Goal: Task Accomplishment & Management: Use online tool/utility

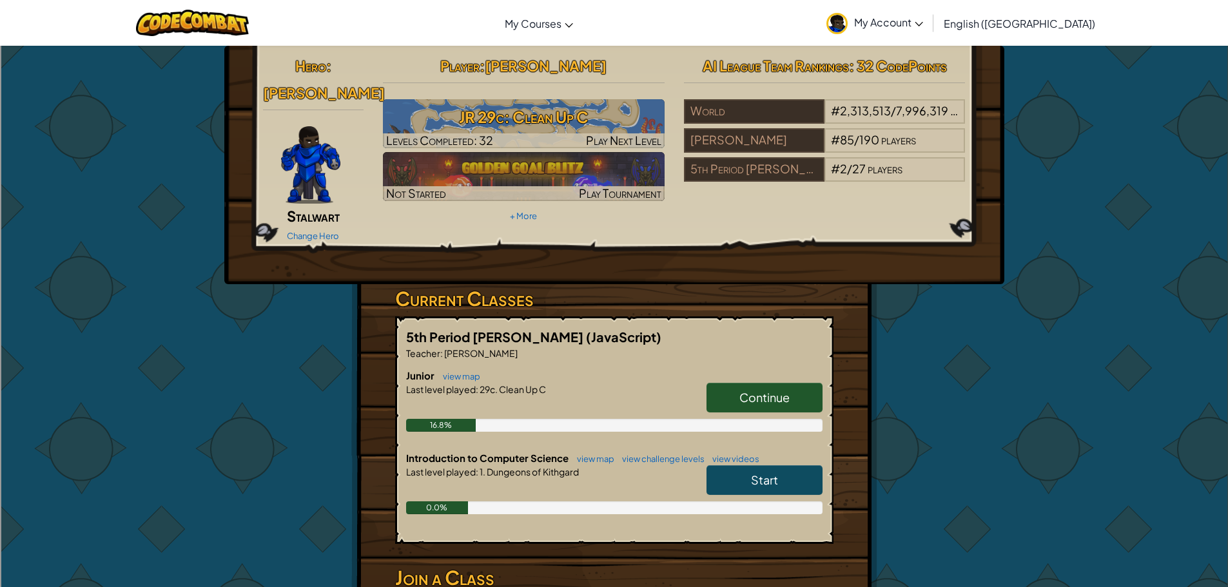
click at [730, 384] on link "Continue" at bounding box center [764, 398] width 116 height 30
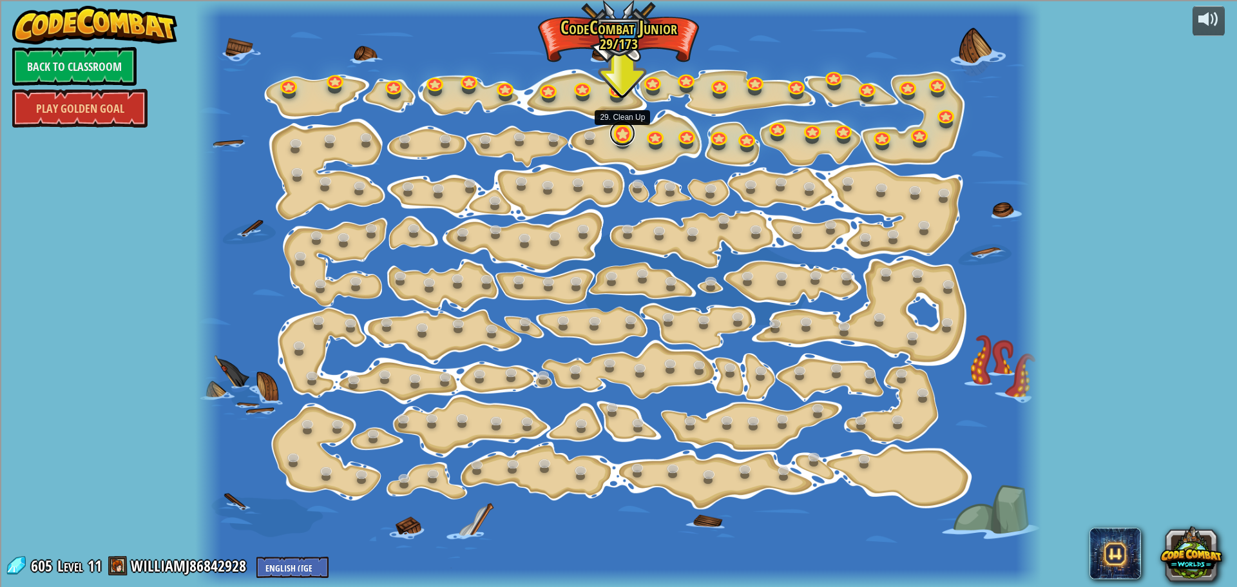
click at [619, 139] on link at bounding box center [623, 134] width 26 height 26
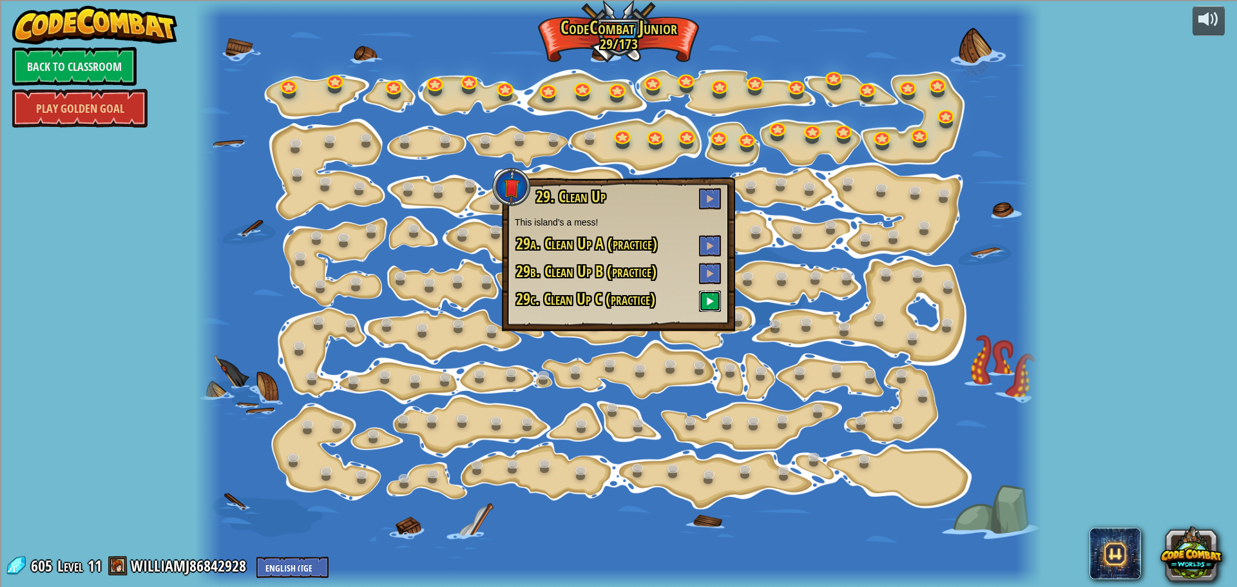
click at [705, 302] on button at bounding box center [710, 301] width 22 height 21
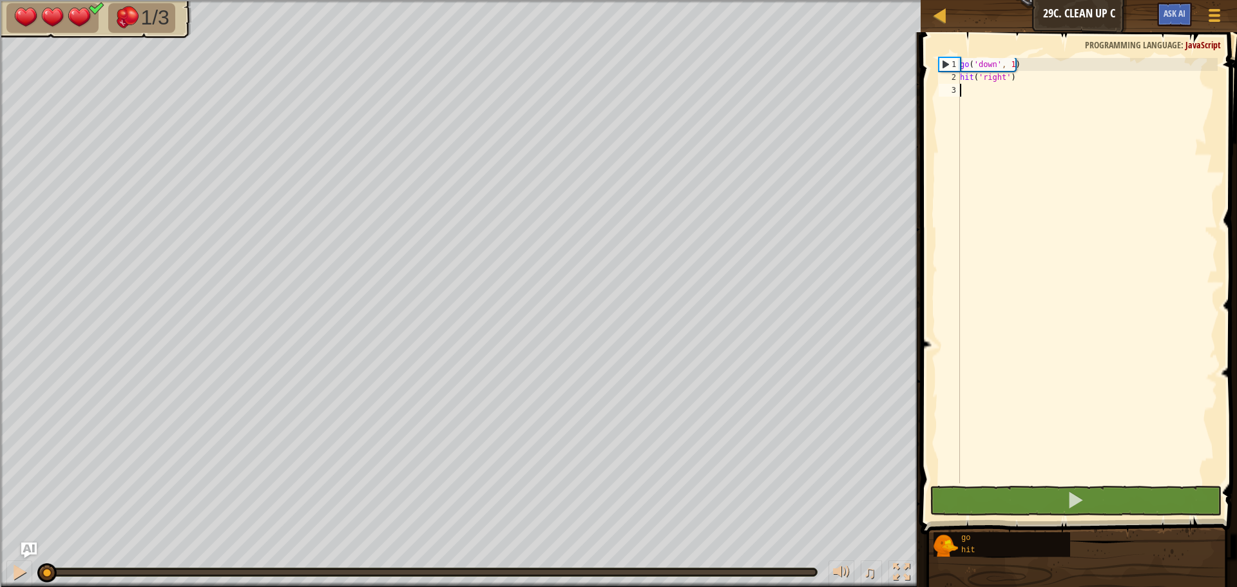
type textarea "g"
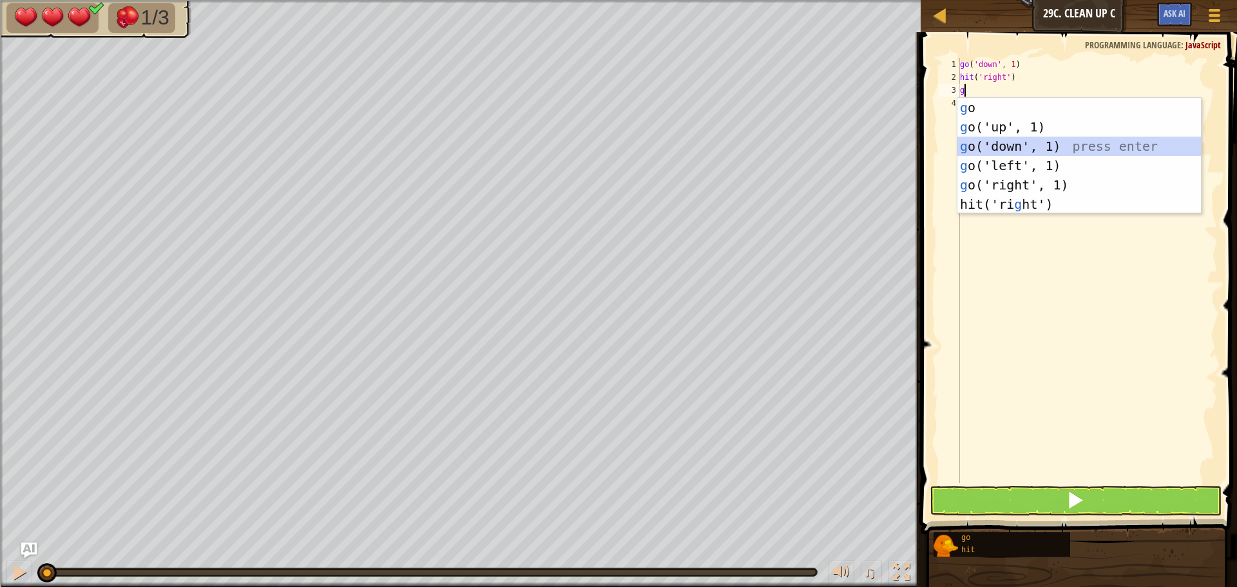
click at [988, 148] on div "g o press enter g o('up', 1) press enter g o('down', 1) press enter g o('left',…" at bounding box center [1080, 175] width 244 height 155
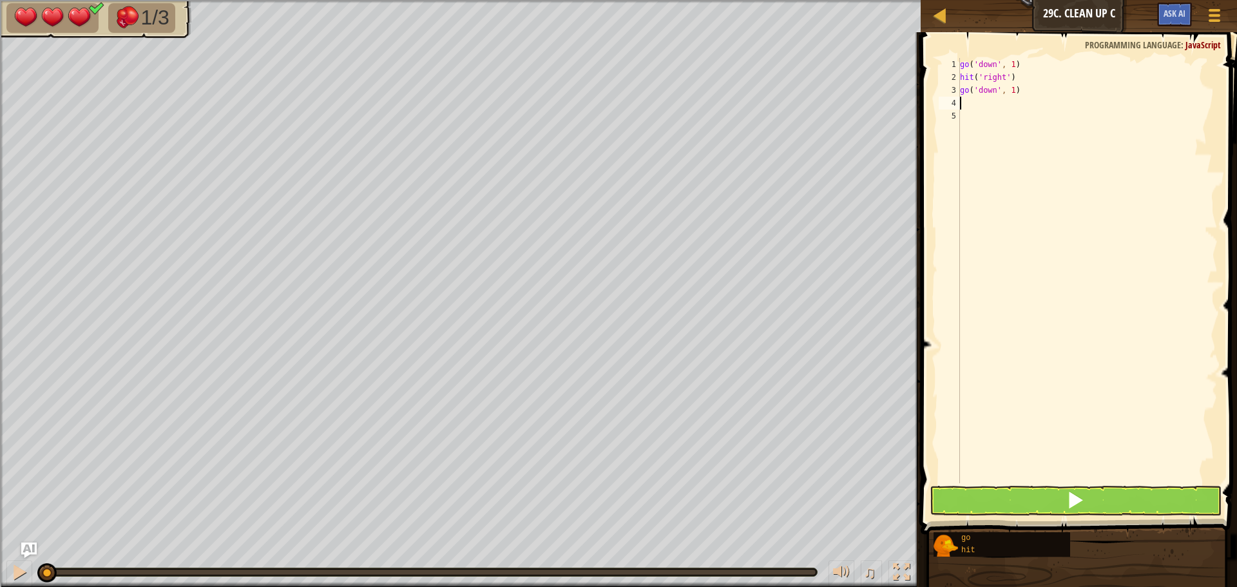
type textarea "h"
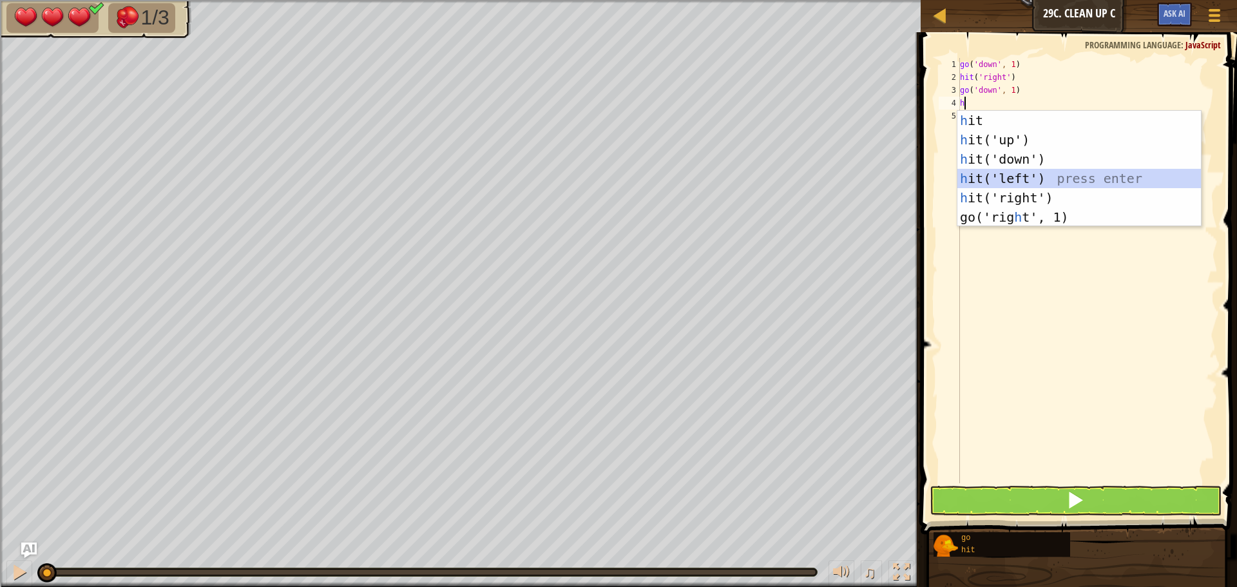
click at [1006, 178] on div "h it press enter h it('up') press enter h it('down') press enter h it('left') p…" at bounding box center [1080, 188] width 244 height 155
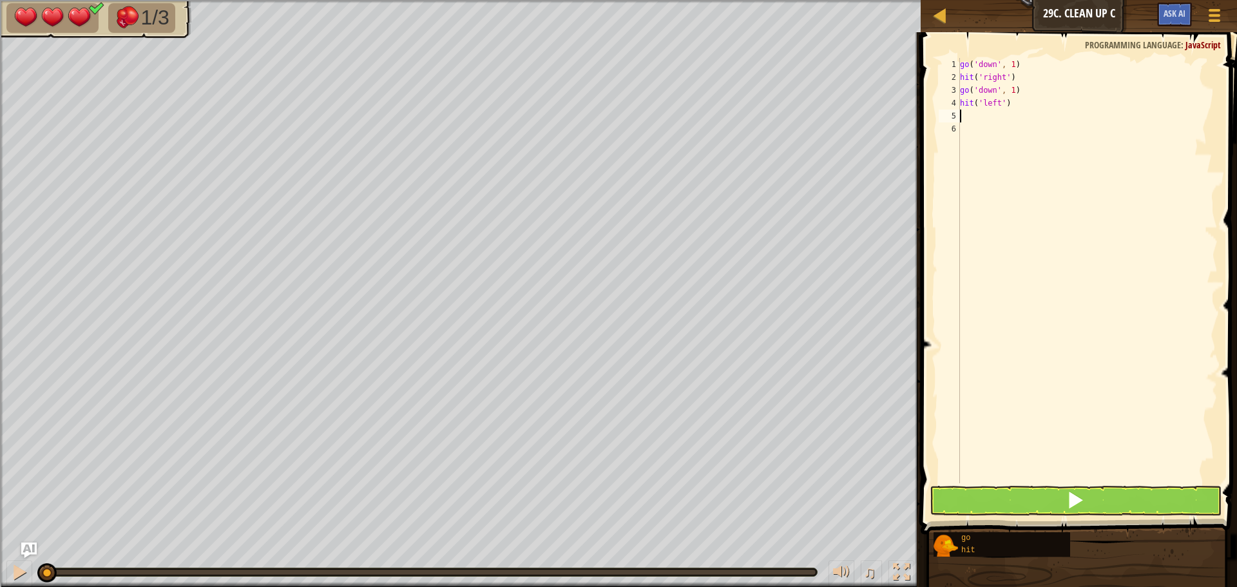
type textarea "g"
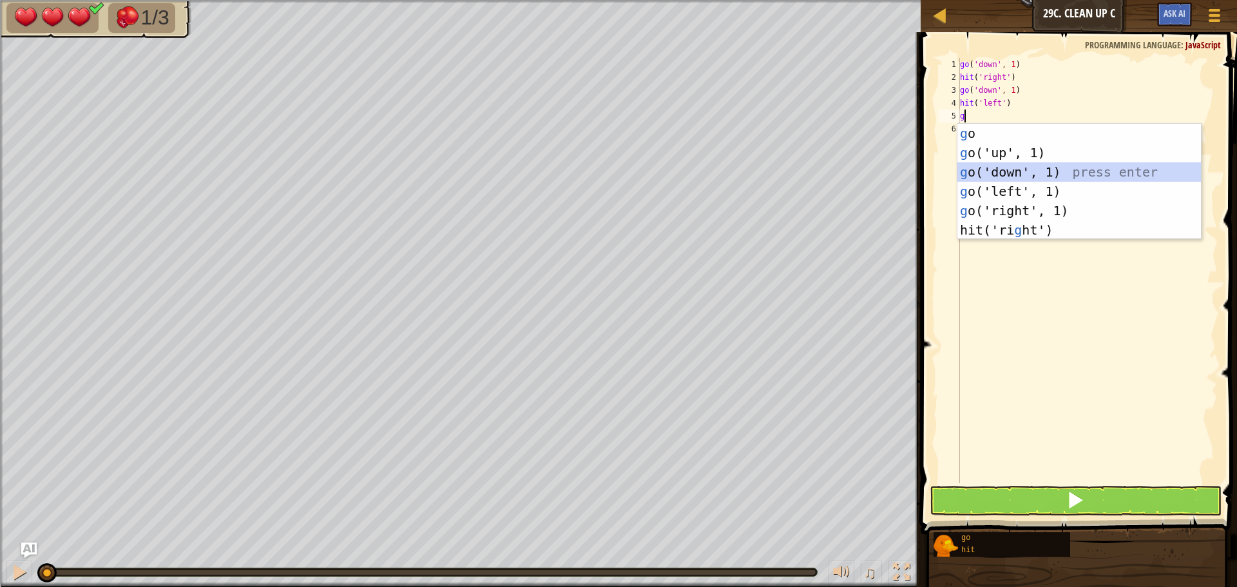
click at [1006, 171] on div "g o press enter g o('up', 1) press enter g o('down', 1) press enter g o('left',…" at bounding box center [1080, 201] width 244 height 155
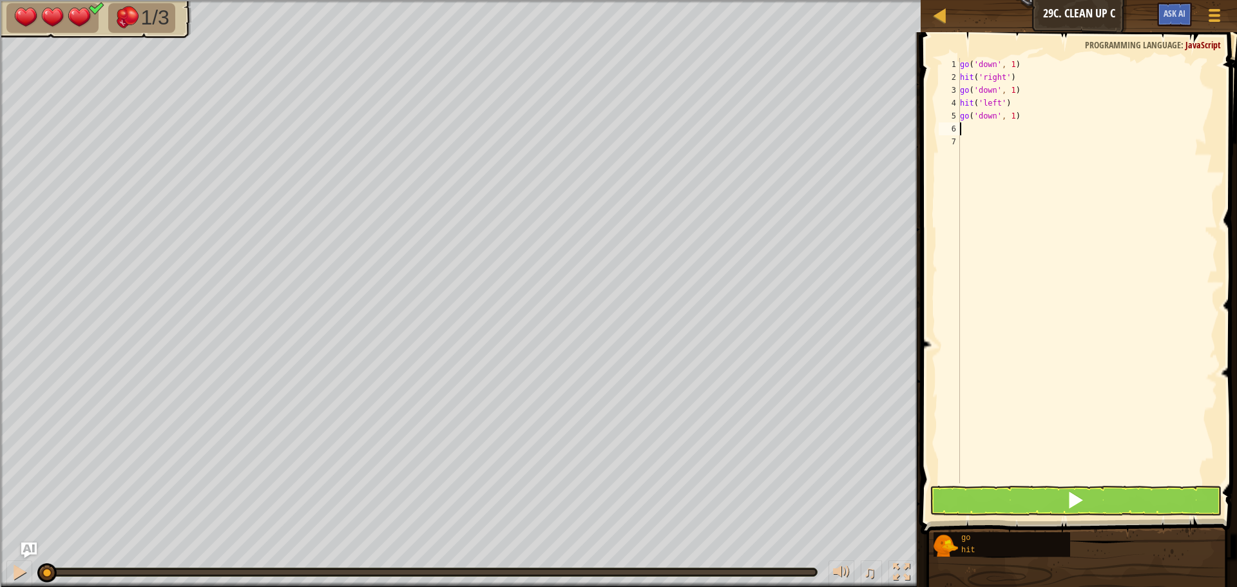
type textarea "h"
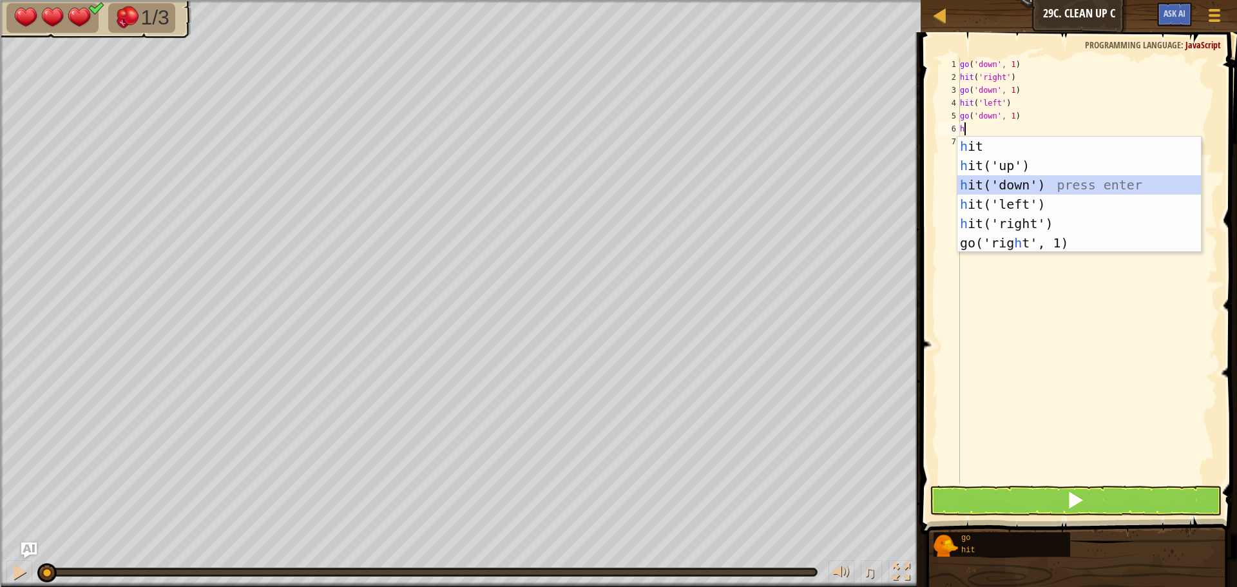
click at [1000, 180] on div "h it press enter h it('up') press enter h it('down') press enter h it('left') p…" at bounding box center [1080, 214] width 244 height 155
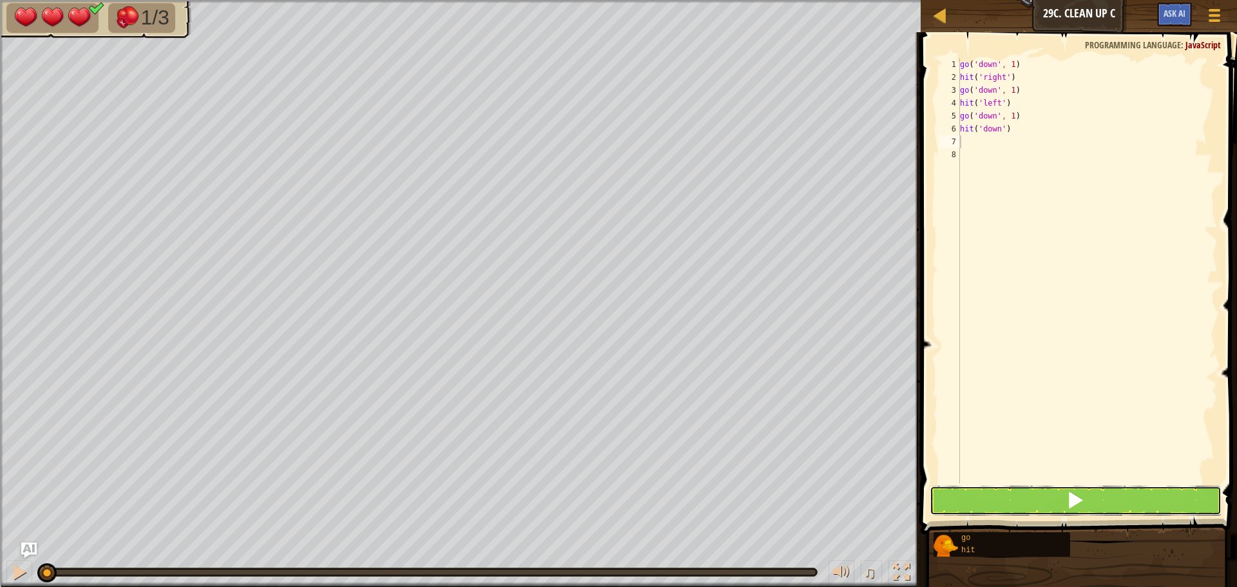
click at [973, 506] on button at bounding box center [1076, 501] width 292 height 30
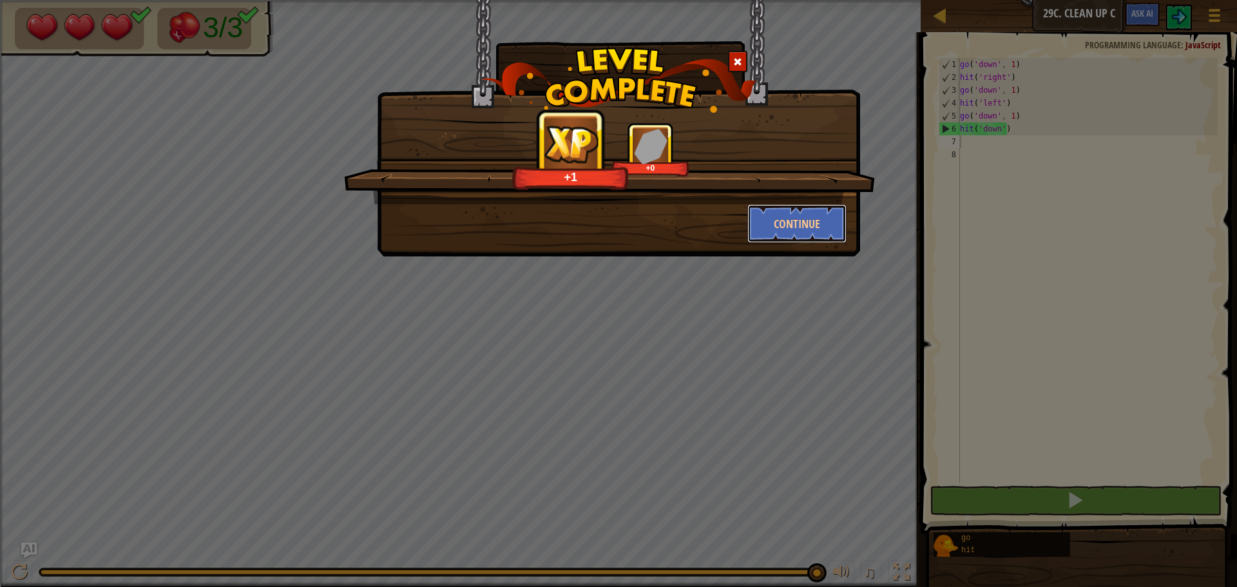
click at [778, 203] on div "+1 +0 Continue" at bounding box center [619, 182] width 456 height 121
click at [822, 244] on div "+8 +0 Continue" at bounding box center [618, 128] width 483 height 257
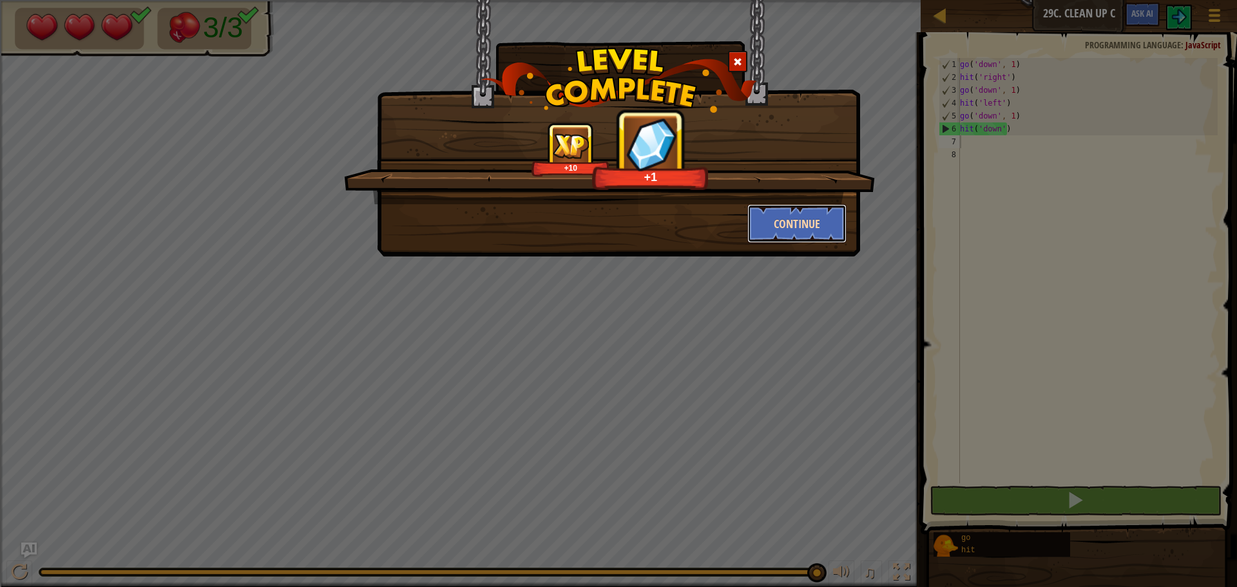
click at [809, 233] on button "Continue" at bounding box center [798, 223] width 100 height 39
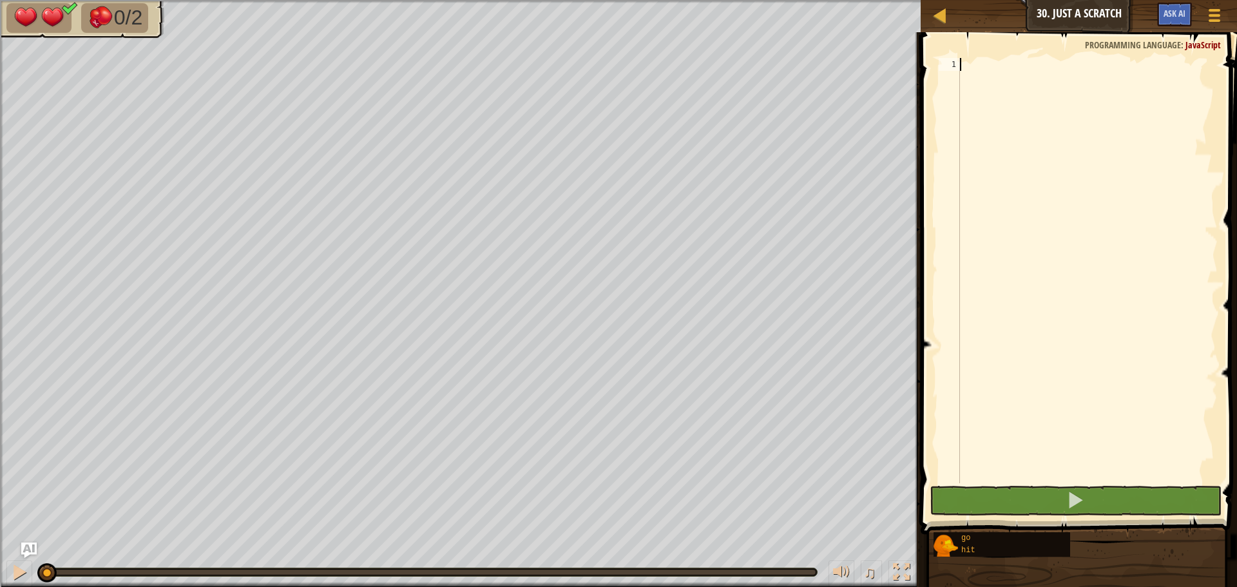
type textarea "g"
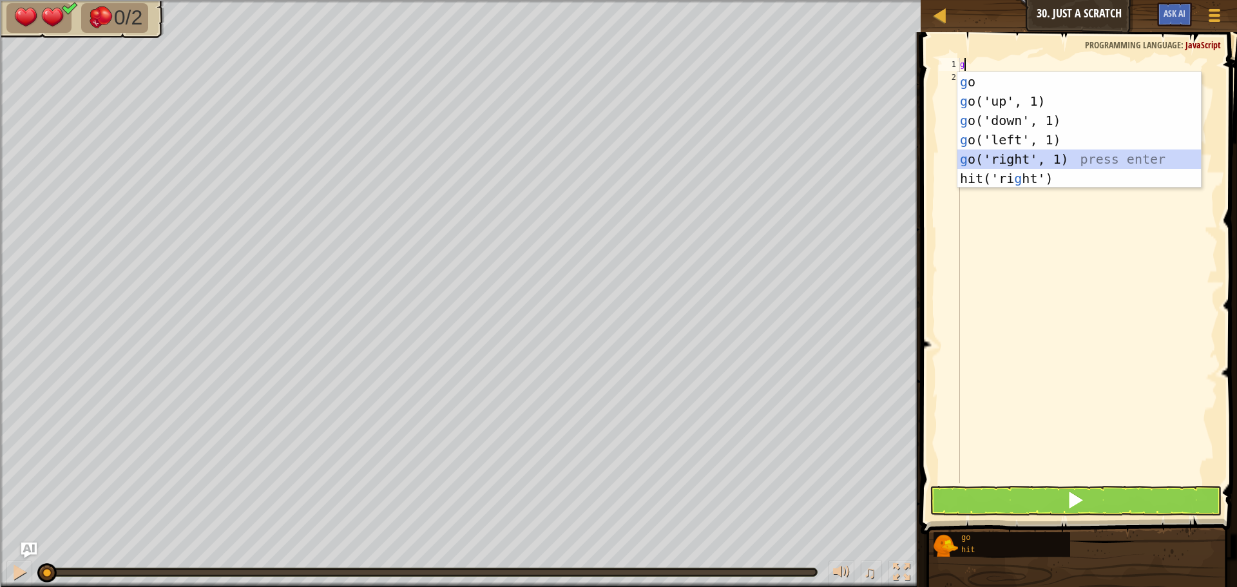
click at [1016, 162] on div "g o press enter g o('up', 1) press enter g o('down', 1) press enter g o('left',…" at bounding box center [1080, 149] width 244 height 155
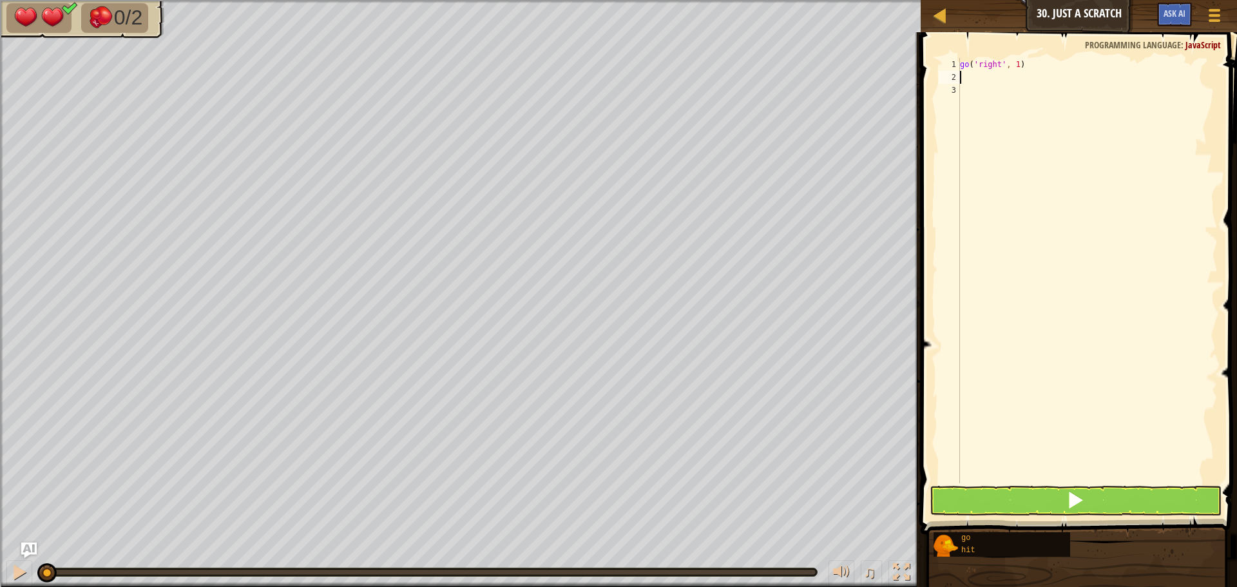
type textarea "h"
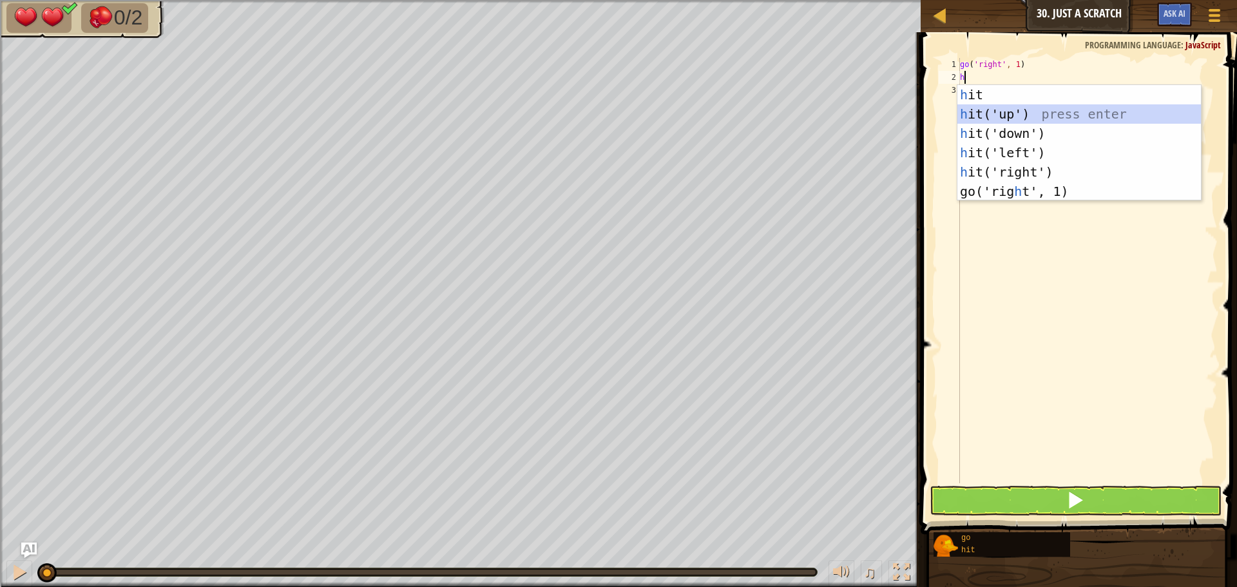
click at [1012, 111] on div "h it press enter h it('up') press enter h it('down') press enter h it('left') p…" at bounding box center [1080, 162] width 244 height 155
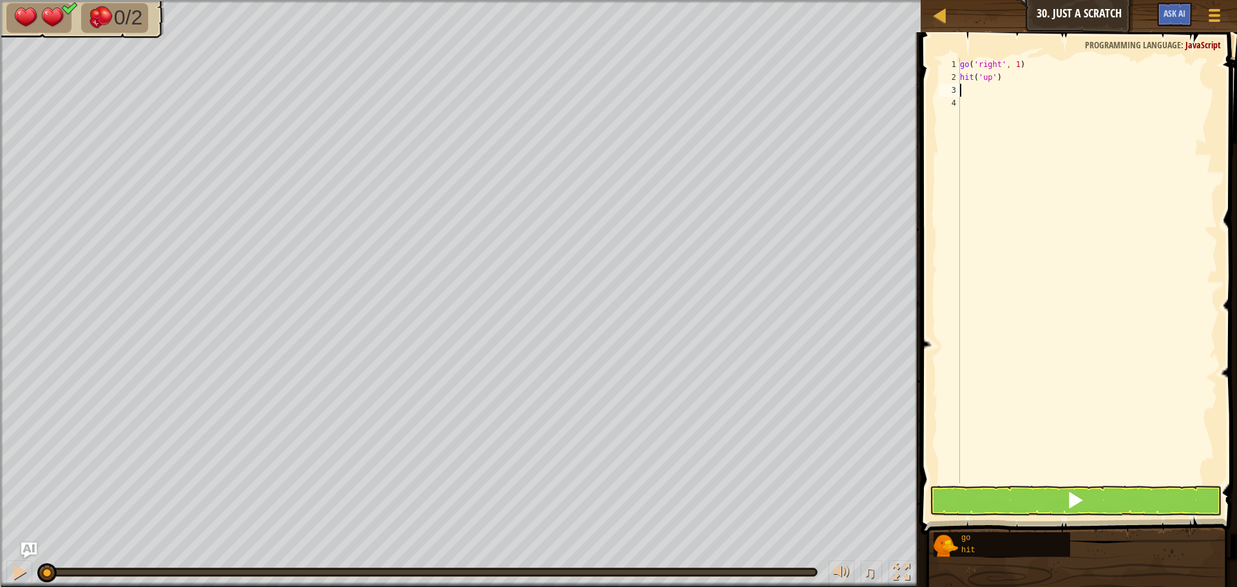
type textarea "h"
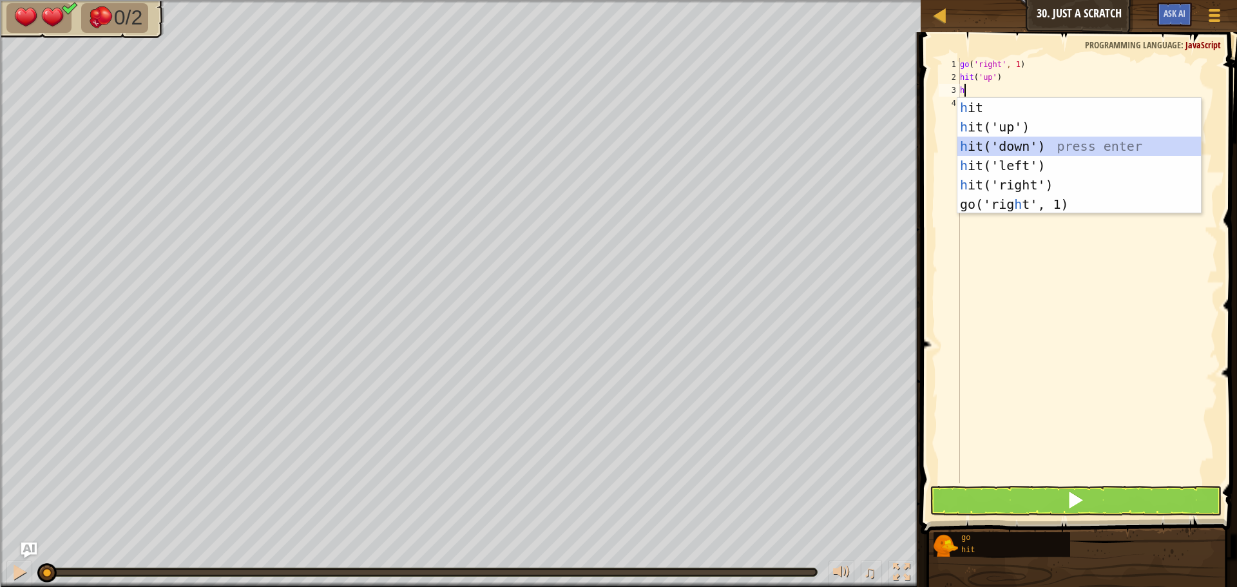
click at [1037, 151] on div "h it press enter h it('up') press enter h it('down') press enter h it('left') p…" at bounding box center [1080, 175] width 244 height 155
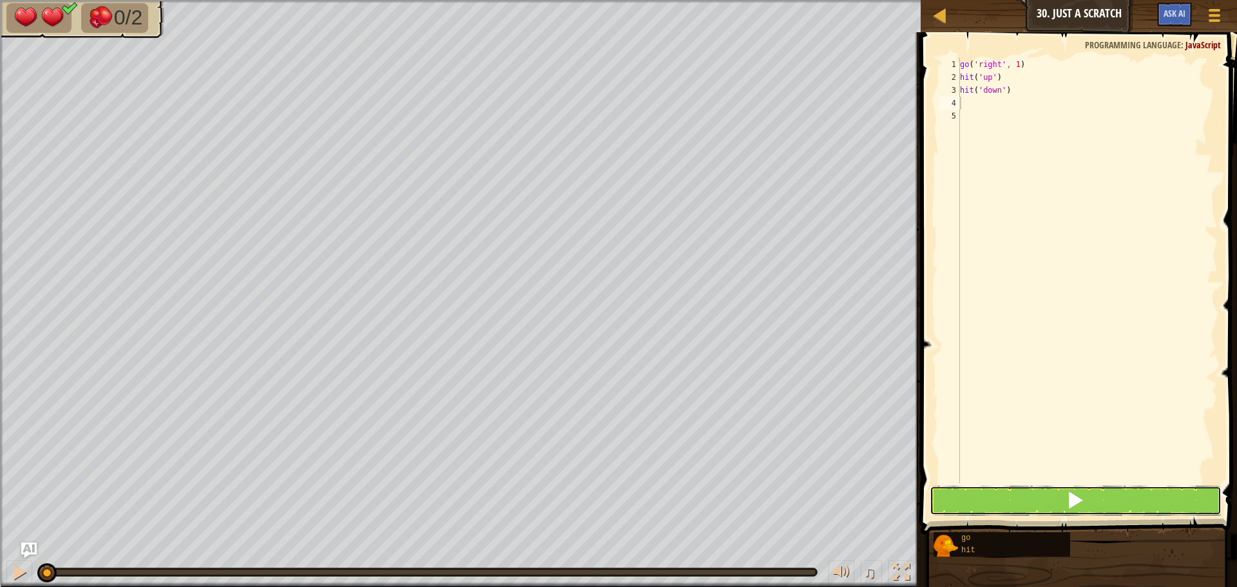
click at [1071, 504] on span at bounding box center [1076, 500] width 18 height 18
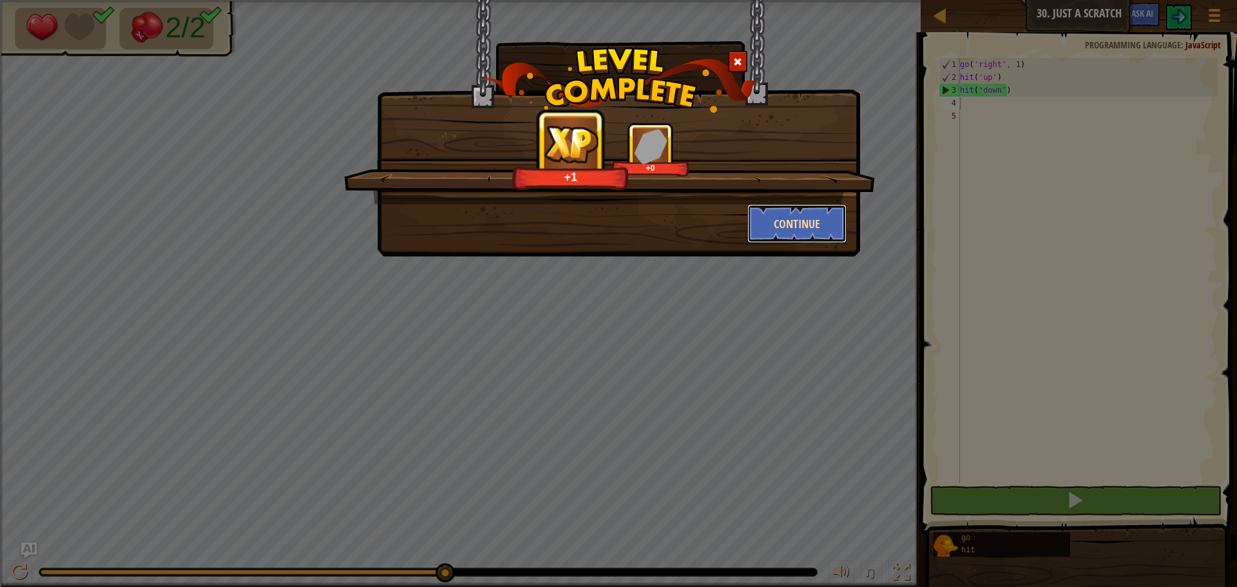
click at [814, 226] on button "Continue" at bounding box center [798, 223] width 100 height 39
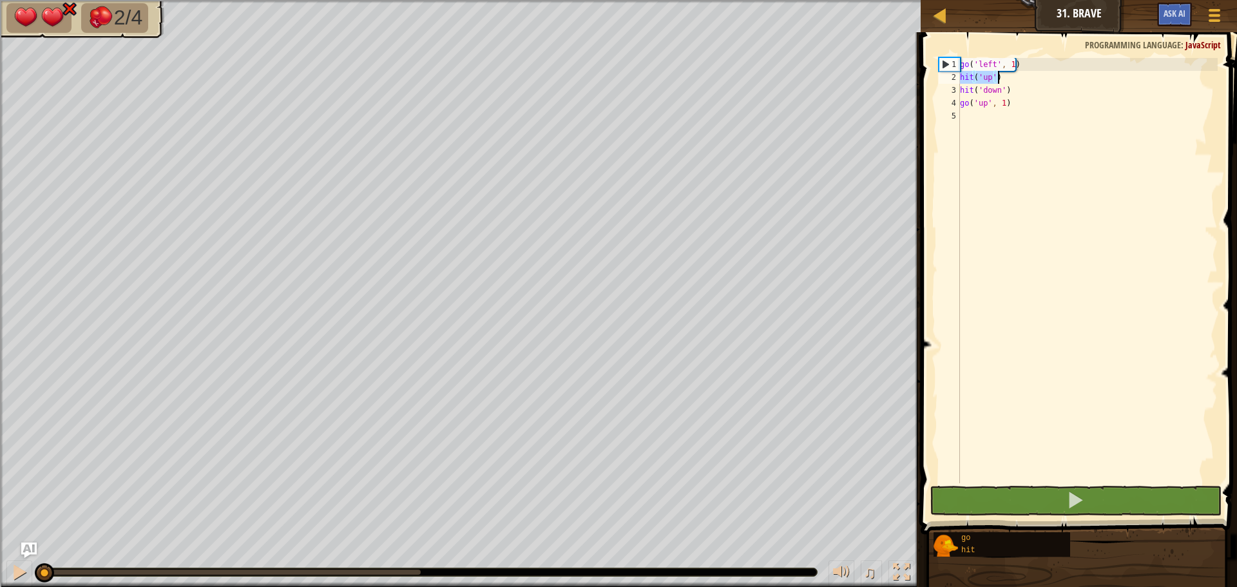
drag, startPoint x: 962, startPoint y: 78, endPoint x: 1026, endPoint y: 77, distance: 64.5
click at [1026, 77] on div "go ( 'left' , 1 ) hit ( 'up' ) hit ( 'down' ) go ( 'up' , 1 )" at bounding box center [1088, 283] width 260 height 451
type textarea "hit('up')"
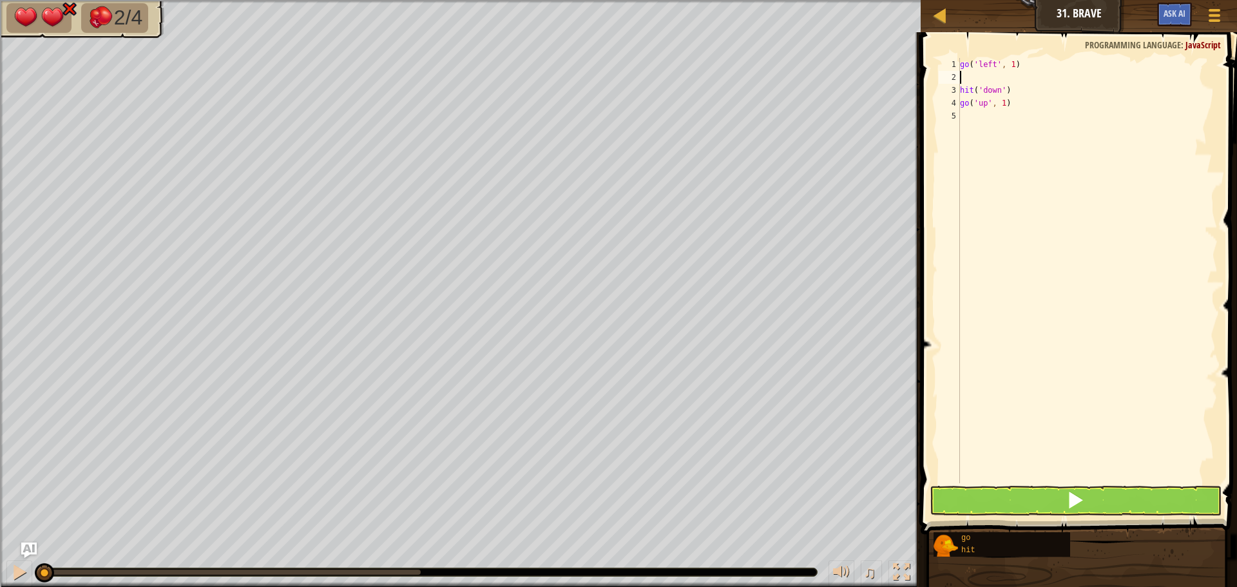
drag, startPoint x: 998, startPoint y: 93, endPoint x: 1011, endPoint y: 88, distance: 13.9
click at [1011, 88] on div "go ( 'left' , 1 ) hit ( 'down' ) go ( 'up' , 1 )" at bounding box center [1088, 283] width 260 height 451
type textarea "hit('down')"
click at [1013, 88] on div "go ( 'left' , 1 ) hit ( 'down' ) go ( 'up' , 1 )" at bounding box center [1088, 270] width 260 height 425
drag, startPoint x: 1013, startPoint y: 88, endPoint x: 962, endPoint y: 90, distance: 51.6
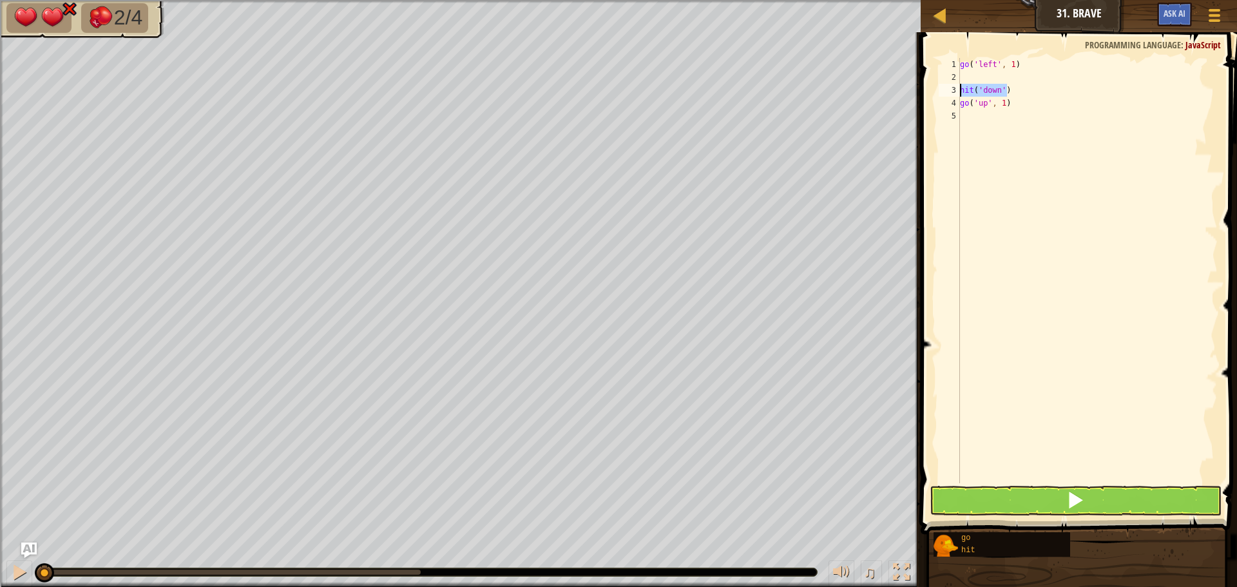
click at [962, 90] on div "go ( 'left' , 1 ) hit ( 'down' ) go ( 'up' , 1 )" at bounding box center [1088, 283] width 260 height 451
click at [986, 72] on div "go ( 'left' , 1 ) hit ( 'down' ) go ( 'up' , 1 )" at bounding box center [1088, 283] width 260 height 451
paste textarea "hit('down')"
click at [1013, 92] on div "go ( 'left' , 1 ) hit ( 'down' ) hit ( 'down' ) go ( 'up' , 1 )" at bounding box center [1088, 283] width 260 height 451
click at [998, 87] on div "go ( 'left' , 1 ) hit ( 'down' ) hit ( 'down' ) go ( 'up' , 1 )" at bounding box center [1088, 283] width 260 height 451
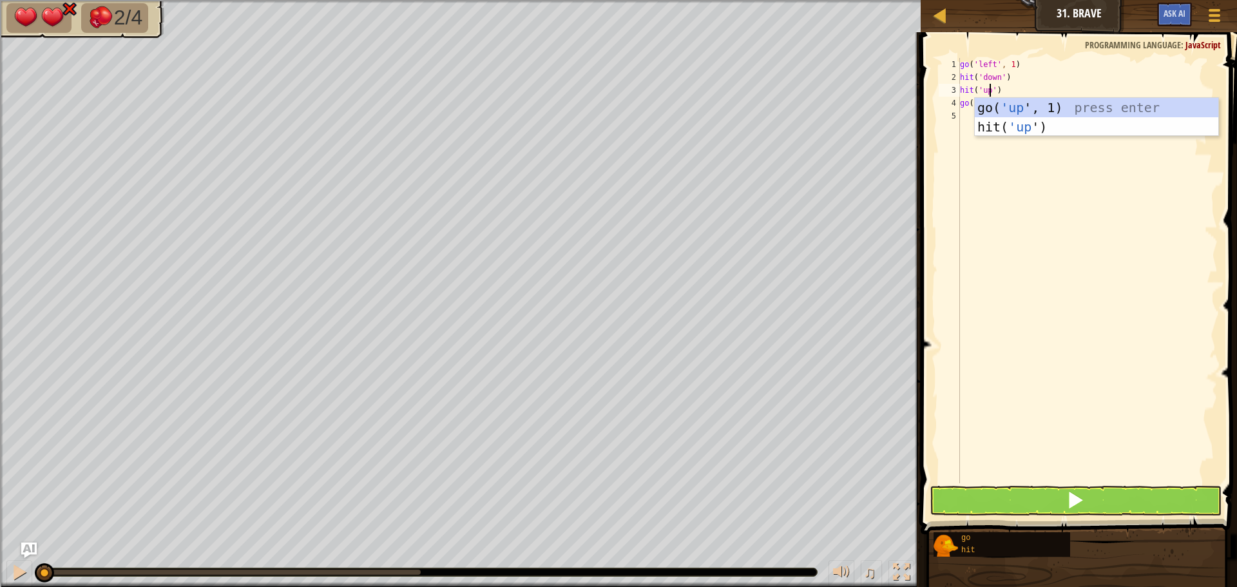
scroll to position [6, 3]
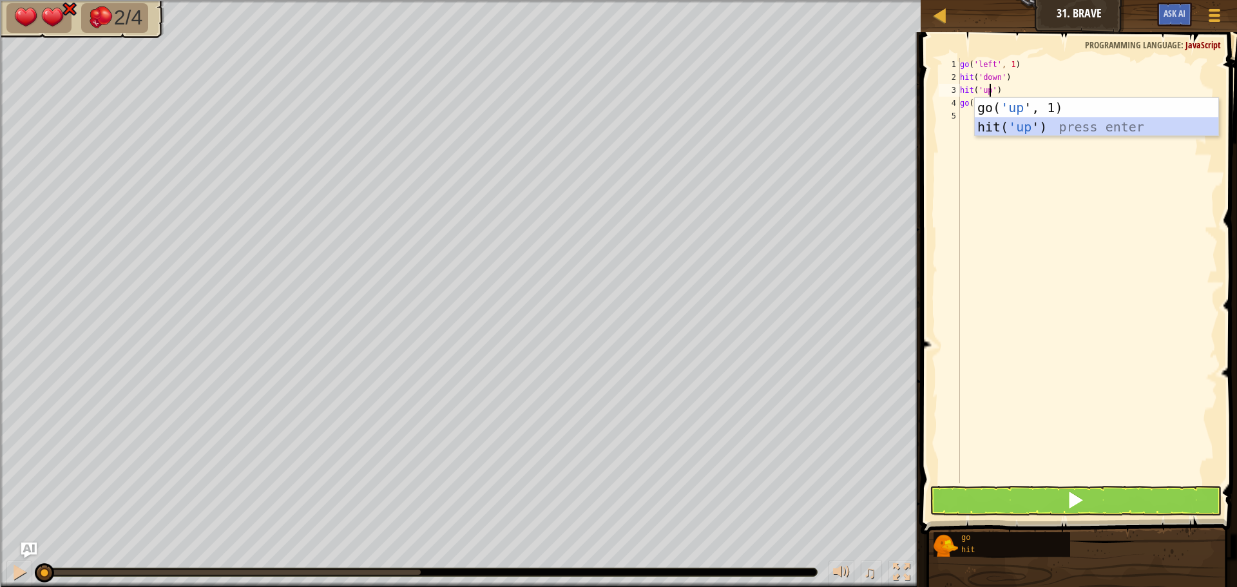
click at [1020, 129] on div "go( 'up ', 1) press enter hit( 'up ') press enter" at bounding box center [1097, 136] width 244 height 77
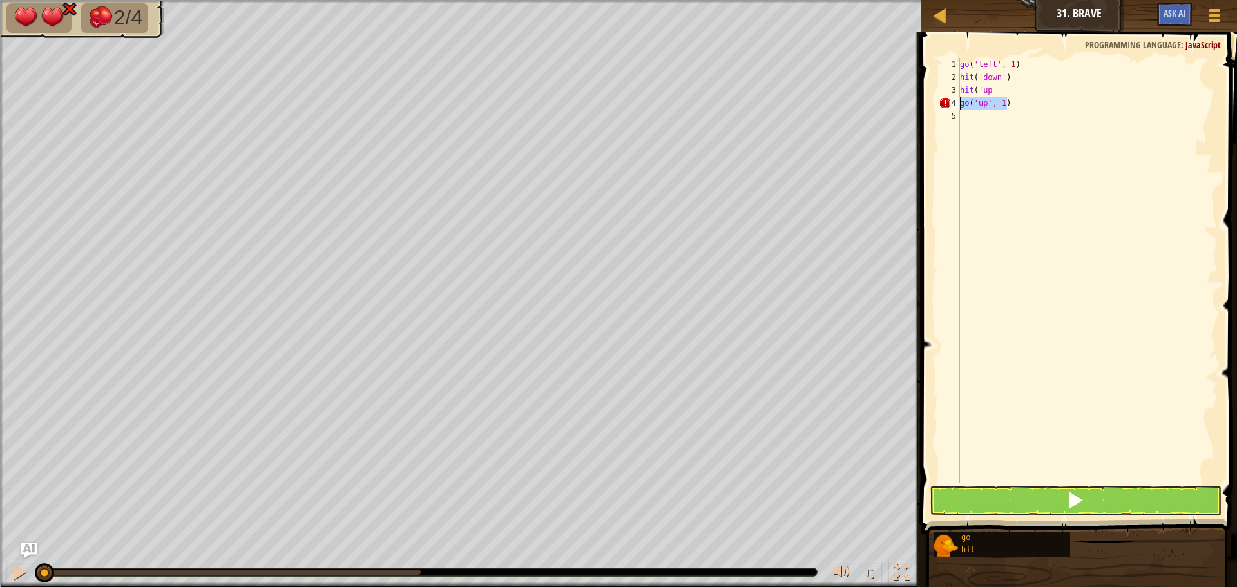
drag, startPoint x: 1019, startPoint y: 106, endPoint x: 961, endPoint y: 101, distance: 58.2
click at [961, 101] on div "go ( 'left' , 1 ) hit ( 'down' ) hit ( 'up go ( 'up' , 1 )" at bounding box center [1088, 283] width 260 height 451
type textarea "go('up', 1)"
click at [1002, 93] on div "go ( 'left' , 1 ) hit ( 'down' ) hit ( 'up" at bounding box center [1088, 283] width 260 height 451
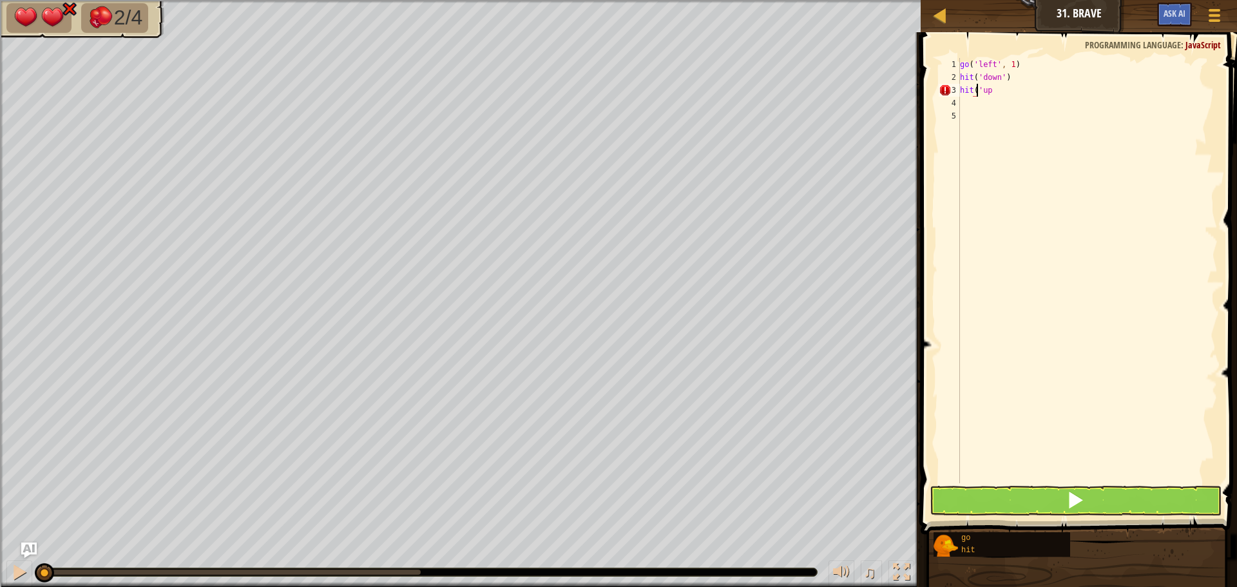
click at [977, 89] on div "go ( 'left' , 1 ) hit ( 'down' ) hit ( 'up" at bounding box center [1088, 283] width 260 height 451
drag, startPoint x: 1000, startPoint y: 86, endPoint x: 931, endPoint y: 106, distance: 71.8
click at [931, 106] on div "hit('up 1 2 3 4 5 go ( 'left' , 1 ) hit ( 'down' ) hit ( 'up הההההההההההההההההה…" at bounding box center [1077, 309] width 320 height 540
type textarea "hit('up"
click at [961, 90] on div "hit('up 1 2 3 4 5 go ( 'left' , 1 ) hit ( 'down' ) hit ( 'up הההההההההההההההההה…" at bounding box center [1077, 270] width 282 height 425
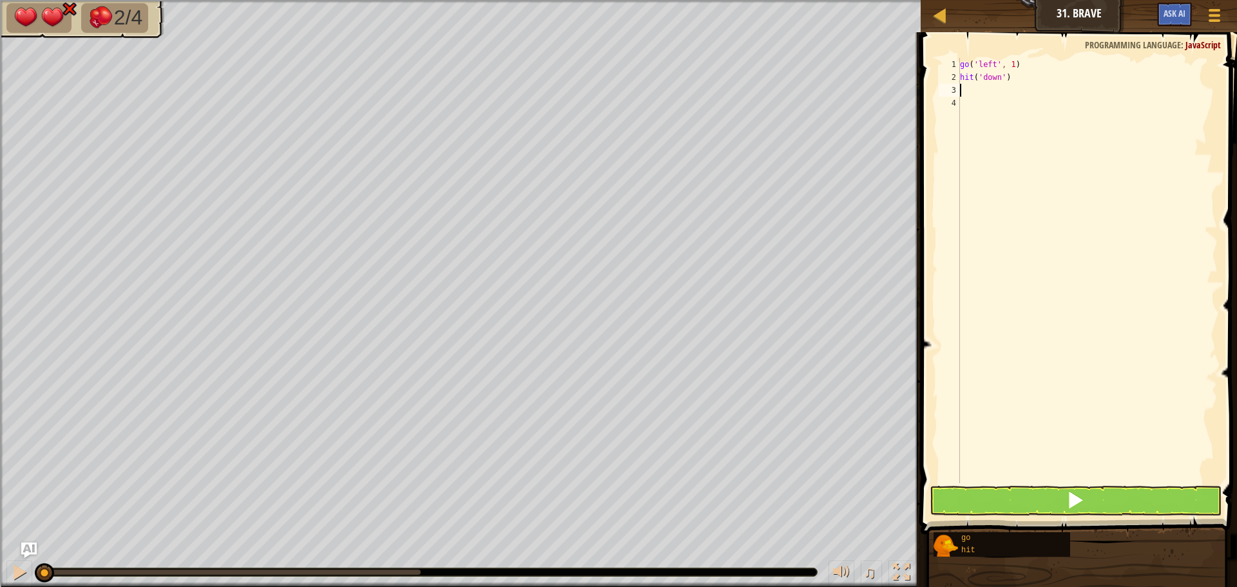
type textarea "h"
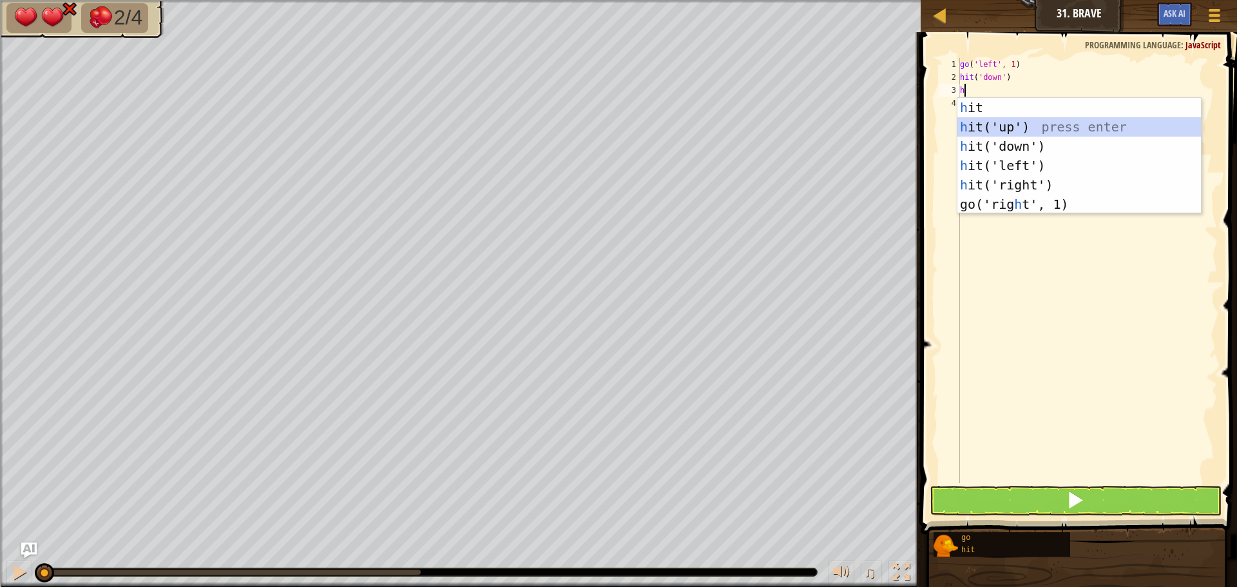
click at [1018, 123] on div "h it press enter h it('up') press enter h it('down') press enter h it('left') p…" at bounding box center [1080, 175] width 244 height 155
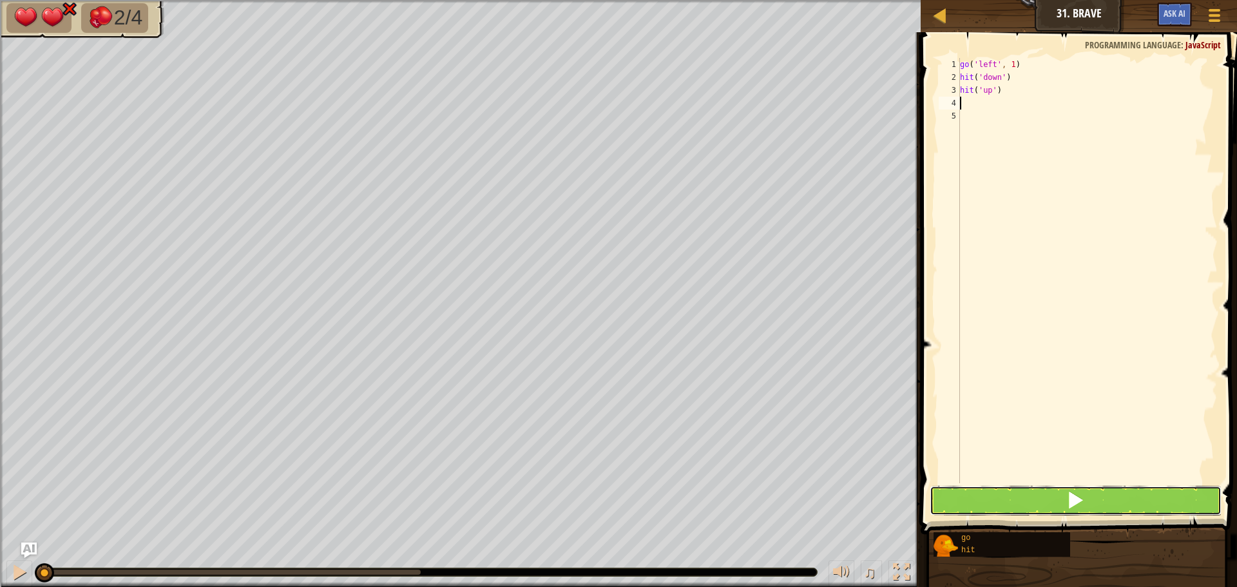
click at [1029, 490] on button at bounding box center [1076, 501] width 292 height 30
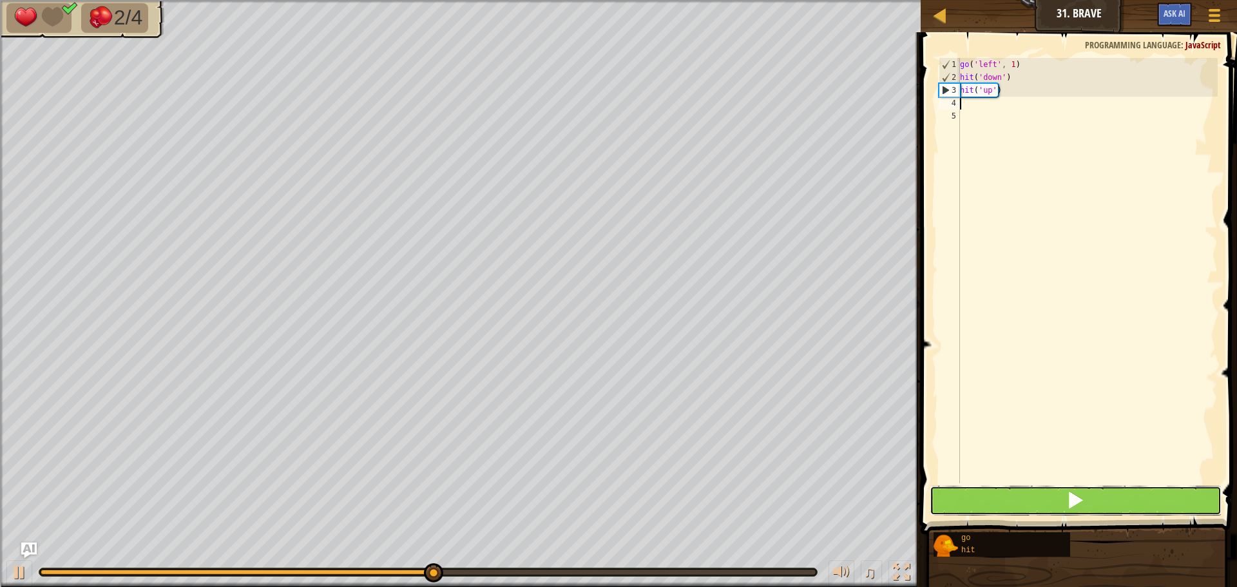
click at [1055, 497] on button at bounding box center [1076, 501] width 292 height 30
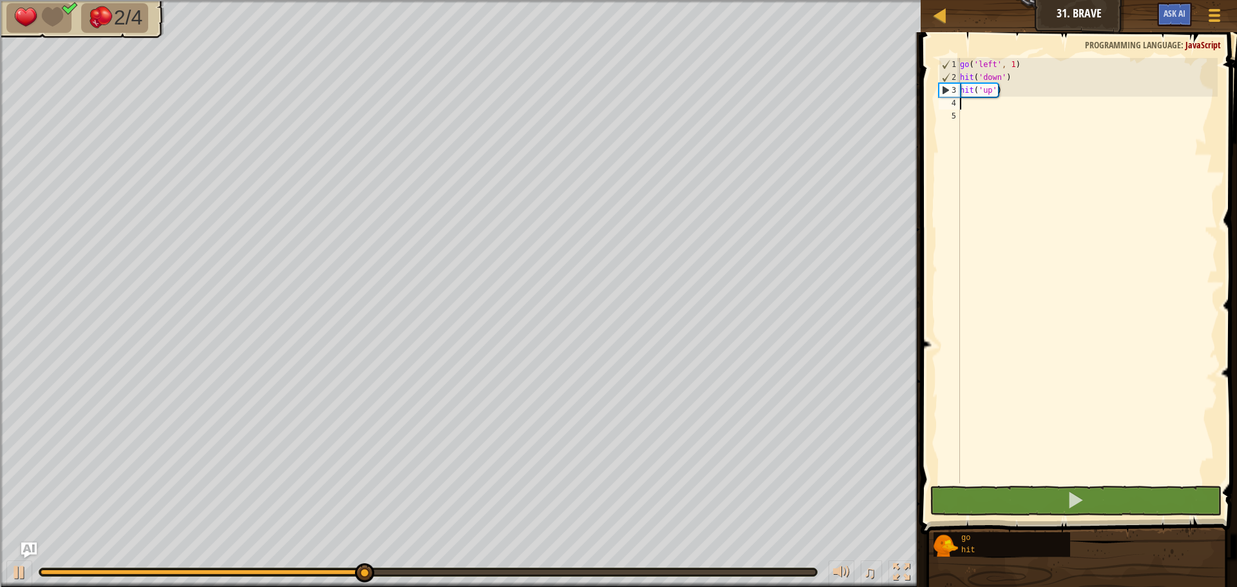
type textarea "g"
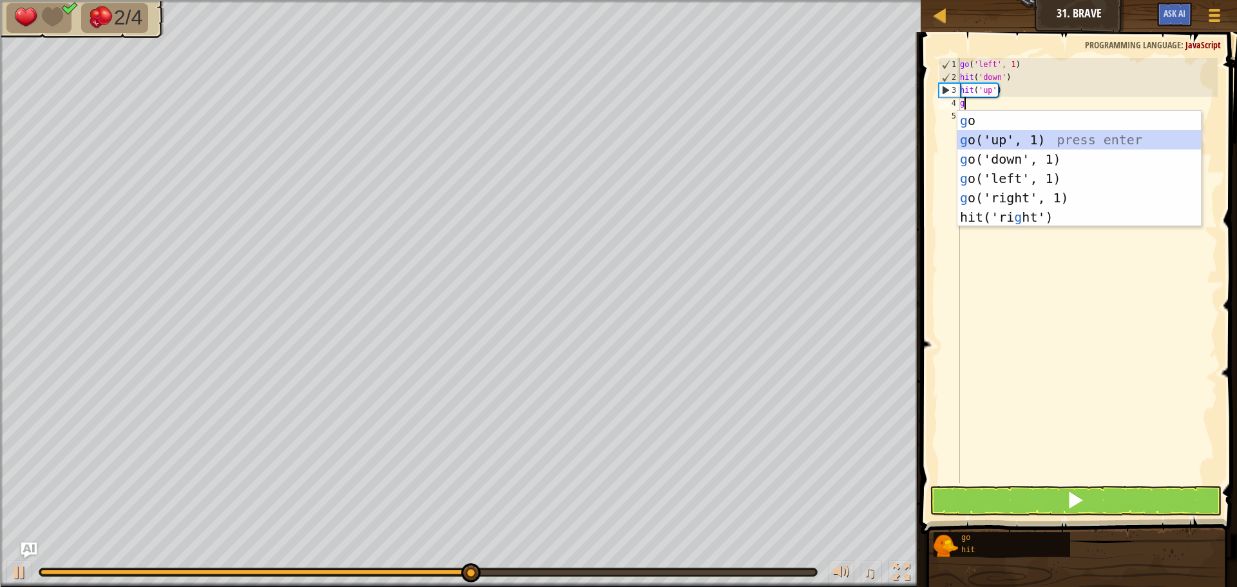
click at [1020, 143] on div "g o press enter g o('up', 1) press enter g o('down', 1) press enter g o('left',…" at bounding box center [1080, 188] width 244 height 155
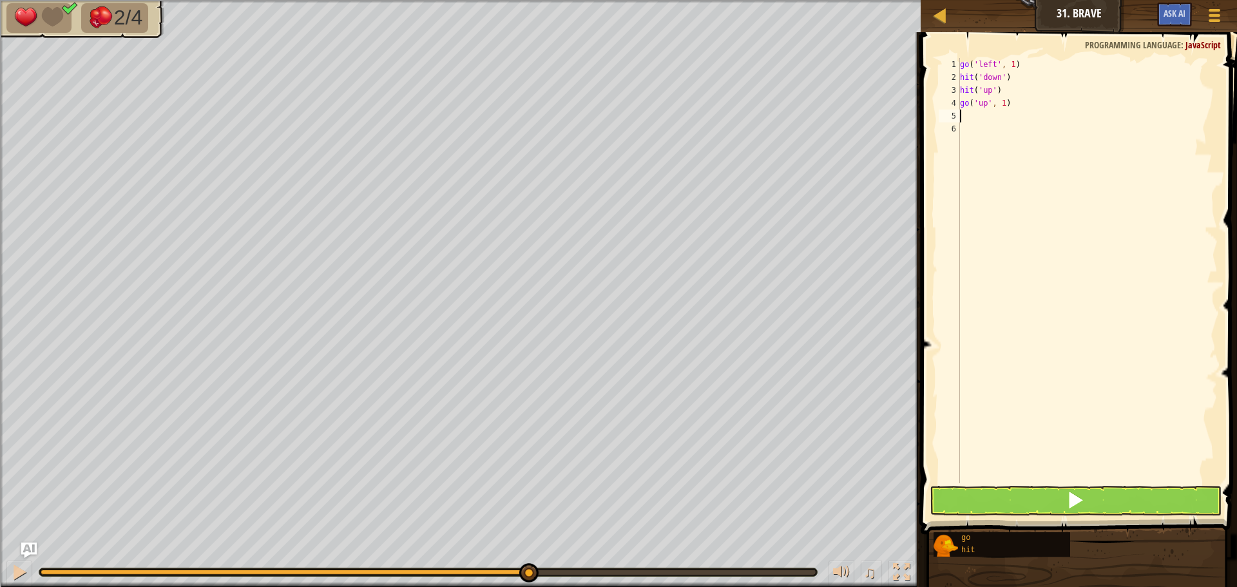
type textarea "h"
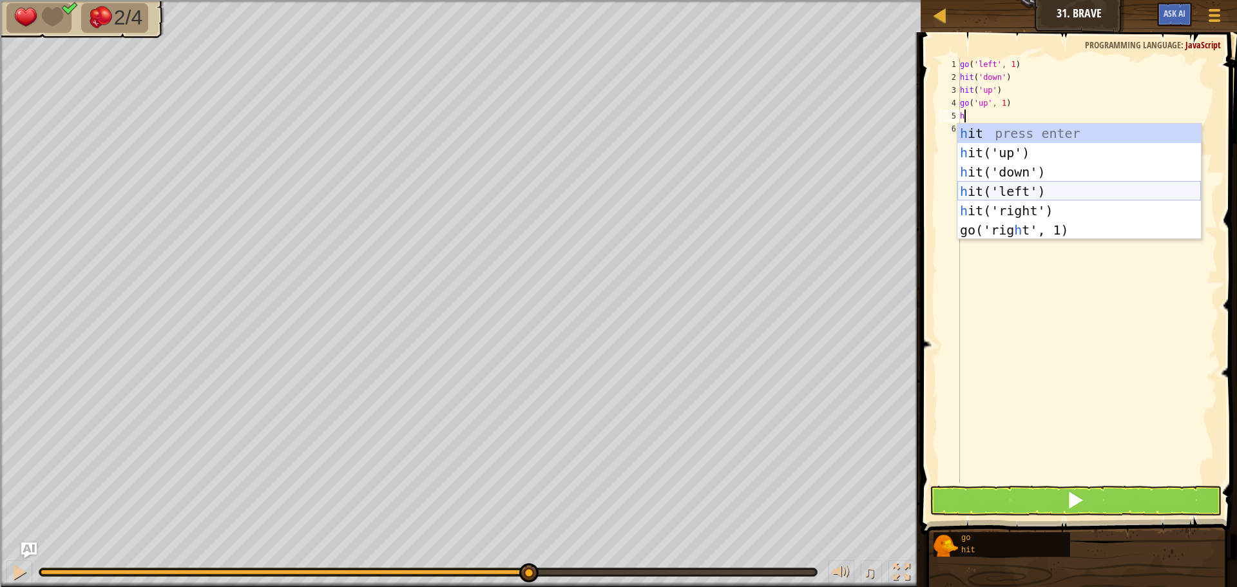
click at [984, 194] on div "h it press enter h it('up') press enter h it('down') press enter h it('left') p…" at bounding box center [1080, 201] width 244 height 155
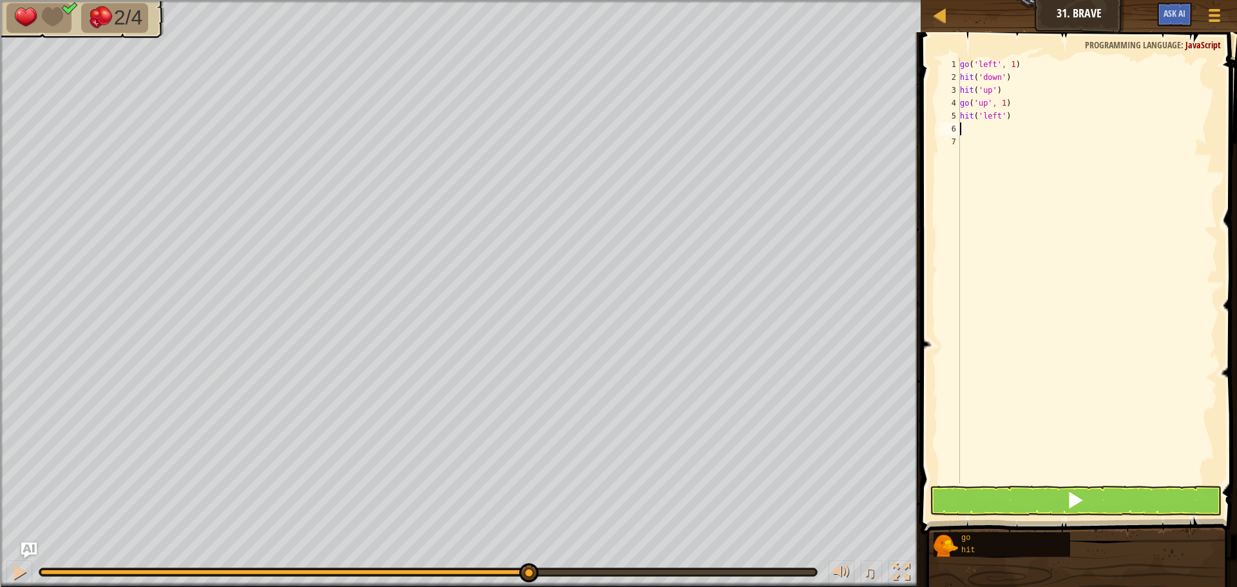
type textarea "g"
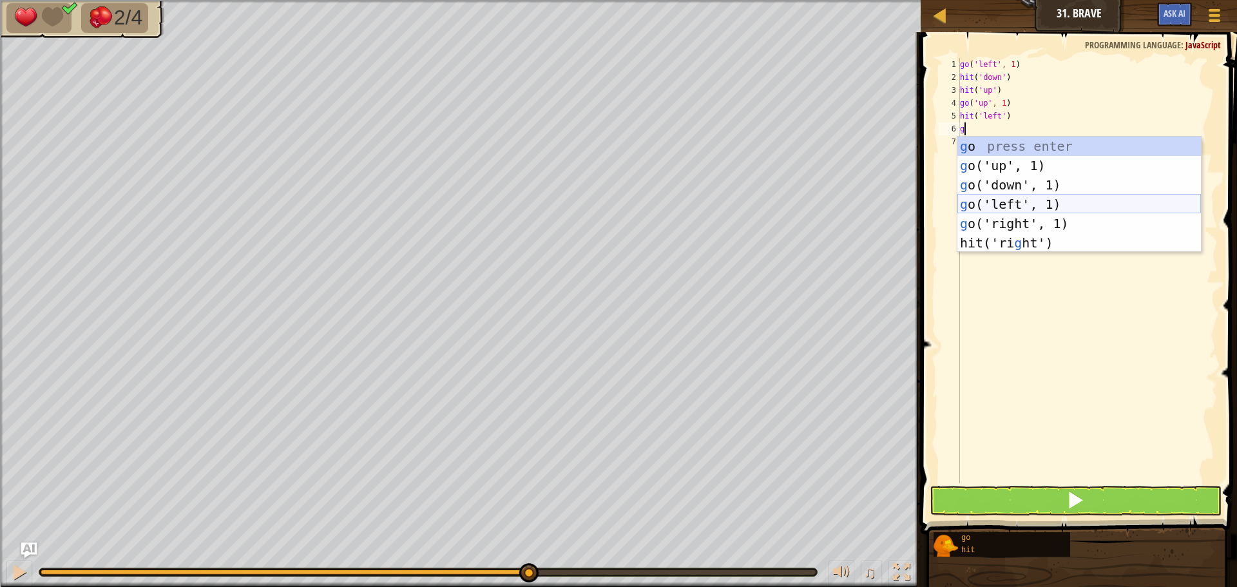
click at [1010, 209] on div "g o press enter g o('up', 1) press enter g o('down', 1) press enter g o('left',…" at bounding box center [1080, 214] width 244 height 155
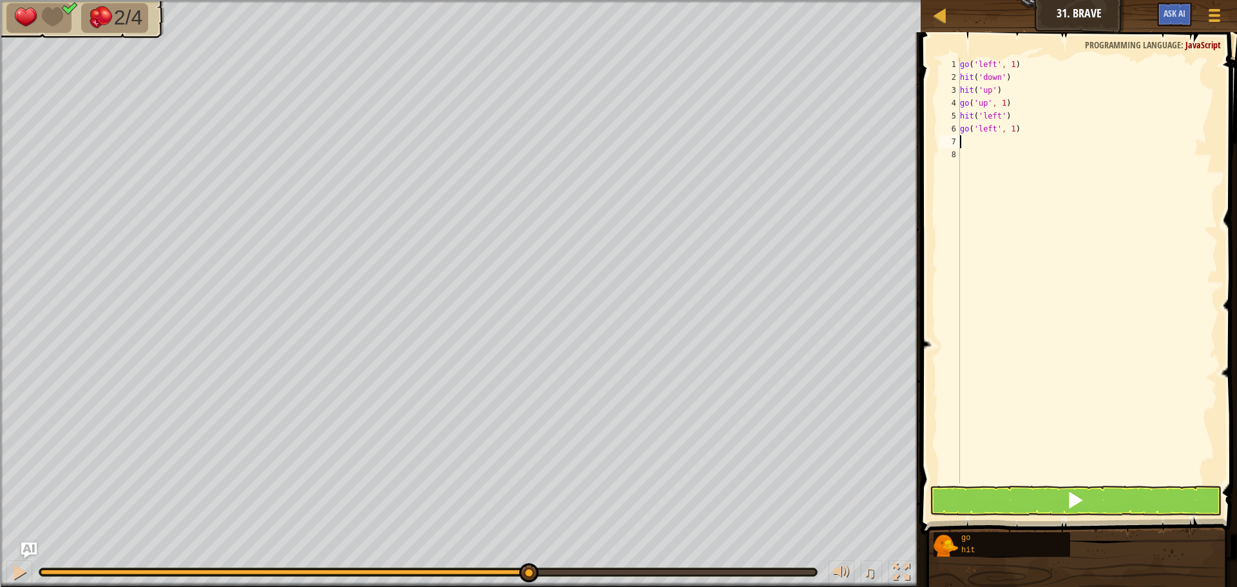
type textarea "g"
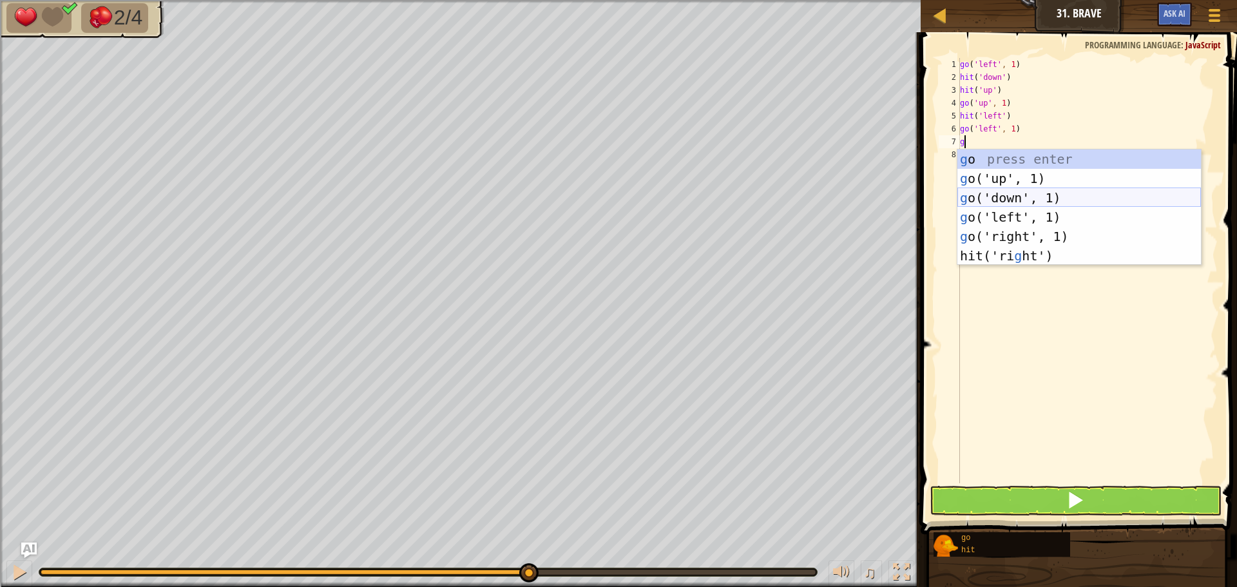
click at [1010, 200] on div "g o press enter g o('up', 1) press enter g o('down', 1) press enter g o('left',…" at bounding box center [1080, 227] width 244 height 155
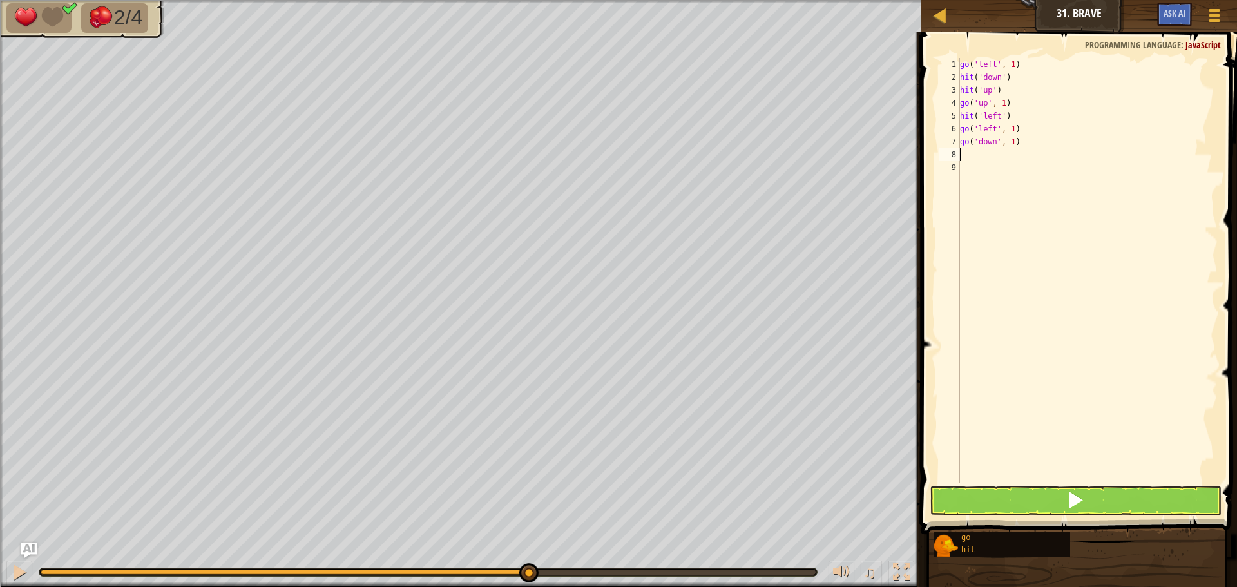
type textarea "h"
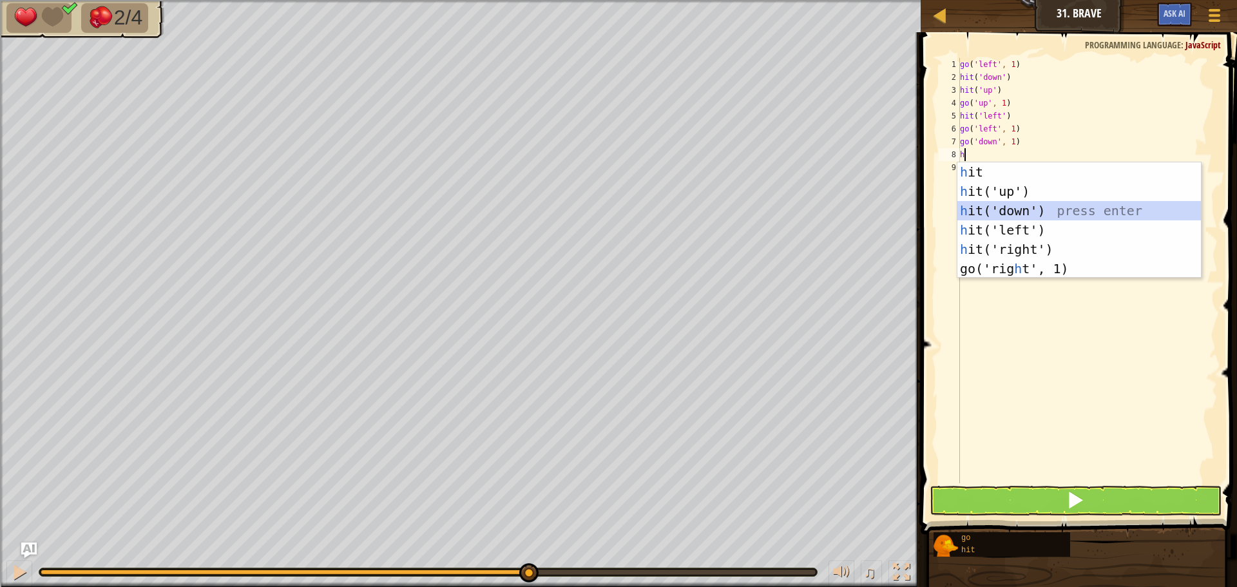
click at [1010, 202] on div "h it press enter h it('up') press enter h it('down') press enter h it('left') p…" at bounding box center [1080, 239] width 244 height 155
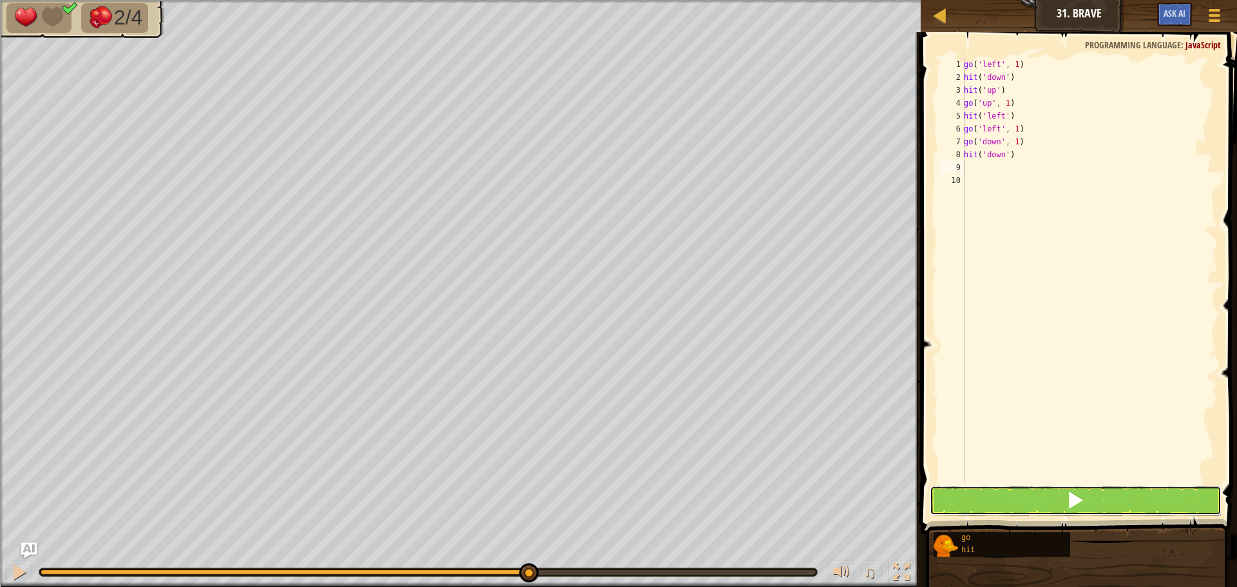
click at [1145, 512] on button at bounding box center [1076, 501] width 292 height 30
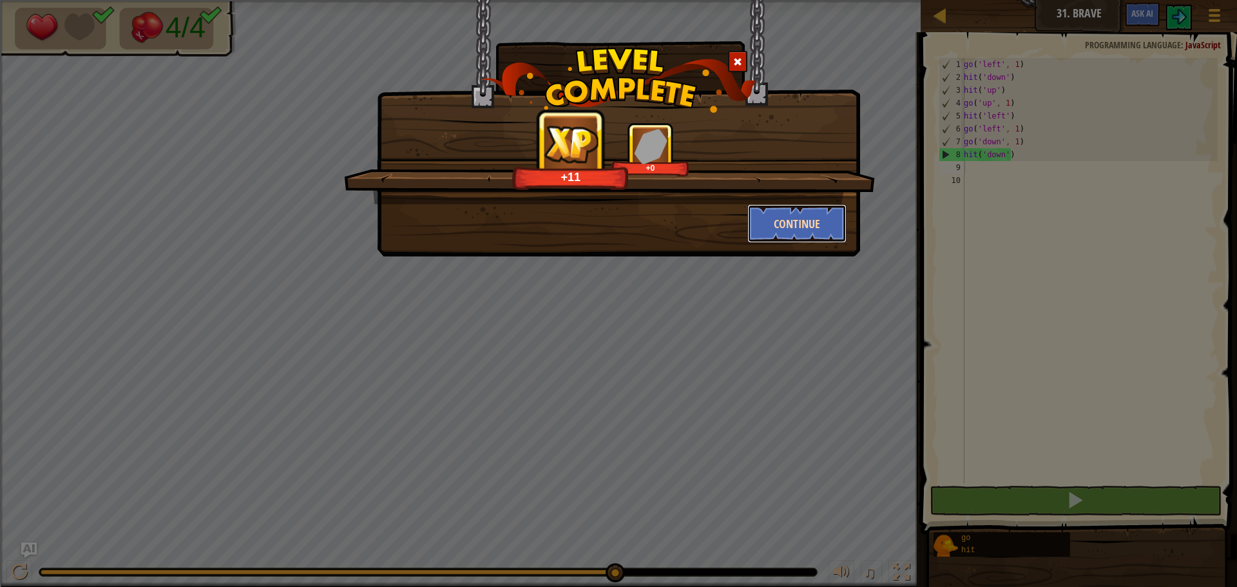
click at [784, 224] on button "Continue" at bounding box center [798, 223] width 100 height 39
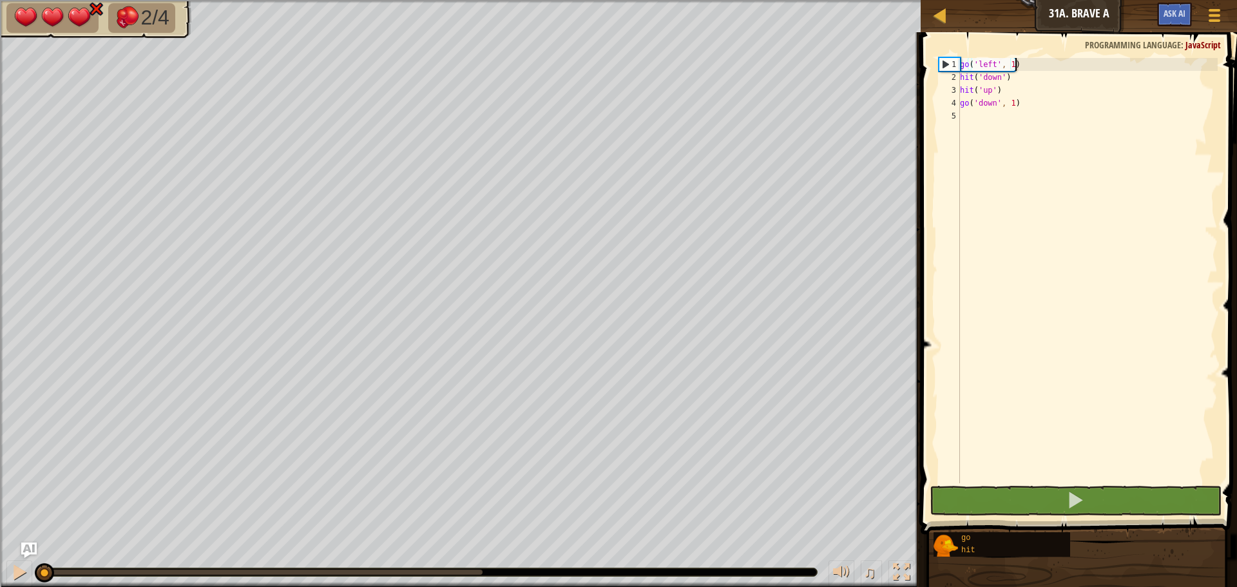
click at [1014, 64] on div "go ( 'left' , 1 ) hit ( 'down' ) hit ( 'up' ) go ( 'down' , 1 )" at bounding box center [1088, 283] width 260 height 451
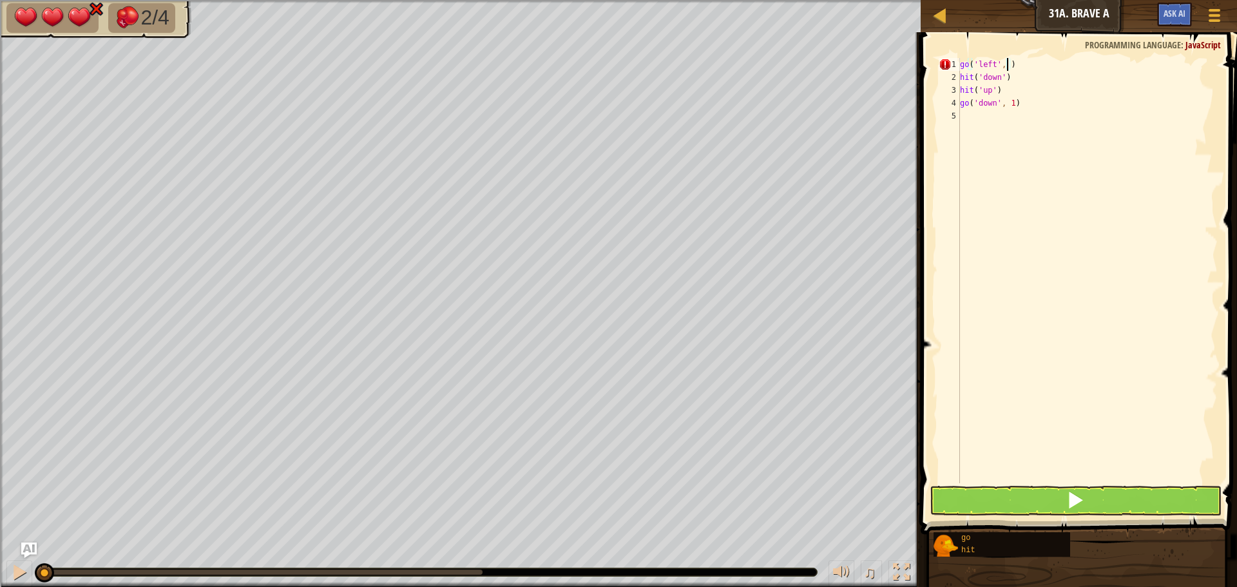
type textarea "go('left', 2)"
click at [1121, 291] on div "go ( 'left' , 2 ) hit ( 'down' ) hit ( 'up' ) go ( 'down' , 1 )" at bounding box center [1088, 283] width 260 height 451
type textarea "h"
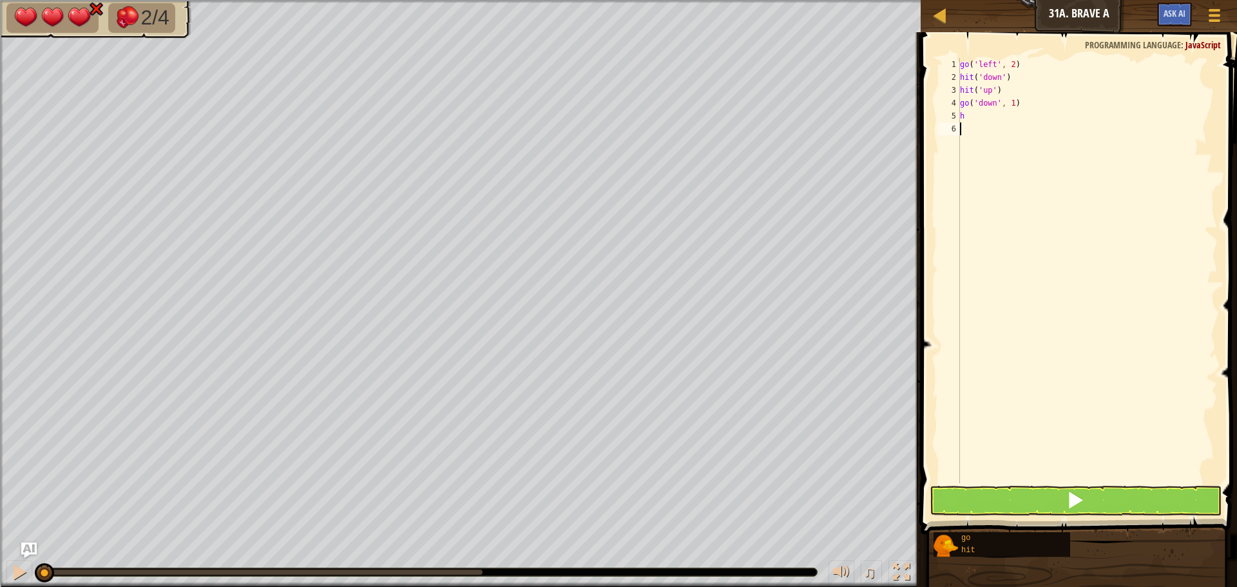
click at [1110, 297] on div "go ( 'left' , 2 ) hit ( 'down' ) hit ( 'up' ) go ( 'down' , 1 ) h" at bounding box center [1088, 283] width 260 height 451
click at [1013, 74] on div "go ( 'left' , 2 ) hit ( 'down' ) hit ( 'up' ) go ( 'down' , 1 ) h" at bounding box center [1088, 283] width 260 height 451
type textarea "h"
type textarea "go('down', 1)"
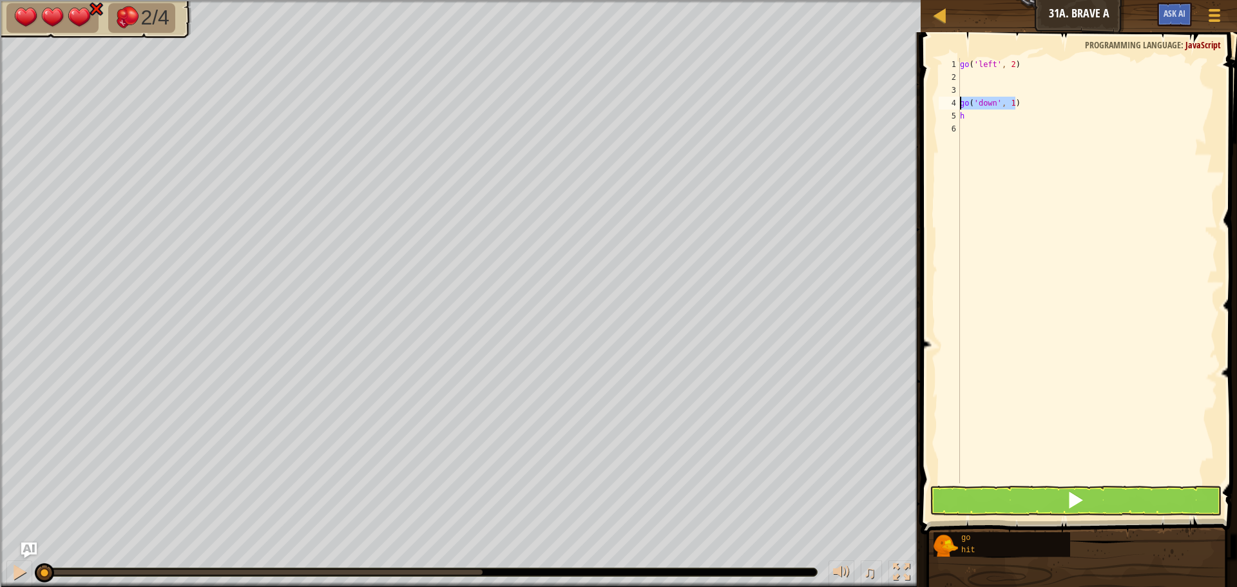
drag, startPoint x: 1022, startPoint y: 104, endPoint x: 962, endPoint y: 109, distance: 60.8
click at [962, 109] on div "go ( 'left' , 2 ) go ( 'down' , 1 ) h" at bounding box center [1088, 283] width 260 height 451
click at [969, 78] on div "go ( 'left' , 2 ) go ( 'down' , 1 ) h" at bounding box center [1088, 283] width 260 height 451
click at [1027, 109] on div "go ( 'left' , 2 ) go ( 'down' , 1 ) go ( 'down' , 1 ) h" at bounding box center [1088, 283] width 260 height 451
type textarea "g"
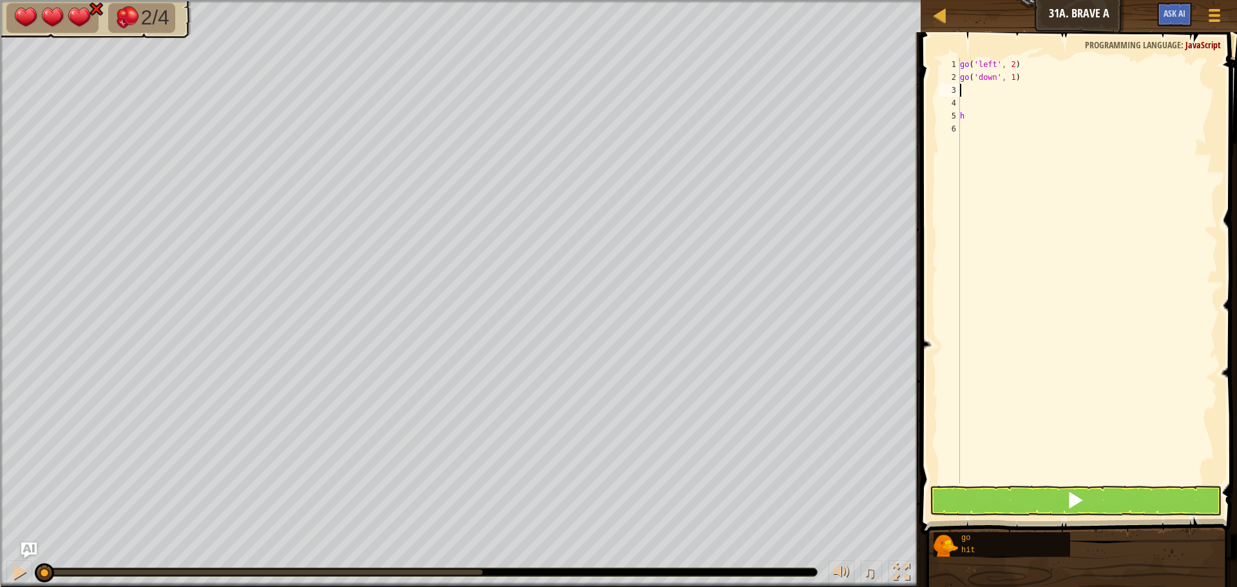
type textarea "h"
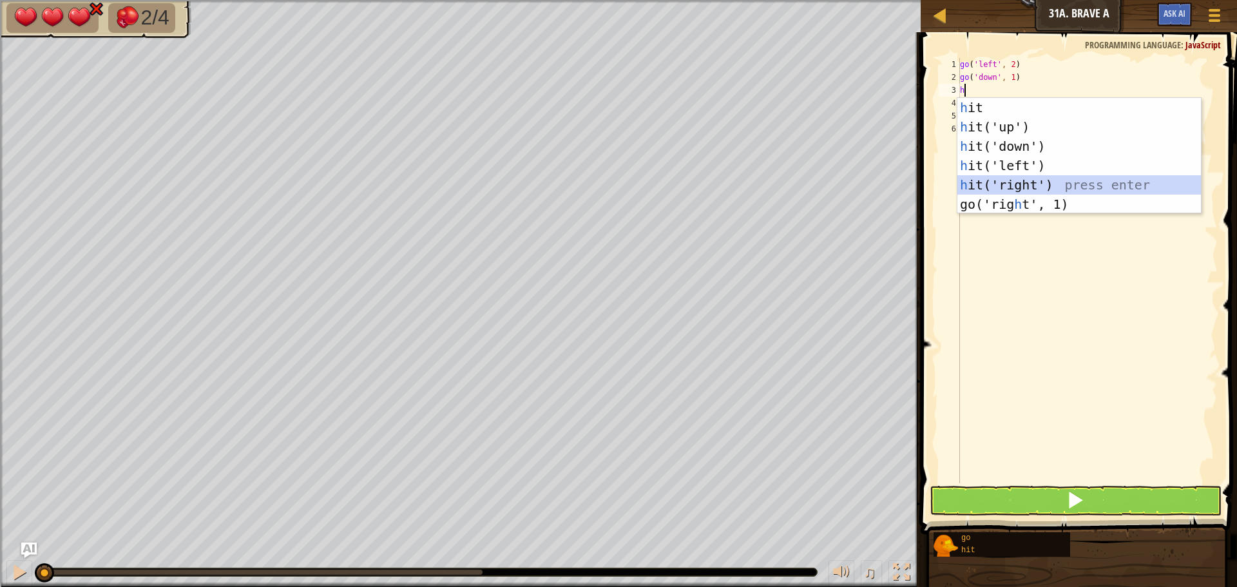
click at [1029, 193] on div "h it press enter h it('up') press enter h it('down') press enter h it('left') p…" at bounding box center [1080, 175] width 244 height 155
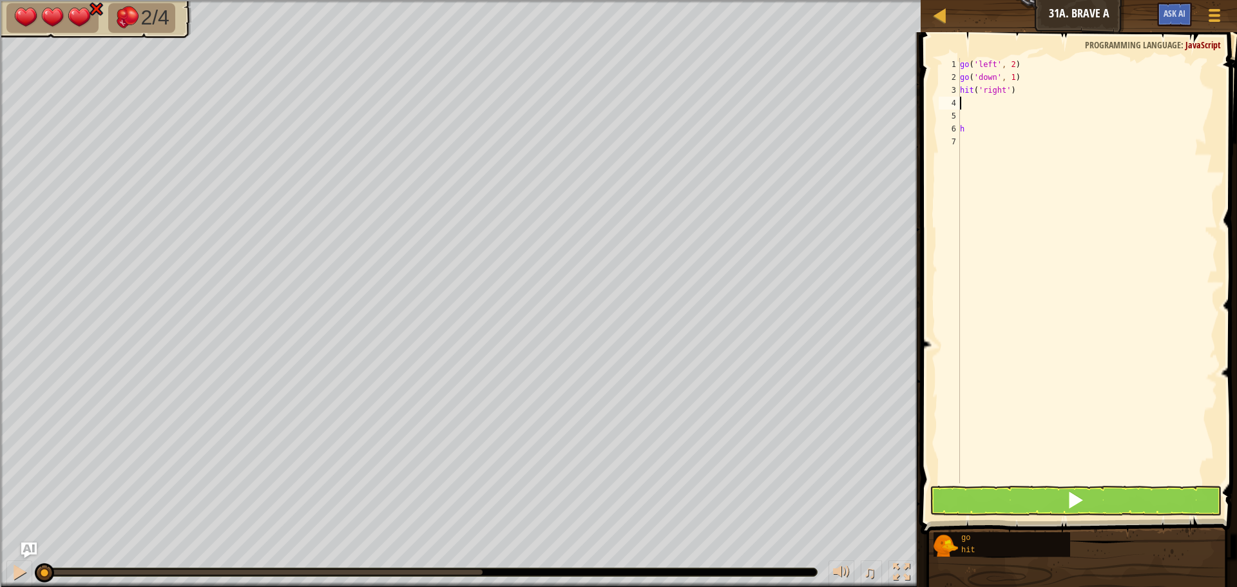
type textarea "h"
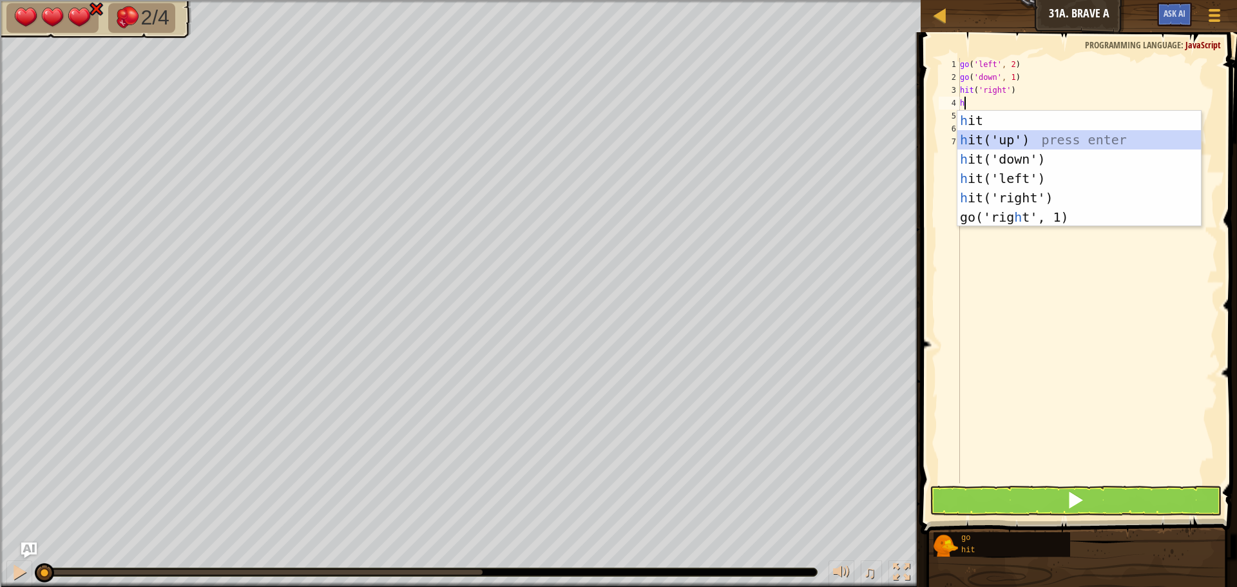
click at [1011, 142] on div "h it press enter h it('up') press enter h it('down') press enter h it('left') p…" at bounding box center [1080, 188] width 244 height 155
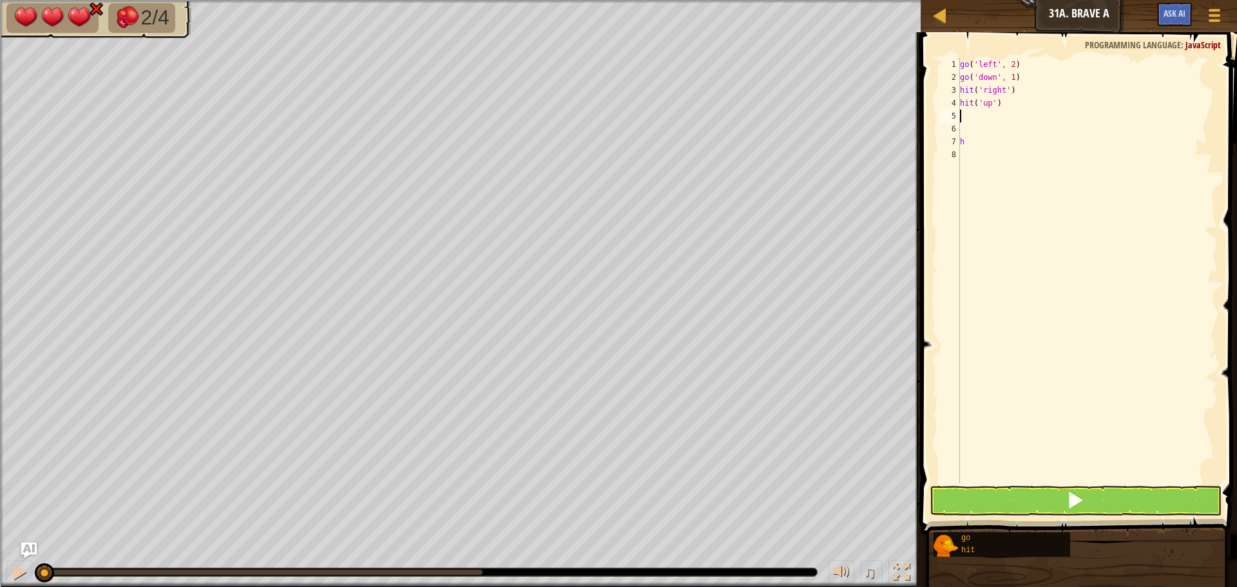
type textarea "h"
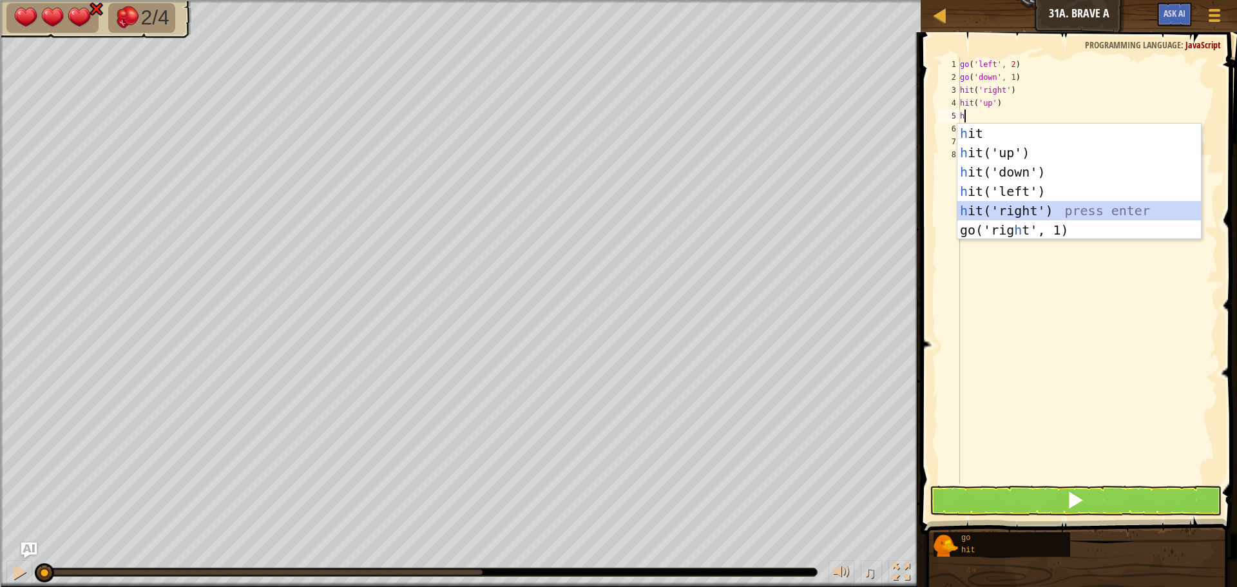
click at [1031, 205] on div "h it press enter h it('up') press enter h it('down') press enter h it('left') p…" at bounding box center [1080, 201] width 244 height 155
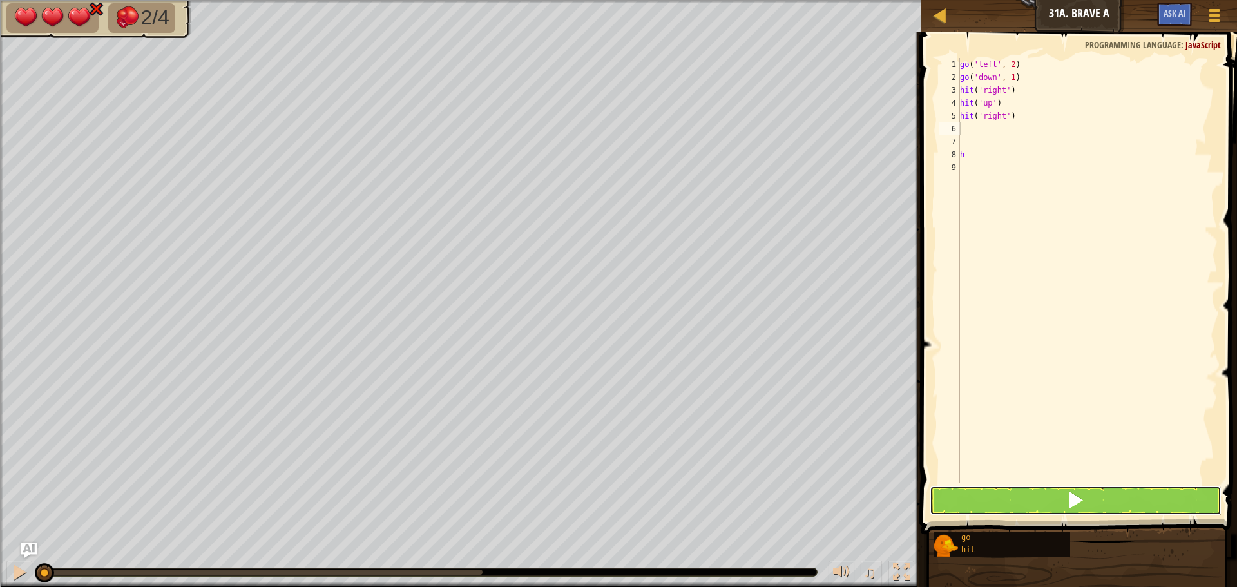
click at [1054, 494] on button at bounding box center [1076, 501] width 292 height 30
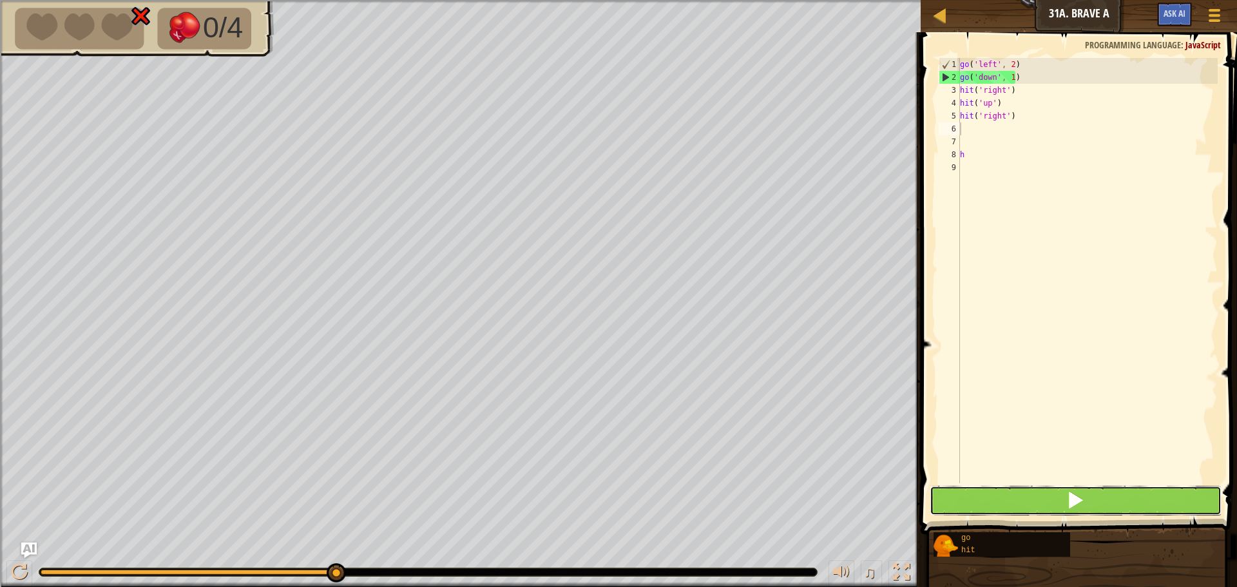
click at [1109, 511] on button at bounding box center [1076, 501] width 292 height 30
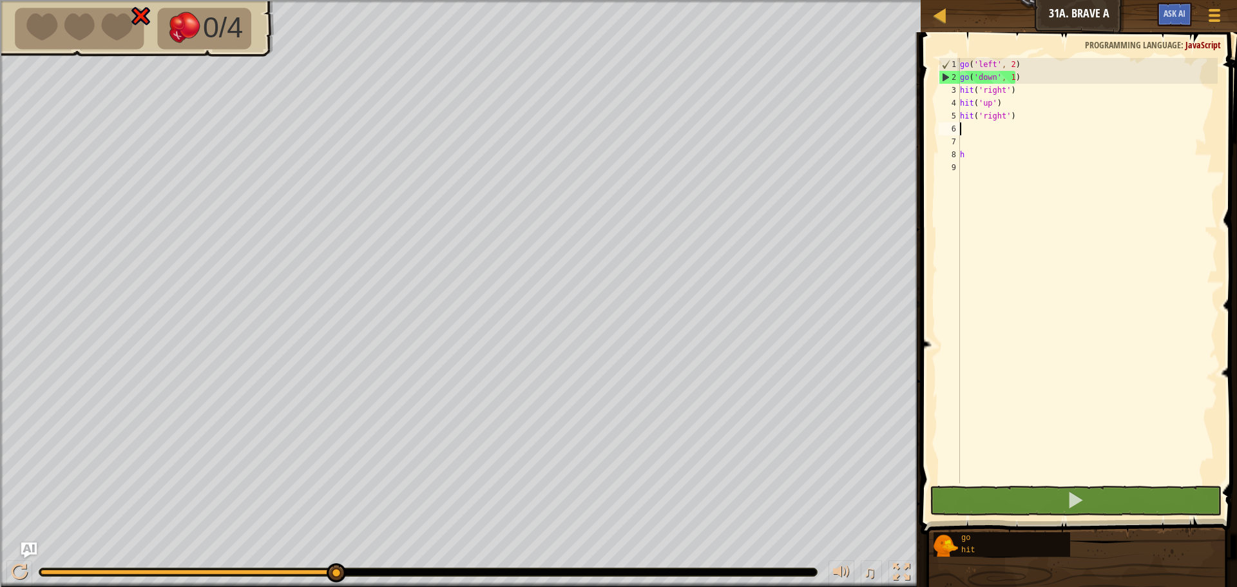
click at [1028, 75] on div "go ( 'left' , 2 ) go ( 'down' , 1 ) hit ( 'right' ) hit ( 'up' ) hit ( 'right' …" at bounding box center [1088, 283] width 260 height 451
click at [996, 79] on div "go ( 'left' , 2 ) go ( 'down' , 1 ) hit ( 'right' ) hit ( 'up' ) hit ( 'right' …" at bounding box center [1088, 283] width 260 height 451
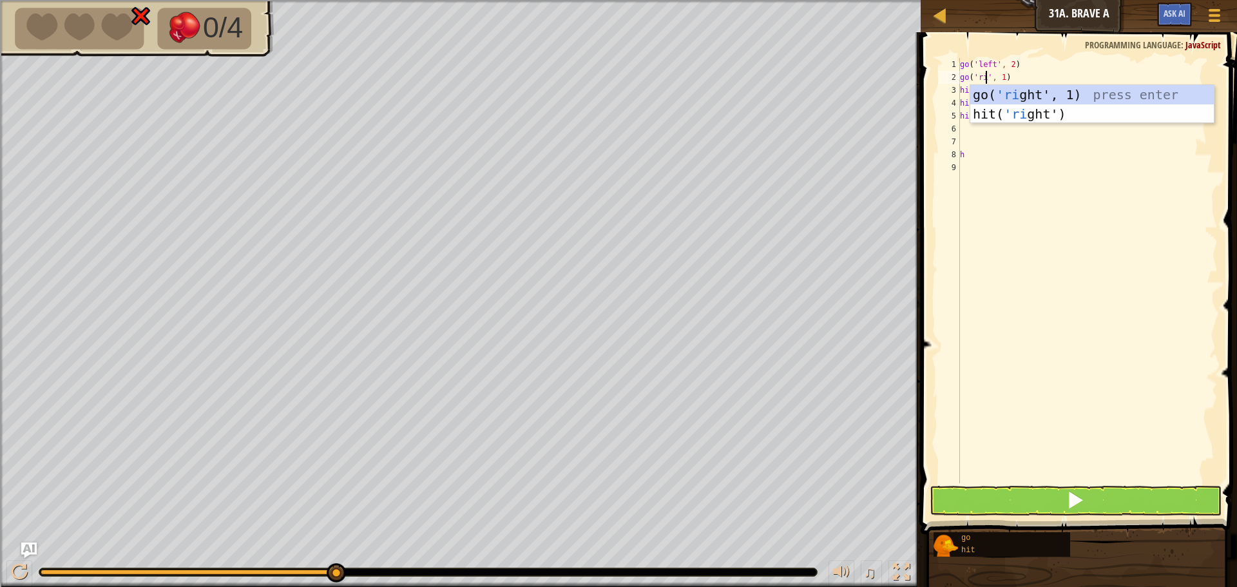
scroll to position [6, 3]
click at [1079, 90] on div "go( 'ri g h t', 1) press enter hit( 'ri g h t') press enter" at bounding box center [1093, 123] width 244 height 77
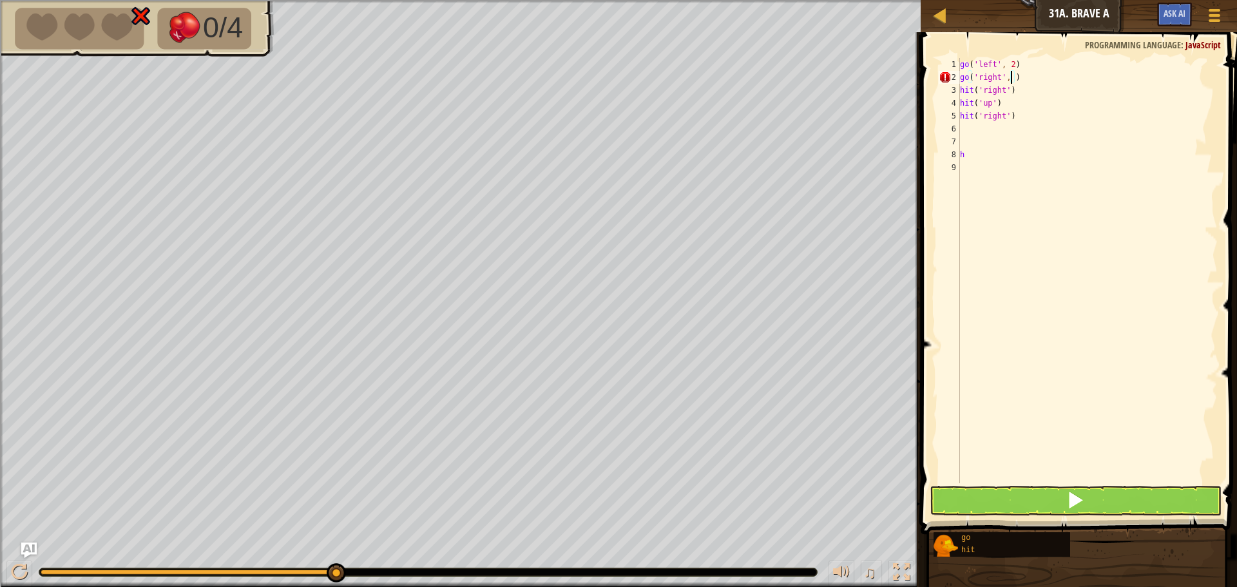
scroll to position [6, 5]
click at [1056, 492] on button at bounding box center [1076, 501] width 292 height 30
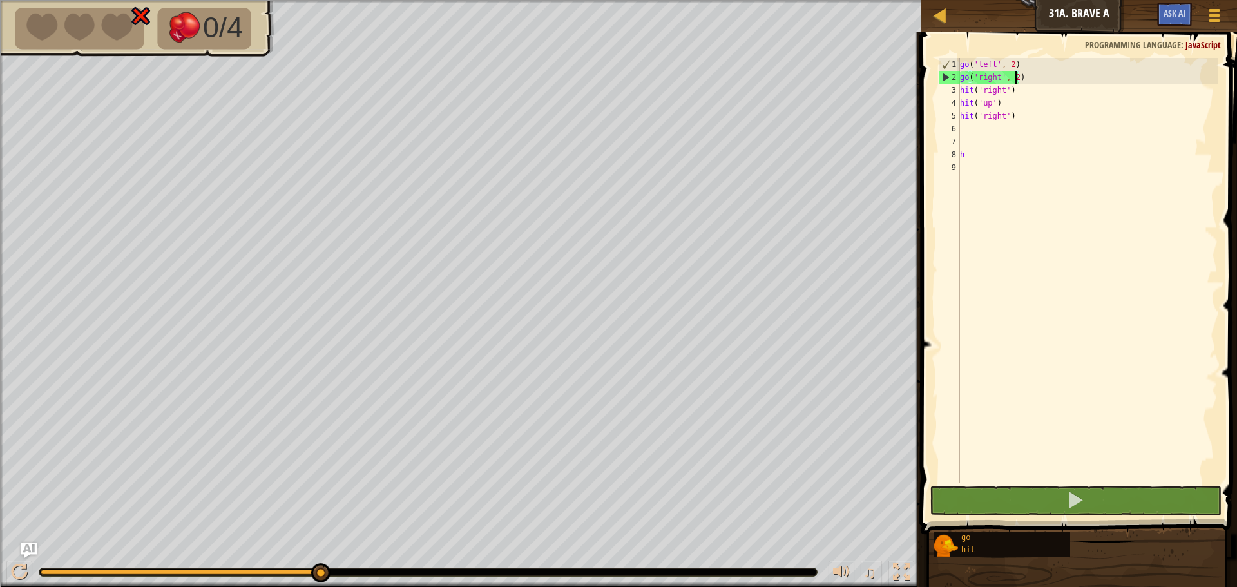
scroll to position [6, 4]
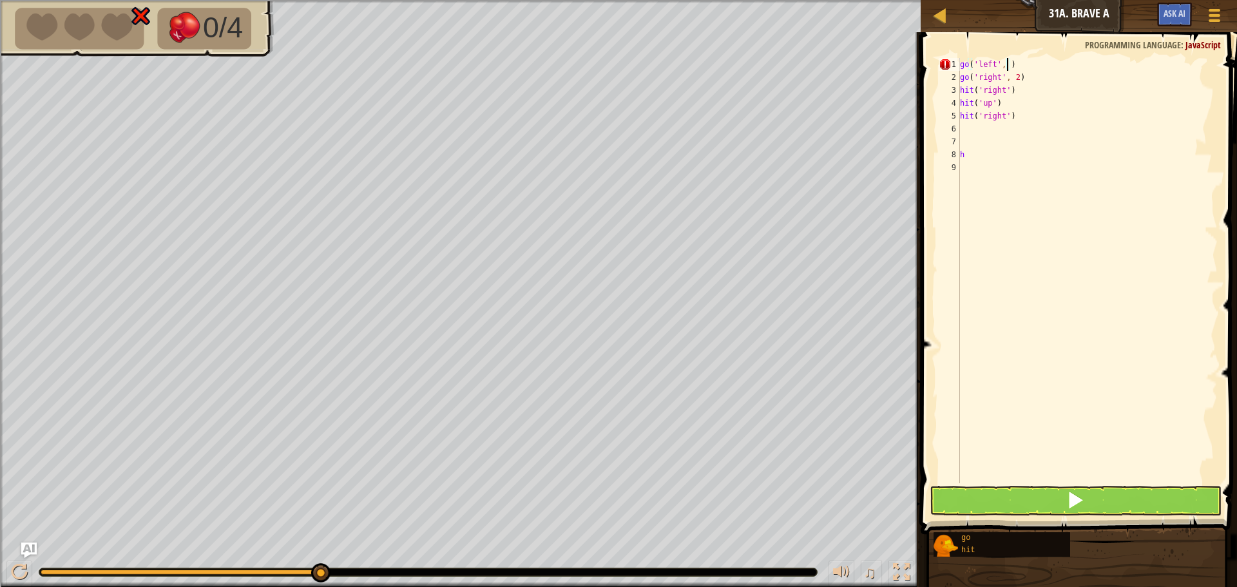
type textarea "go('left', 1)"
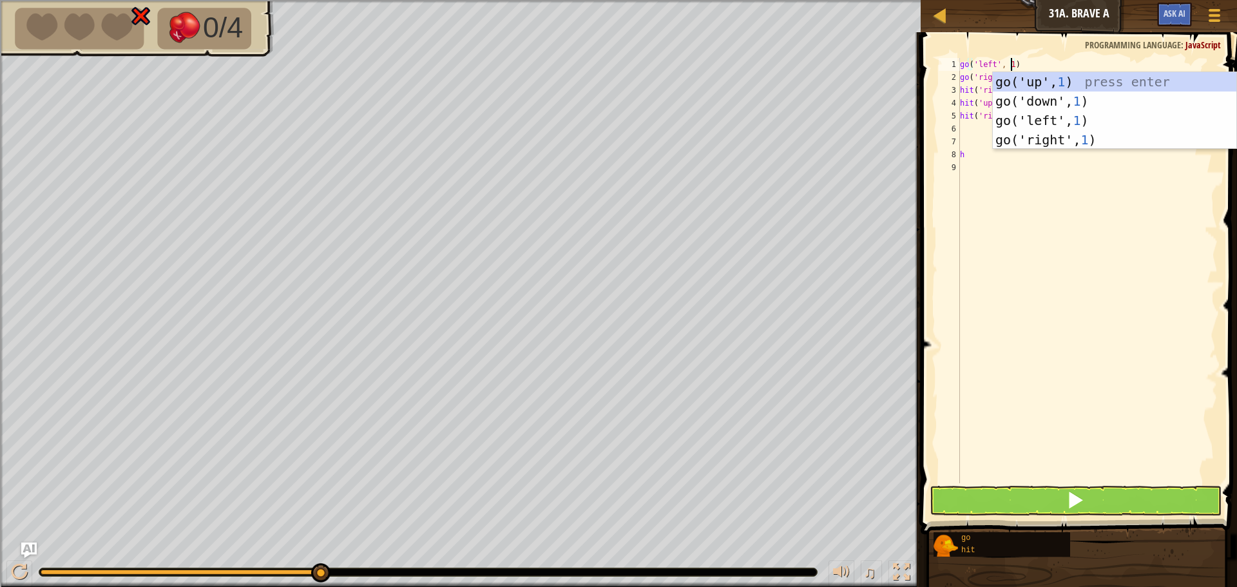
click at [1047, 237] on div "go ( 'left' , 1 ) go ( 'right' , 2 ) hit ( 'right' ) hit ( 'up' ) hit ( 'right'…" at bounding box center [1088, 283] width 260 height 451
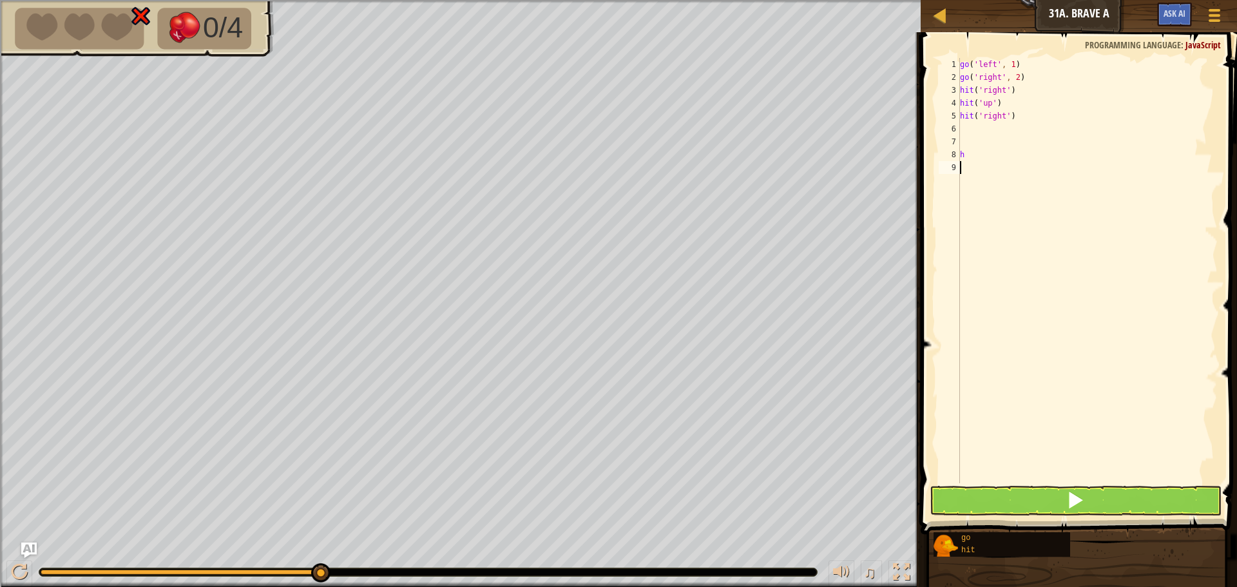
scroll to position [6, 0]
drag, startPoint x: 1034, startPoint y: 70, endPoint x: 1034, endPoint y: 79, distance: 9.0
click at [1034, 79] on div "go ( 'left' , 1 ) go ( 'right' , 2 ) hit ( 'right' ) hit ( 'up' ) hit ( 'right'…" at bounding box center [1088, 283] width 260 height 451
click at [1034, 83] on div "go ( 'left' , 1 ) go ( 'right' , 2 ) hit ( 'right' ) hit ( 'up' ) hit ( 'right'…" at bounding box center [1088, 270] width 260 height 425
type textarea "g"
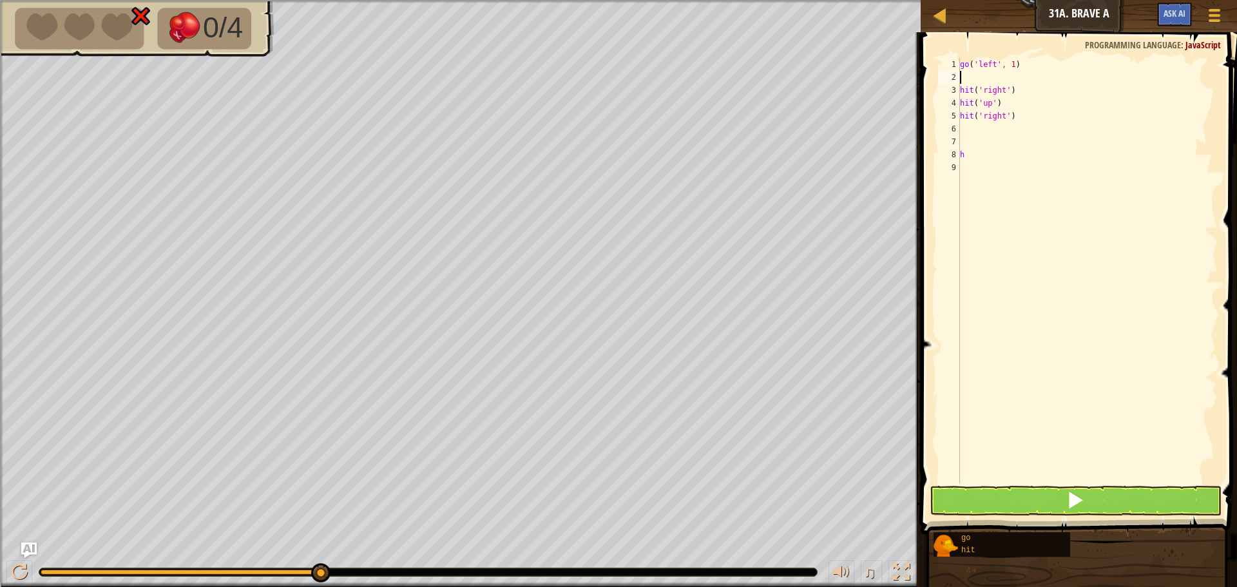
type textarea "h"
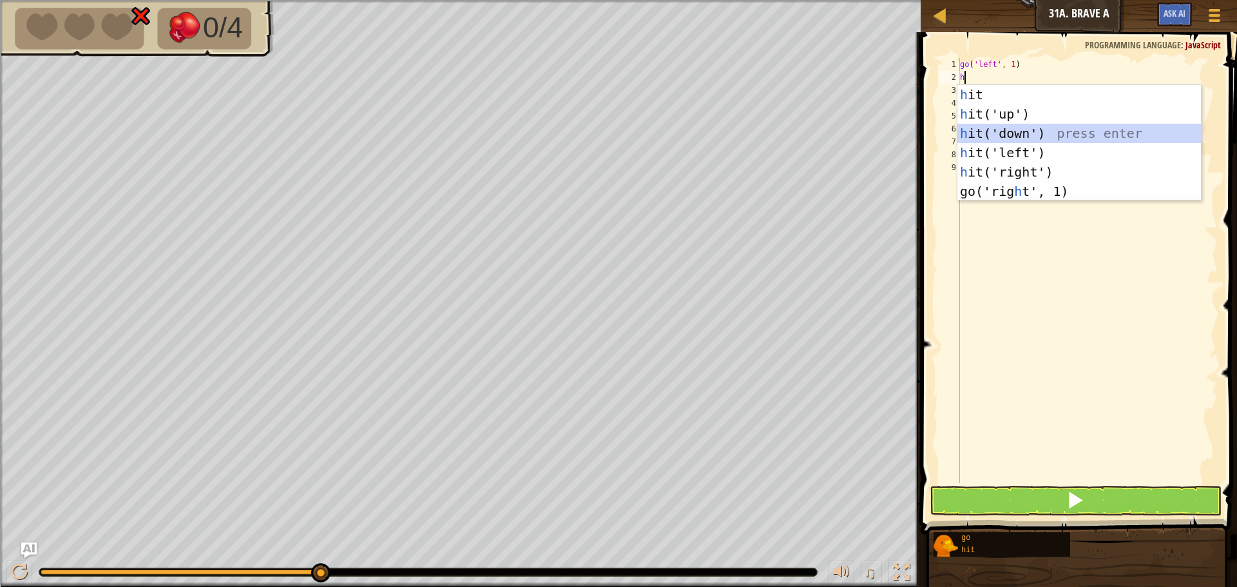
click at [1048, 128] on div "h it press enter h it('up') press enter h it('down') press enter h it('left') p…" at bounding box center [1080, 162] width 244 height 155
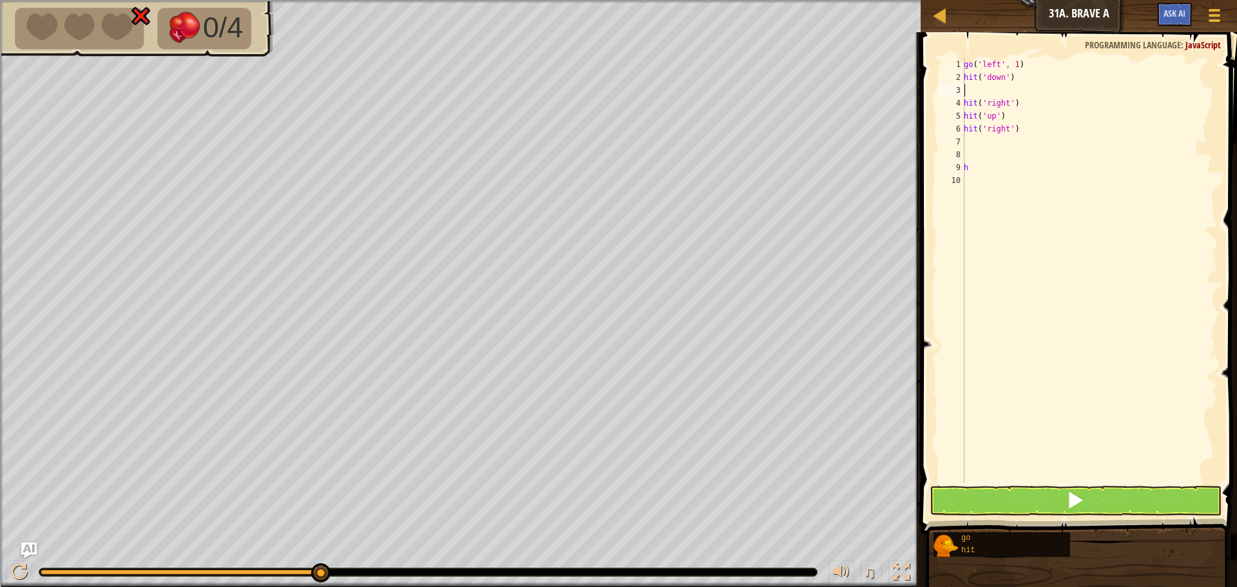
type textarea "h"
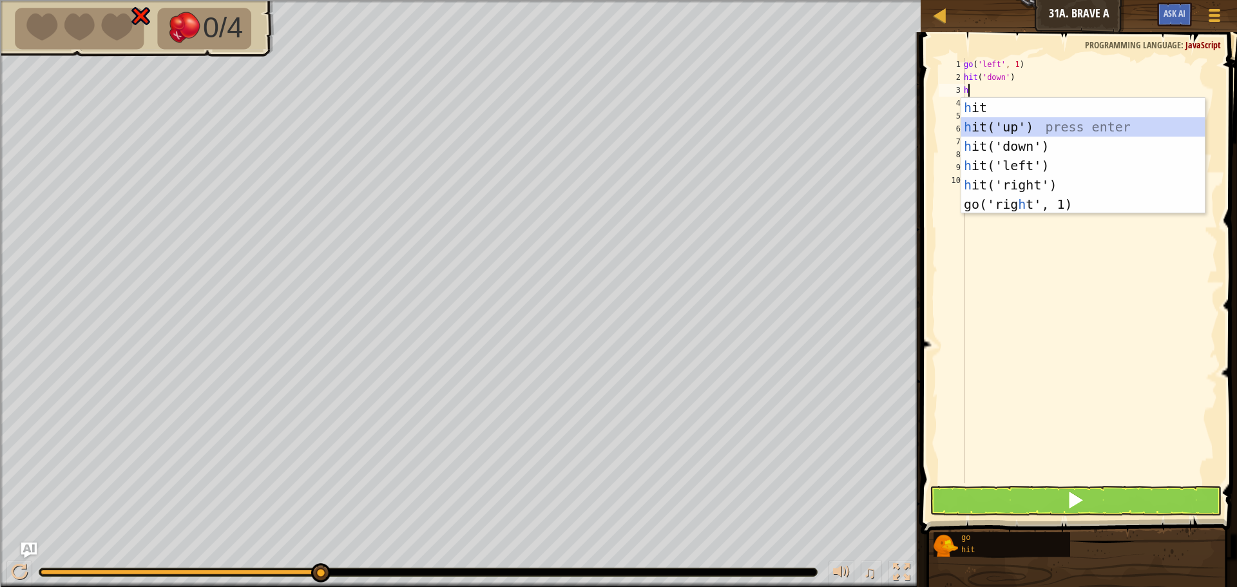
click at [1018, 126] on div "h it press enter h it('up') press enter h it('down') press enter h it('left') p…" at bounding box center [1084, 175] width 244 height 155
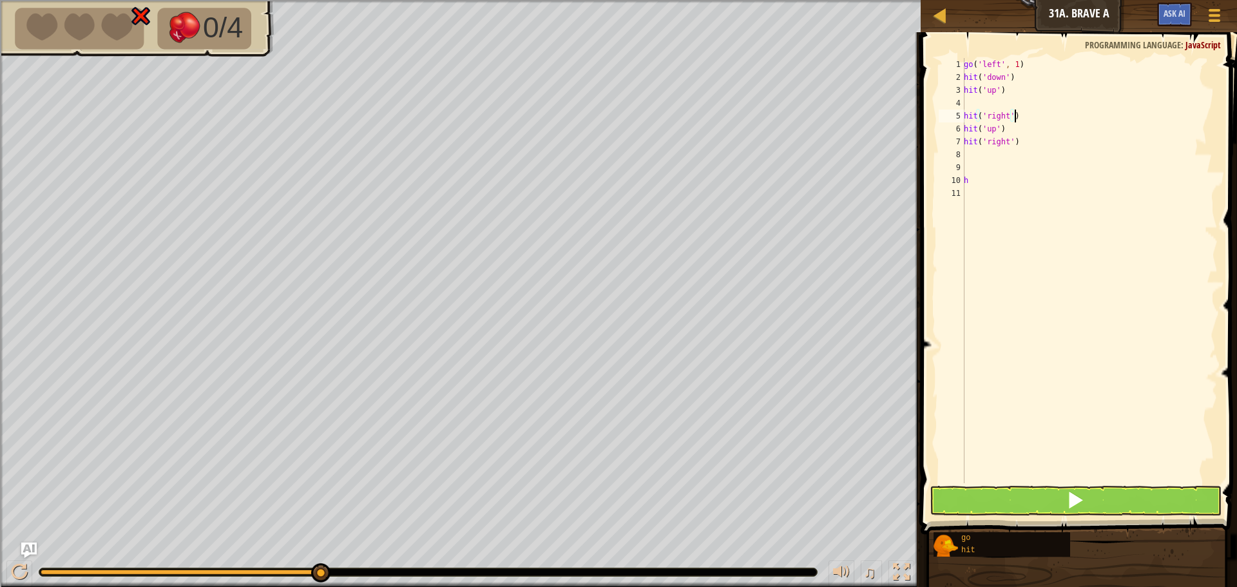
click at [1017, 120] on div "go ( 'left' , 1 ) hit ( 'down' ) hit ( 'up' ) hit ( 'right' ) hit ( 'up' ) hit …" at bounding box center [1090, 283] width 257 height 451
type textarea "h"
click at [986, 181] on div "go ( 'left' , 1 ) hit ( 'down' ) hit ( 'up' ) h" at bounding box center [1090, 283] width 257 height 451
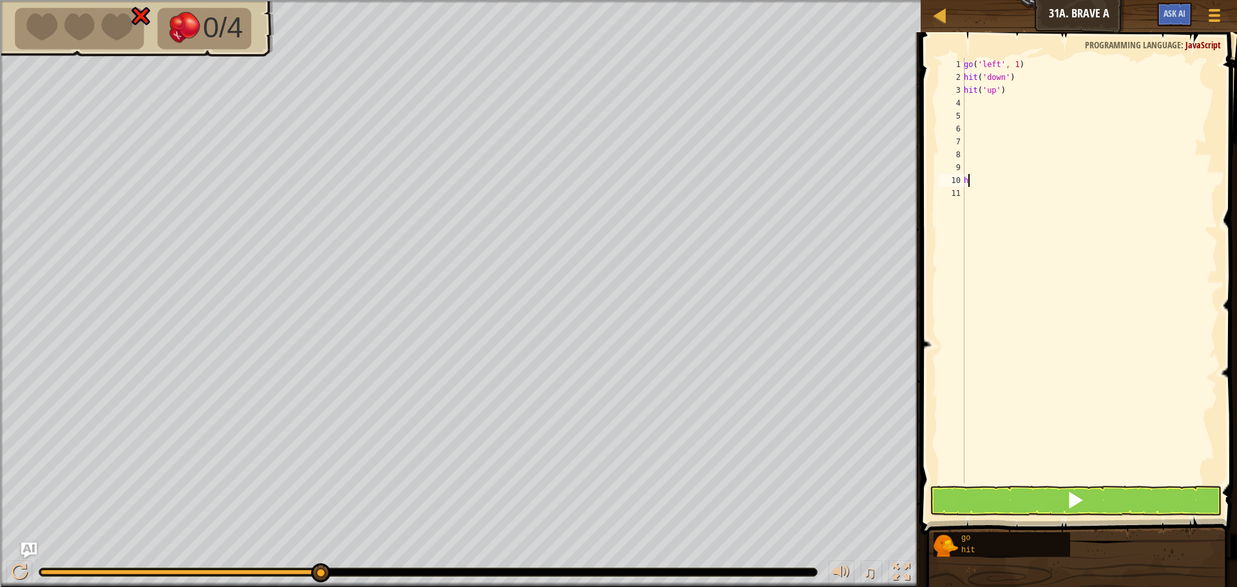
type textarea "h"
click at [1004, 505] on button at bounding box center [1076, 501] width 292 height 30
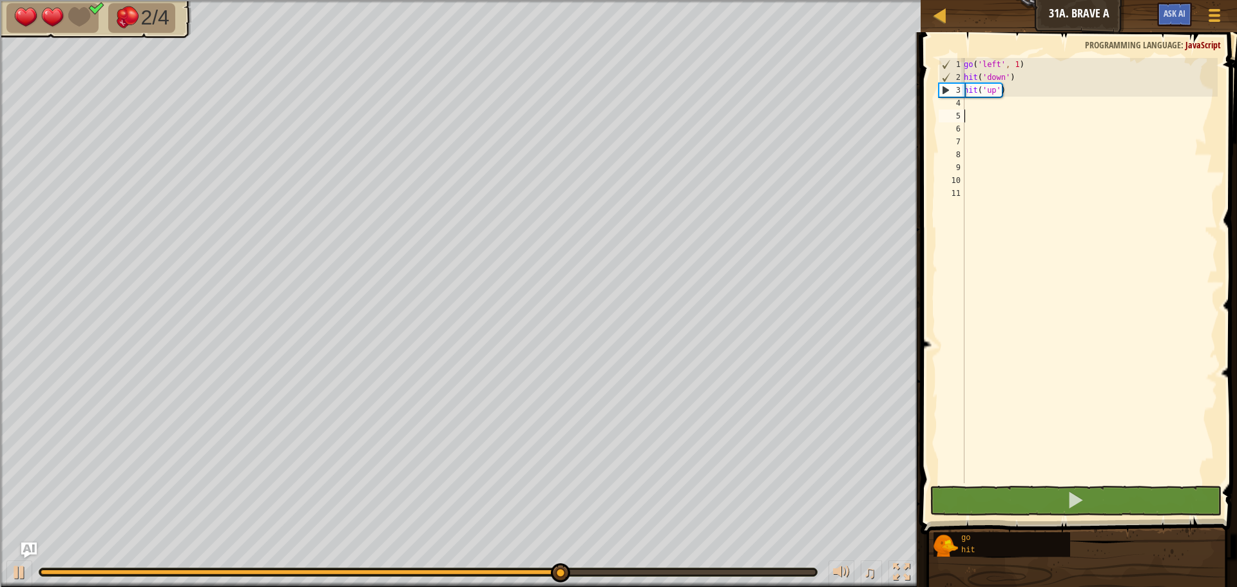
click at [986, 116] on div "go ( 'left' , 1 ) hit ( 'down' ) hit ( 'up' )" at bounding box center [1090, 283] width 257 height 451
click at [980, 111] on div "go ( 'left' , 1 ) hit ( 'down' ) hit ( 'up' )" at bounding box center [1090, 283] width 257 height 451
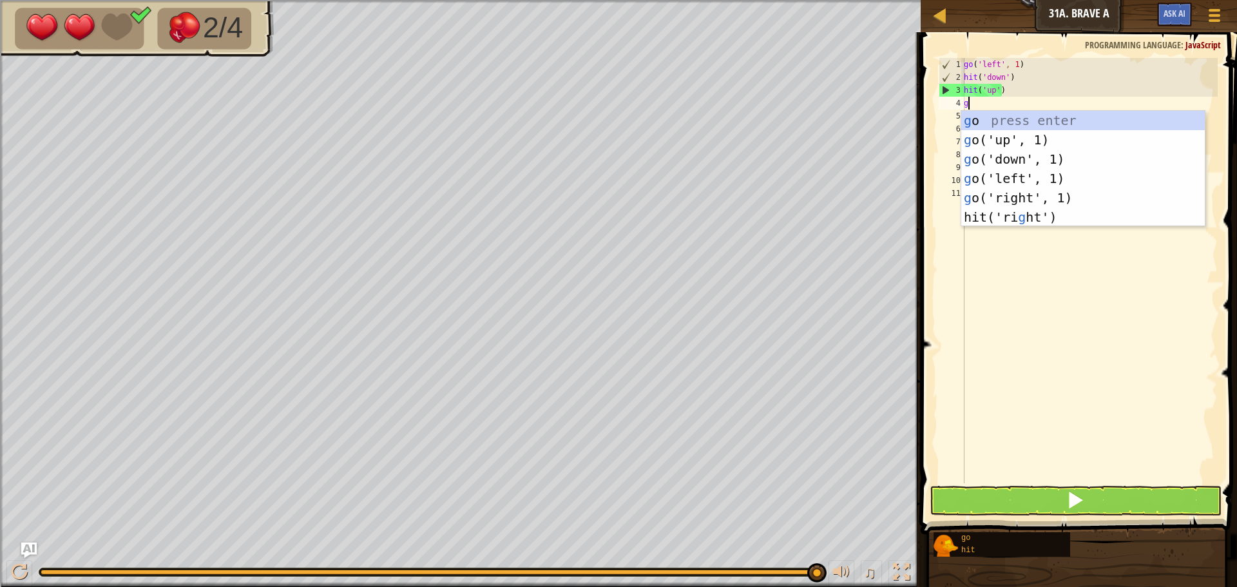
type textarea "go"
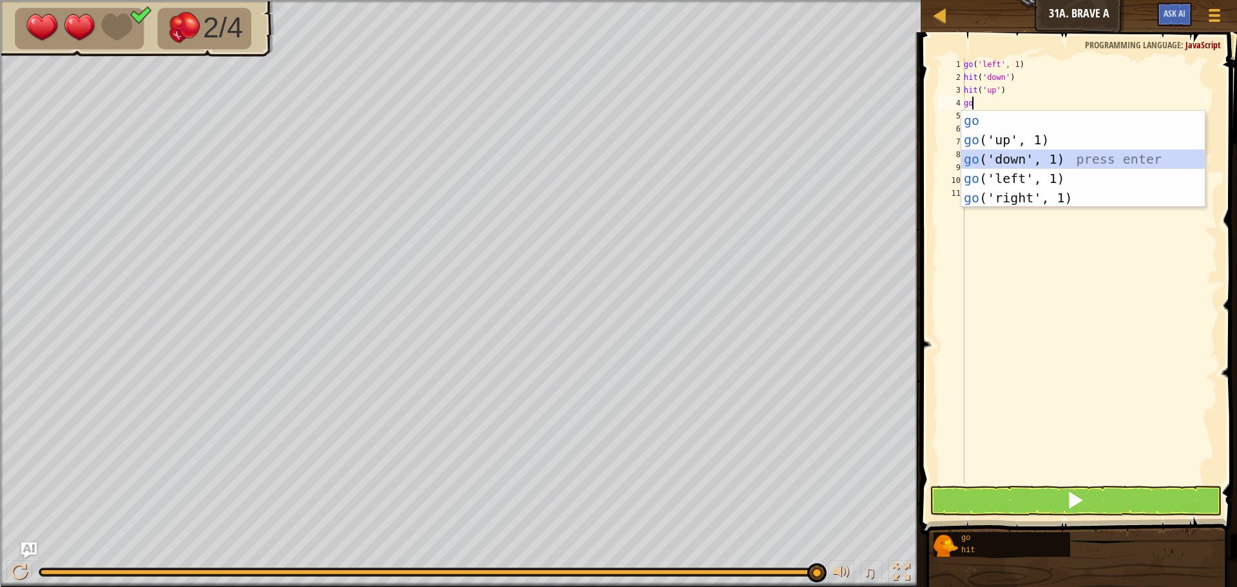
click at [1007, 162] on div "go press enter go ('up', 1) press enter go ('down', 1) press enter go ('left', …" at bounding box center [1084, 178] width 244 height 135
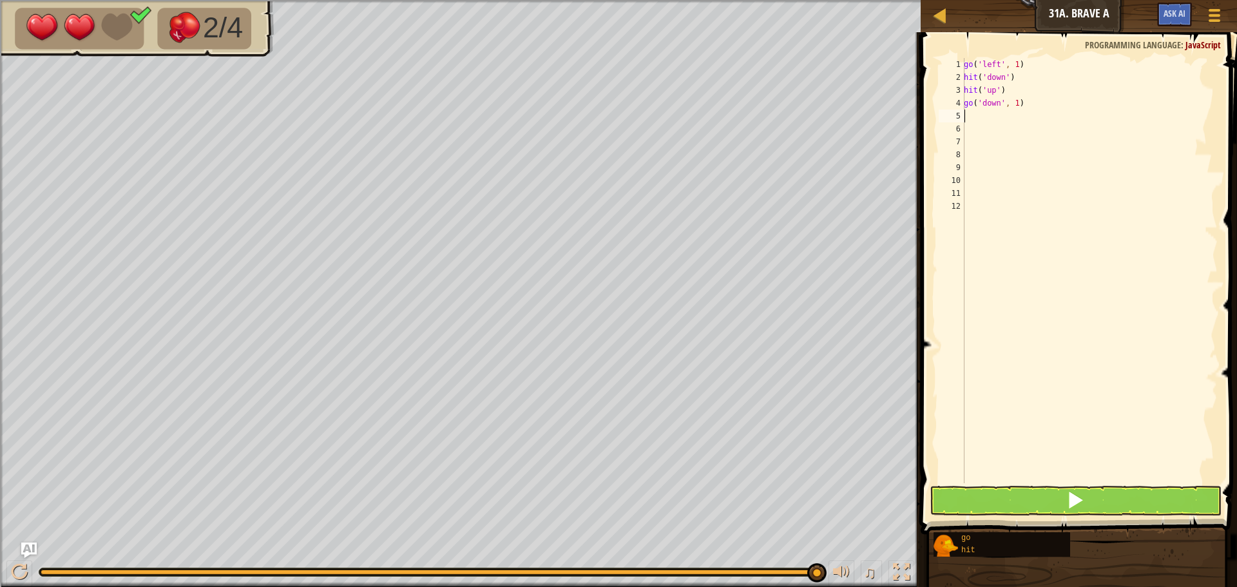
type textarea "h"
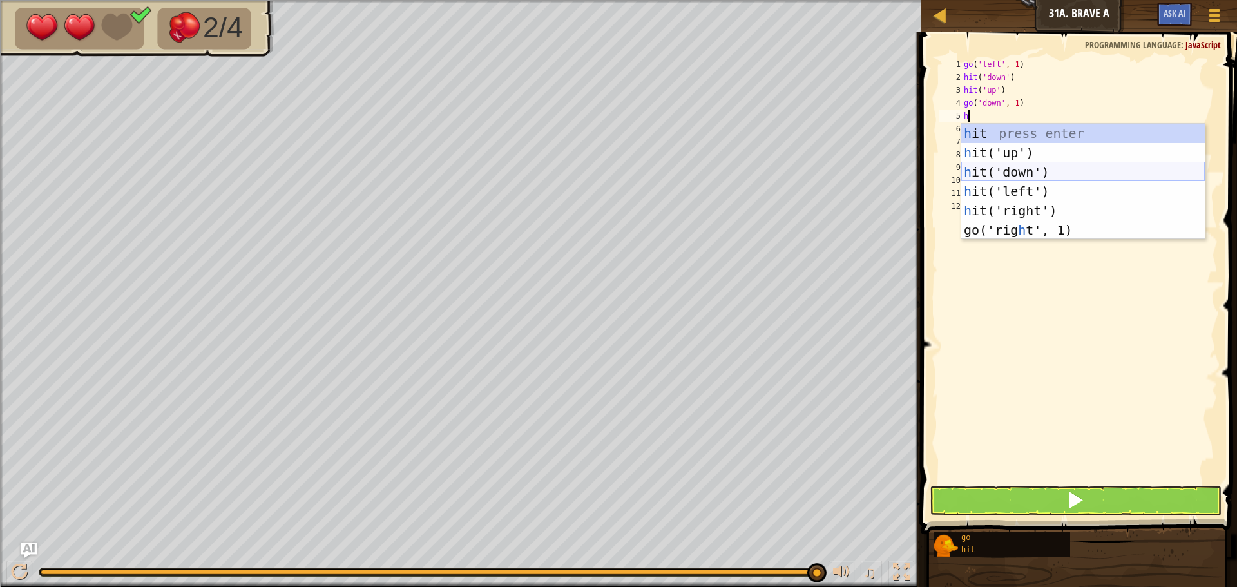
click at [1029, 173] on div "h it press enter h it('up') press enter h it('down') press enter h it('left') p…" at bounding box center [1084, 201] width 244 height 155
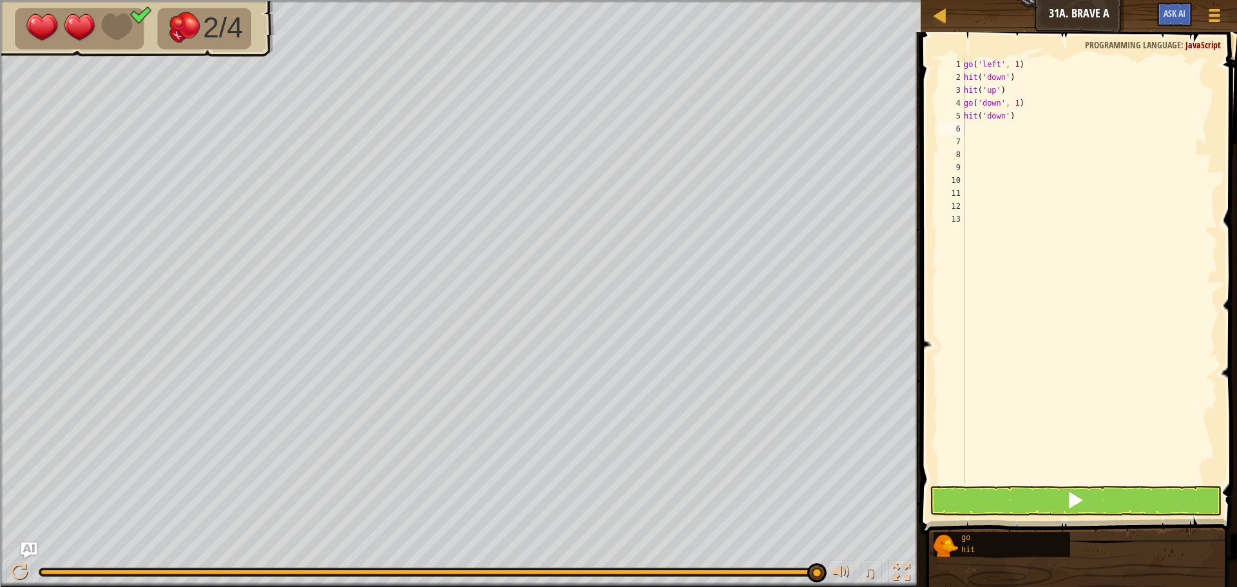
drag, startPoint x: 1049, startPoint y: 519, endPoint x: 1044, endPoint y: 512, distance: 8.8
click at [1044, 512] on button at bounding box center [1076, 501] width 292 height 30
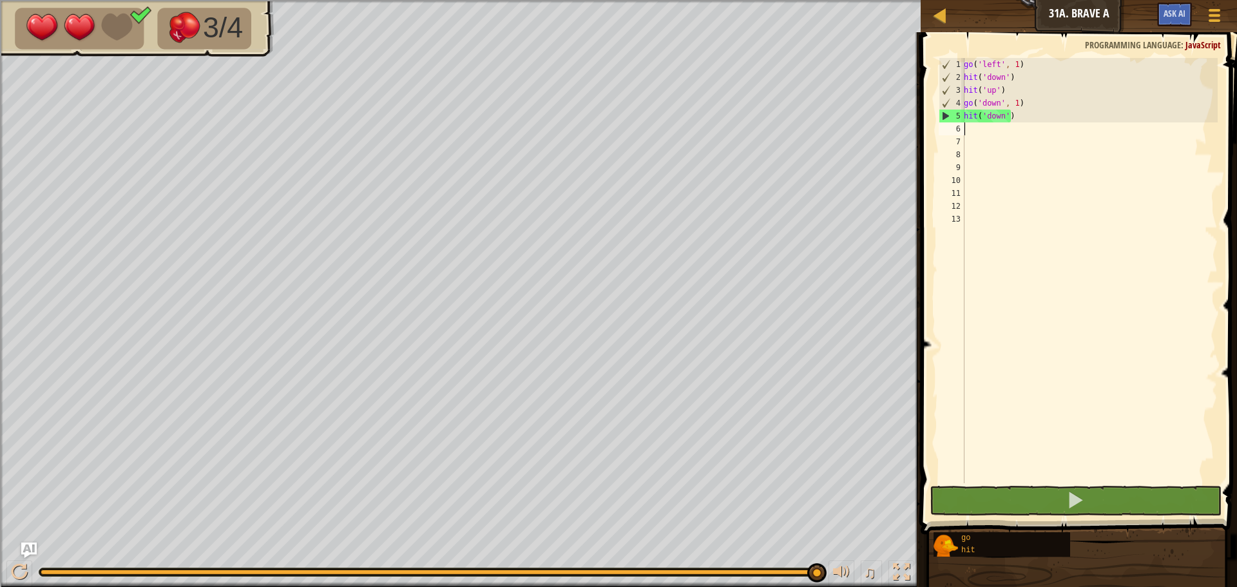
type textarea "g"
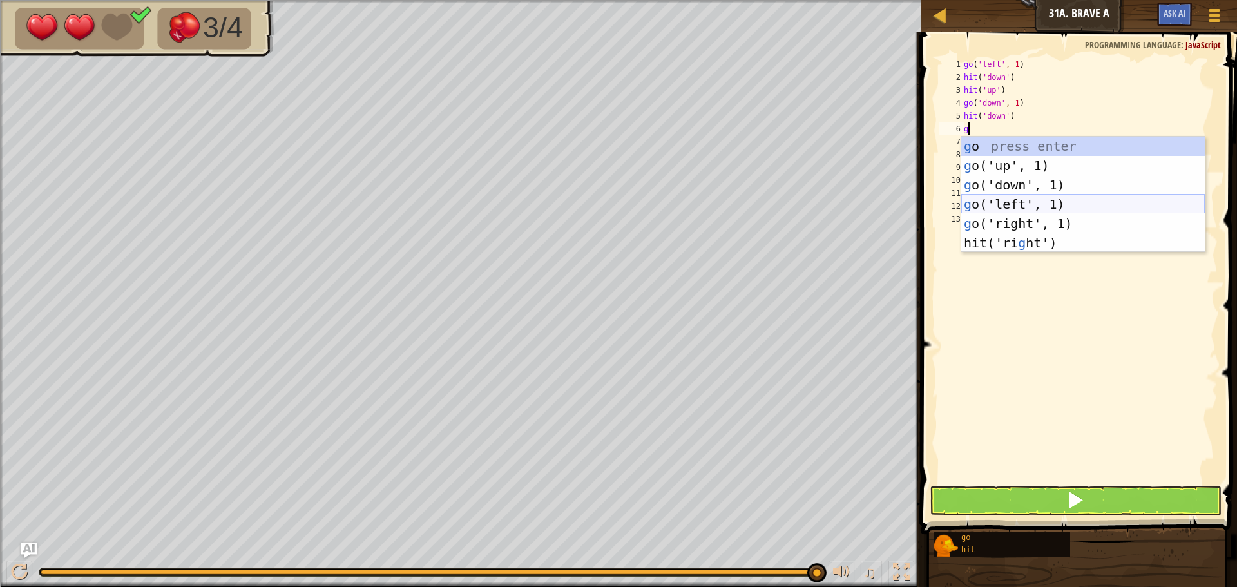
click at [1008, 210] on div "g o press enter g o('up', 1) press enter g o('down', 1) press enter g o('left',…" at bounding box center [1084, 214] width 244 height 155
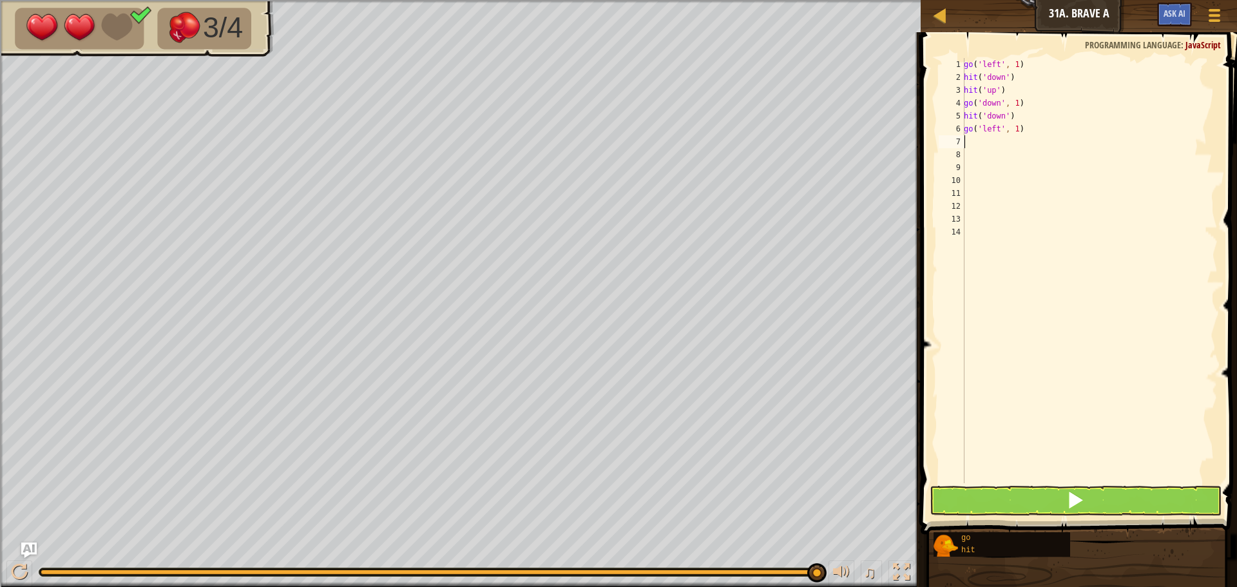
type textarea "g"
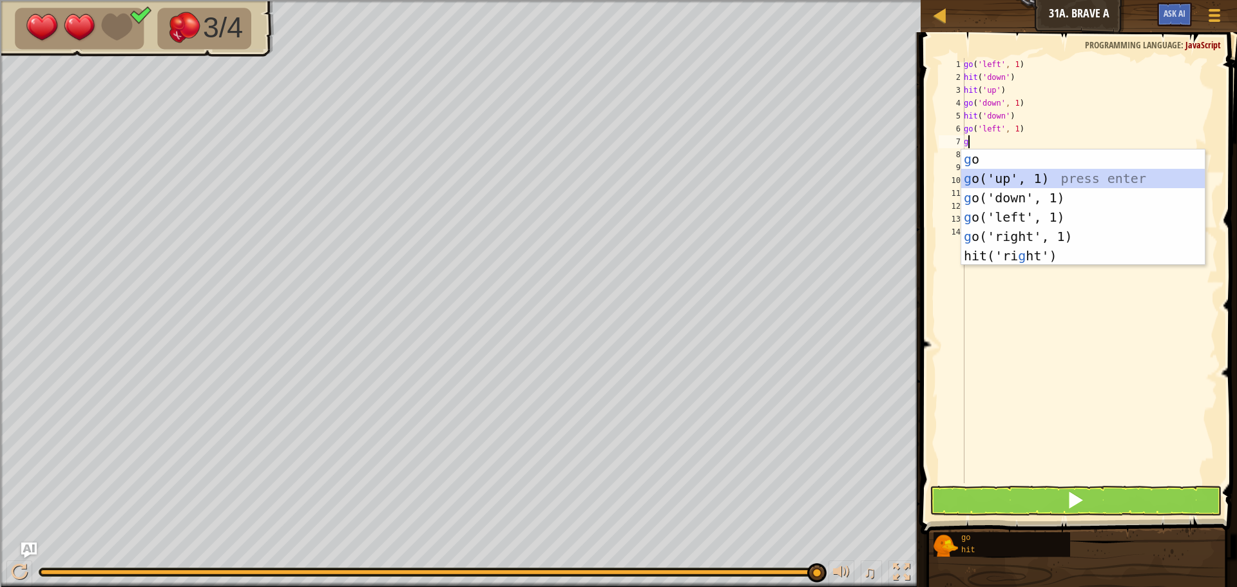
click at [1034, 183] on div "g o press enter g o('up', 1) press enter g o('down', 1) press enter g o('left',…" at bounding box center [1084, 227] width 244 height 155
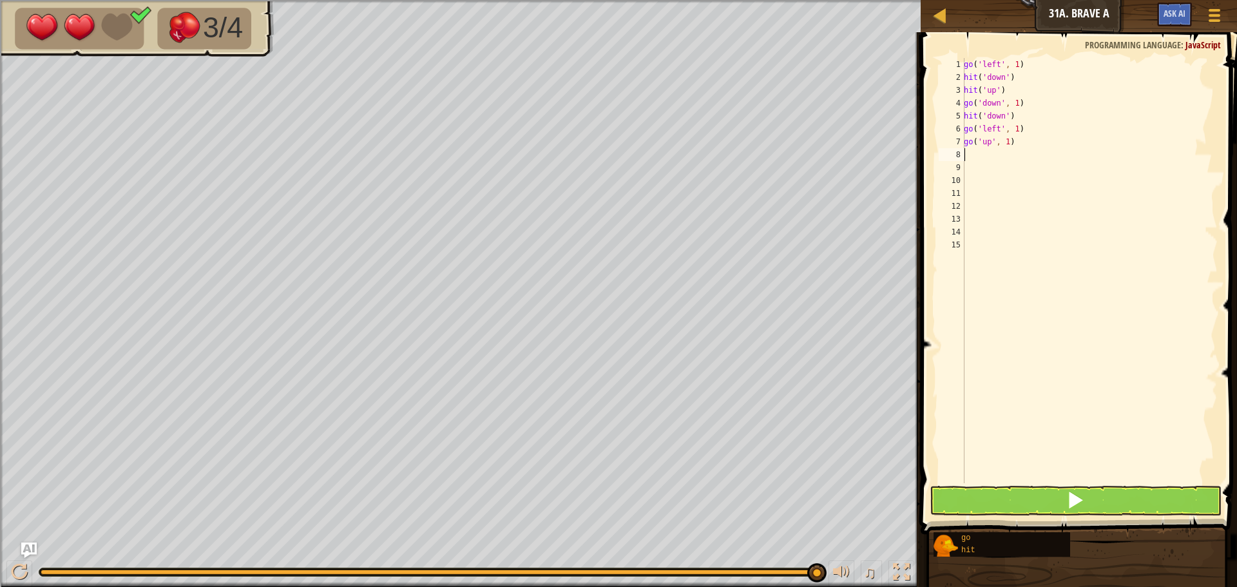
type textarea "h"
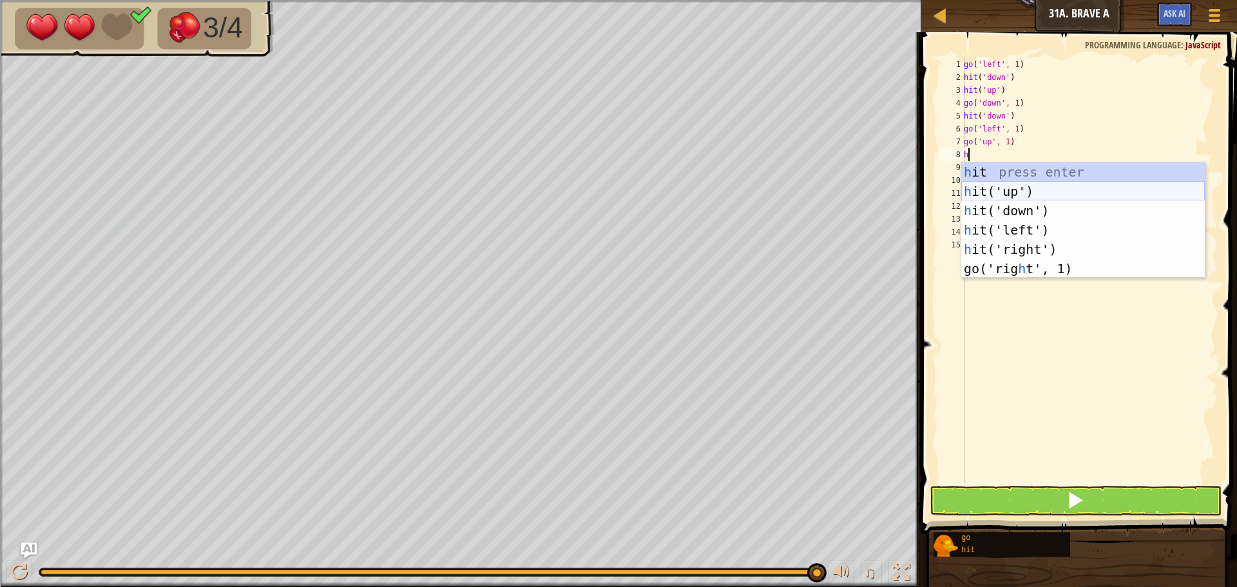
click at [1052, 190] on div "h it press enter h it('up') press enter h it('down') press enter h it('left') p…" at bounding box center [1084, 239] width 244 height 155
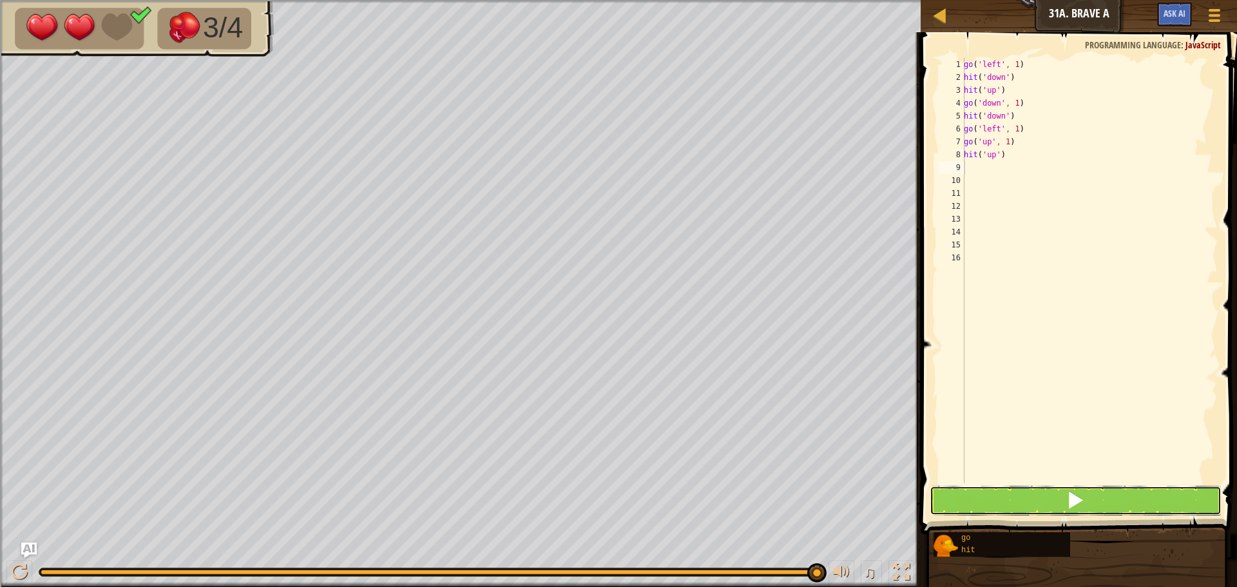
click at [1119, 512] on button at bounding box center [1076, 501] width 292 height 30
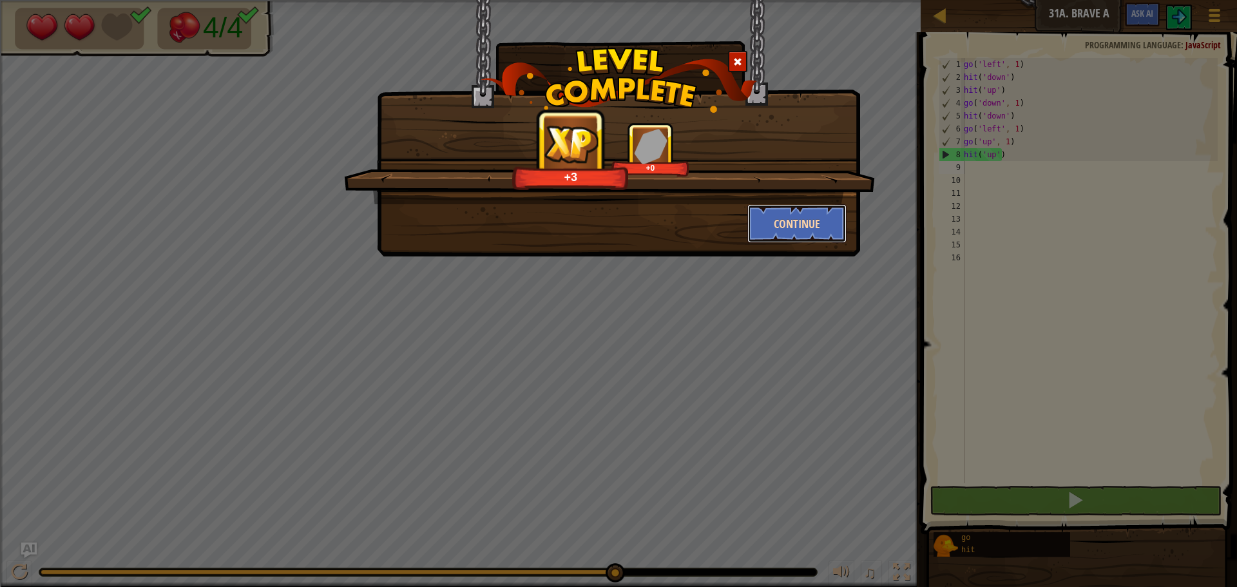
click at [790, 213] on button "Continue" at bounding box center [798, 223] width 100 height 39
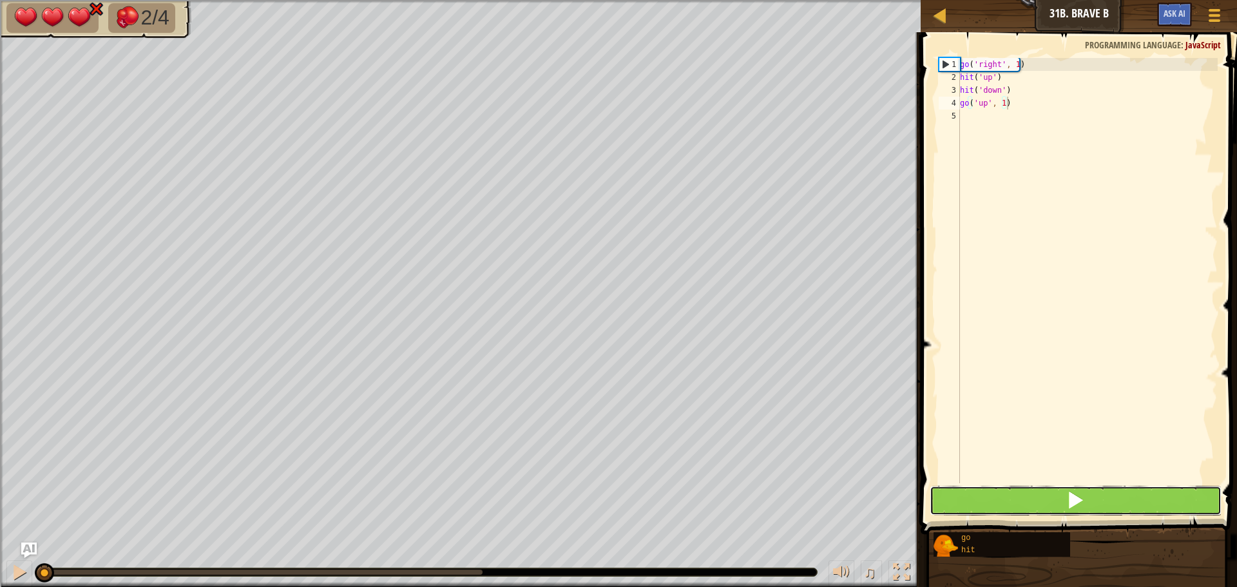
click at [1046, 500] on button at bounding box center [1076, 501] width 292 height 30
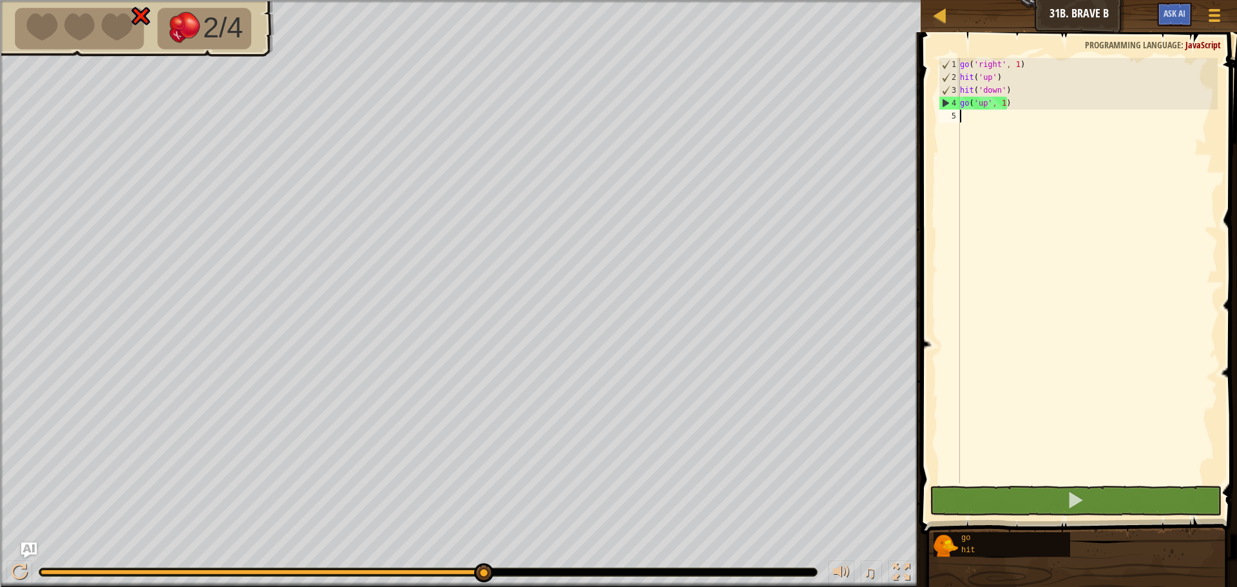
click at [980, 116] on div "go ( 'right' , 1 ) hit ( 'up' ) hit ( 'down' ) go ( 'up' , 1 )" at bounding box center [1088, 283] width 260 height 451
type textarea "g"
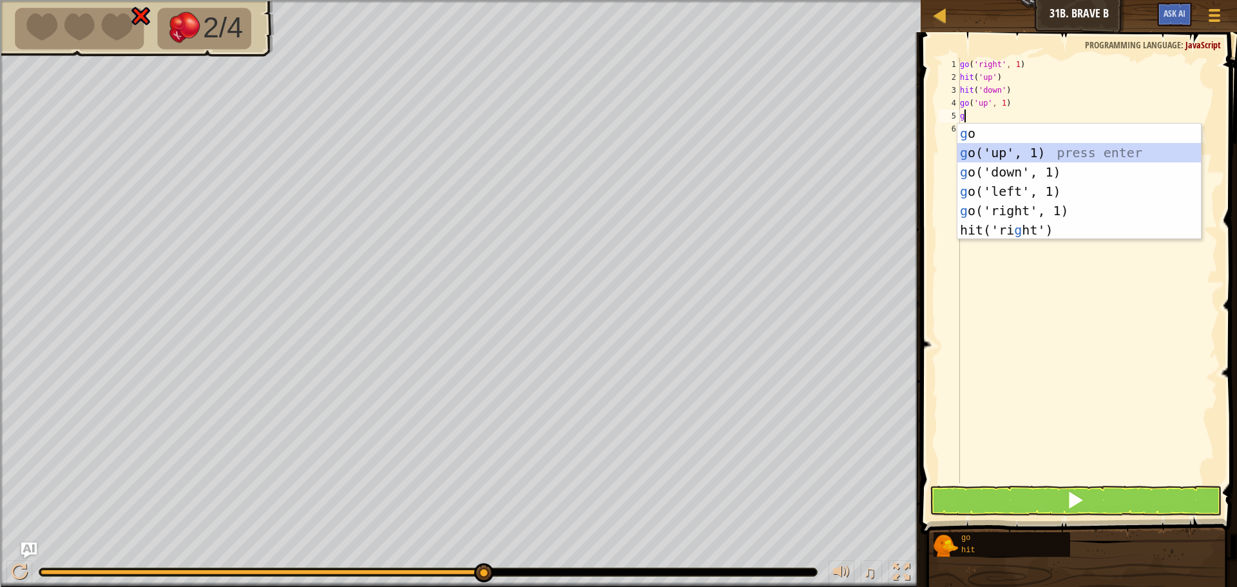
click at [1007, 155] on div "g o press enter g o('up', 1) press enter g o('down', 1) press enter g o('left',…" at bounding box center [1080, 201] width 244 height 155
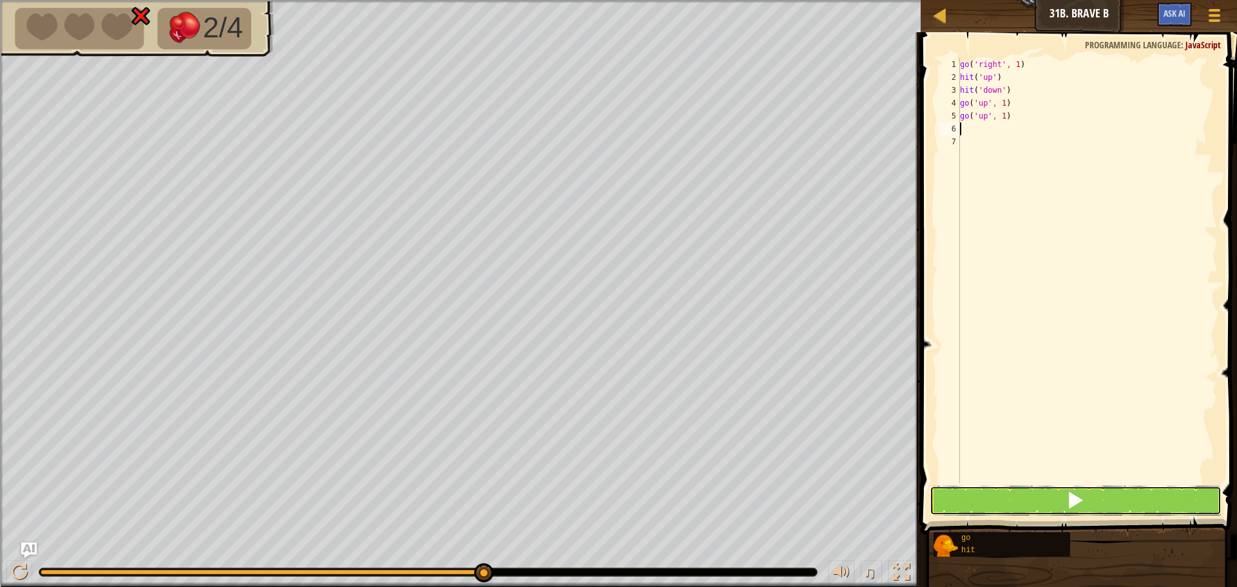
click at [1056, 490] on button at bounding box center [1076, 501] width 292 height 30
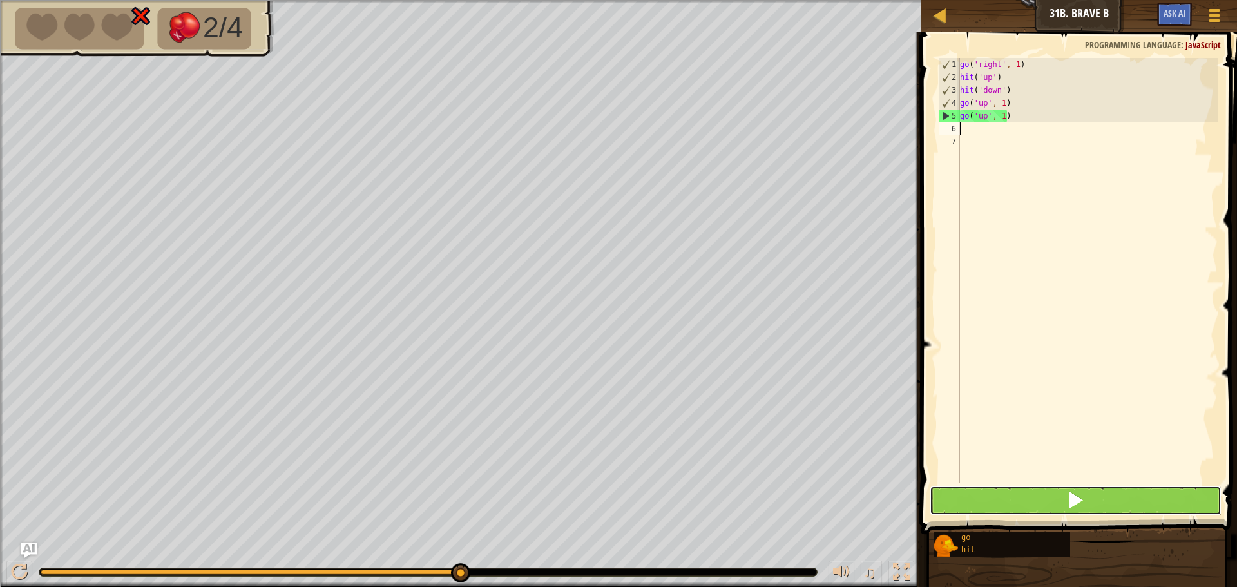
click at [960, 507] on button at bounding box center [1076, 501] width 292 height 30
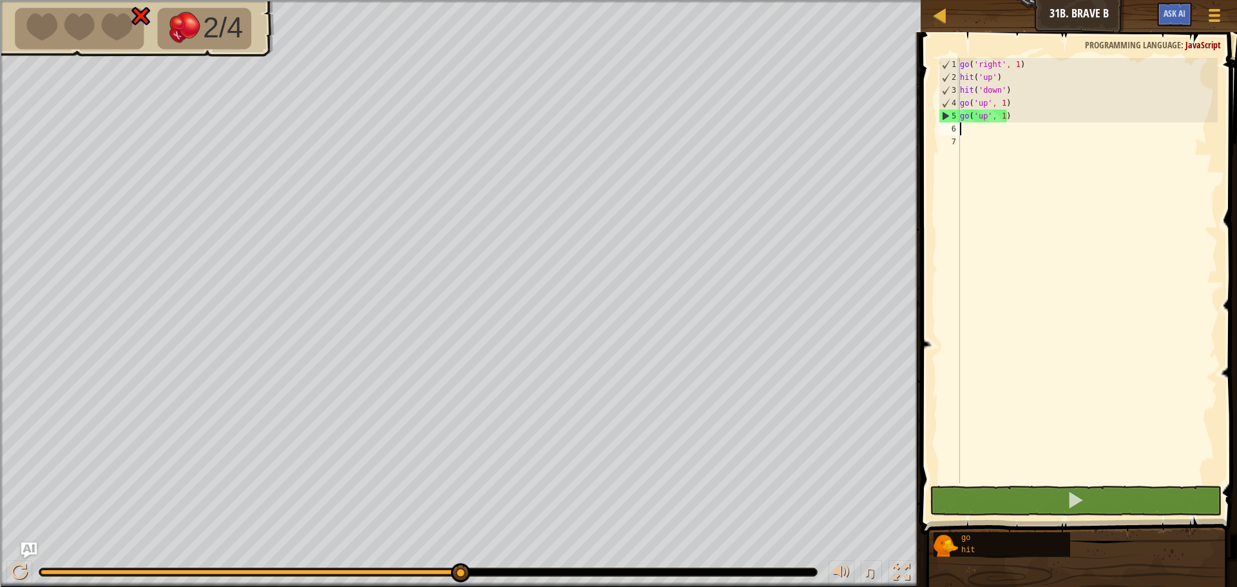
click at [1018, 122] on div "go ( 'right' , 1 ) hit ( 'up' ) hit ( 'down' ) go ( 'up' , 1 ) go ( 'up' , 1 )" at bounding box center [1088, 283] width 260 height 451
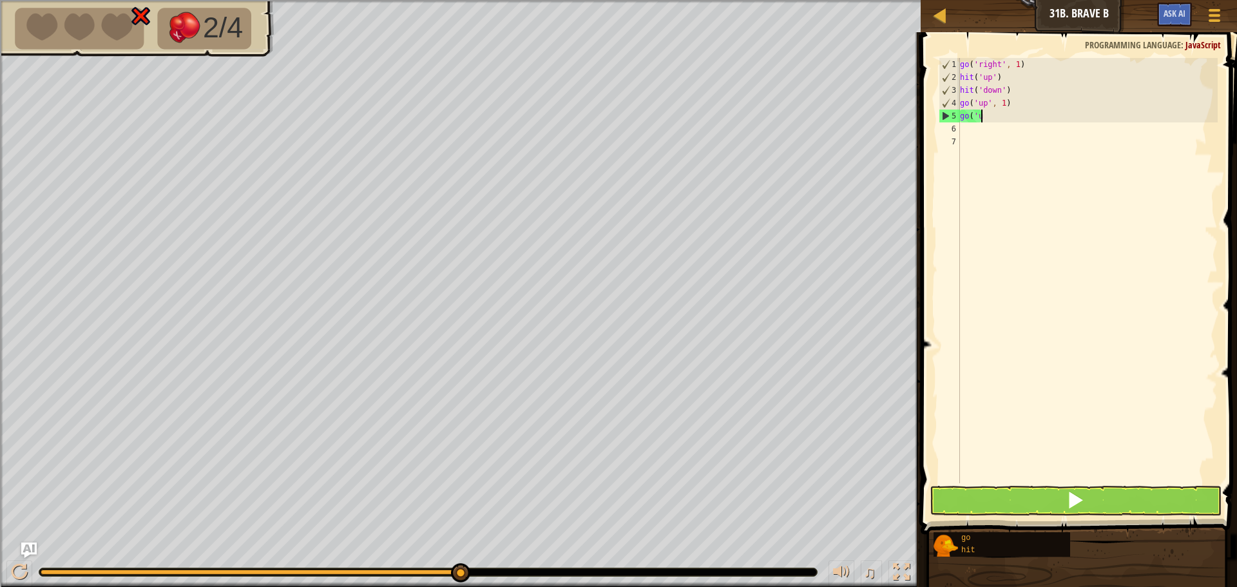
type textarea "g"
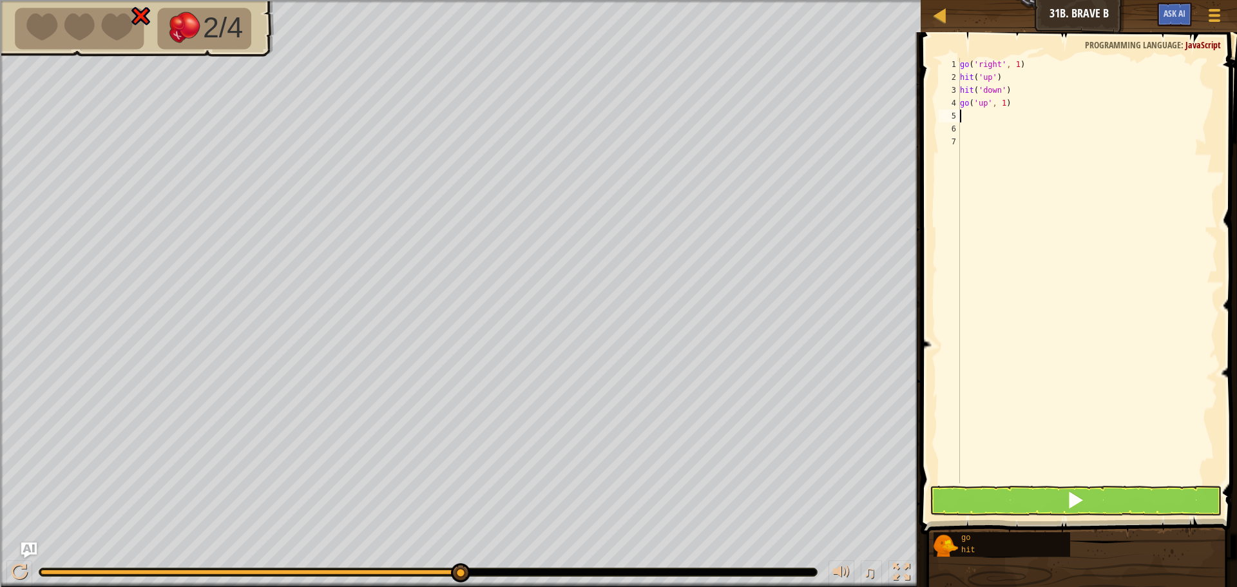
type textarea "h"
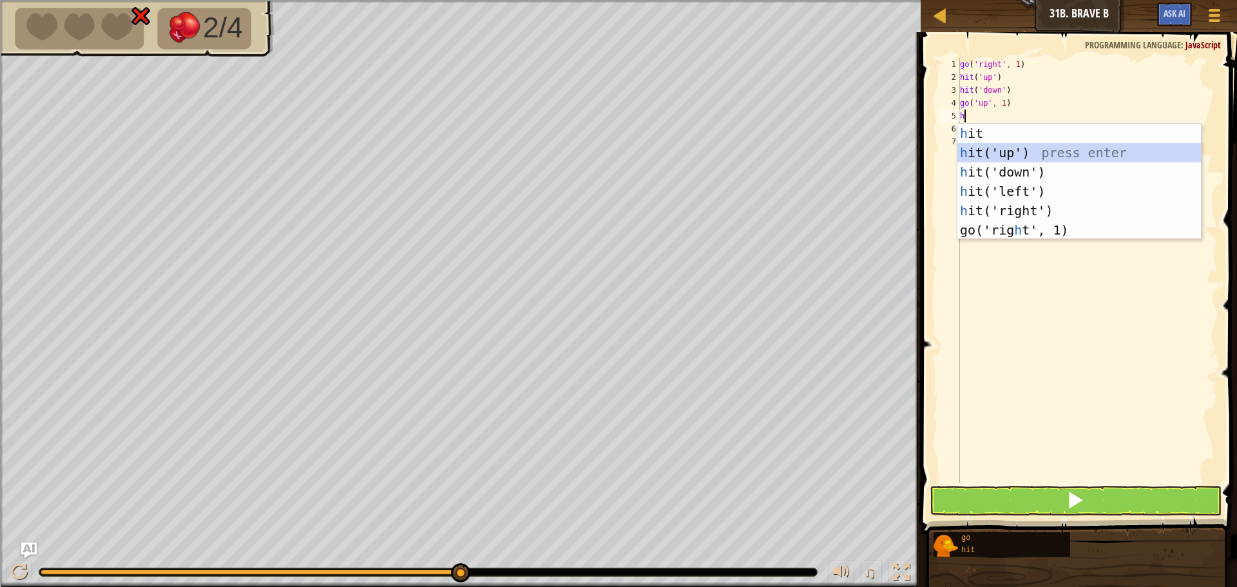
click at [986, 151] on div "h it press enter h it('up') press enter h it('down') press enter h it('left') p…" at bounding box center [1080, 201] width 244 height 155
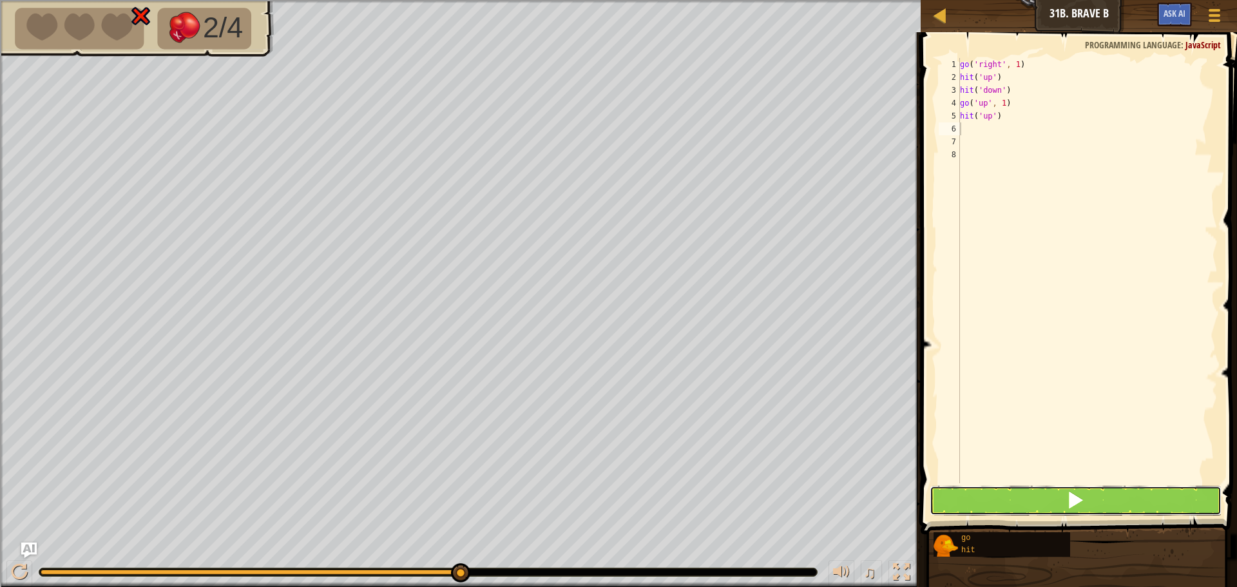
click at [987, 499] on button at bounding box center [1076, 501] width 292 height 30
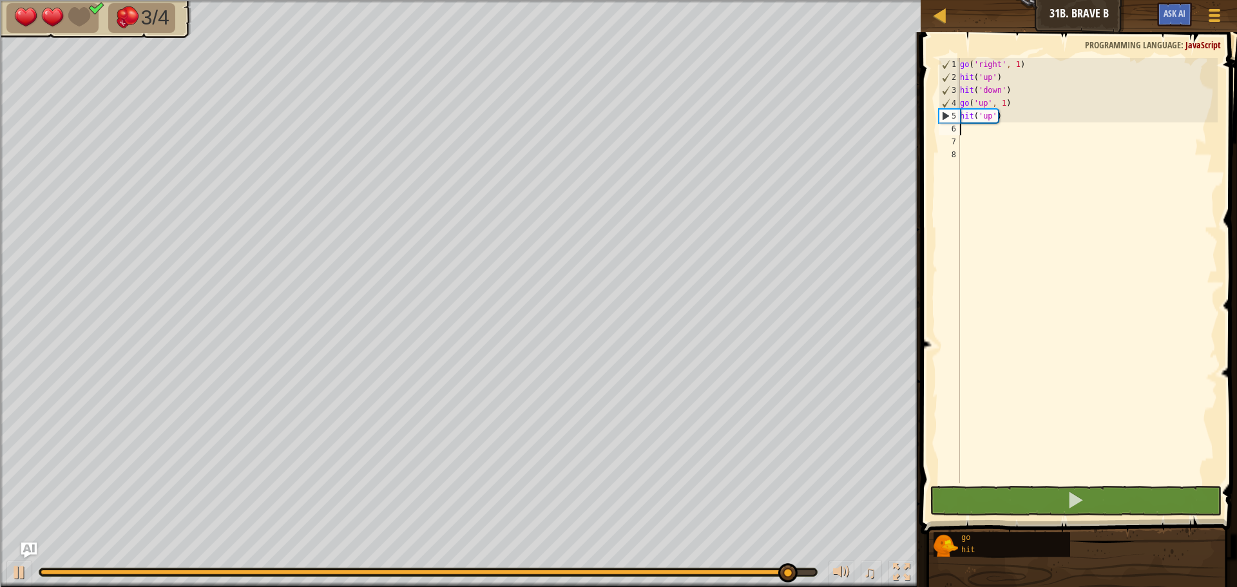
type textarea "g"
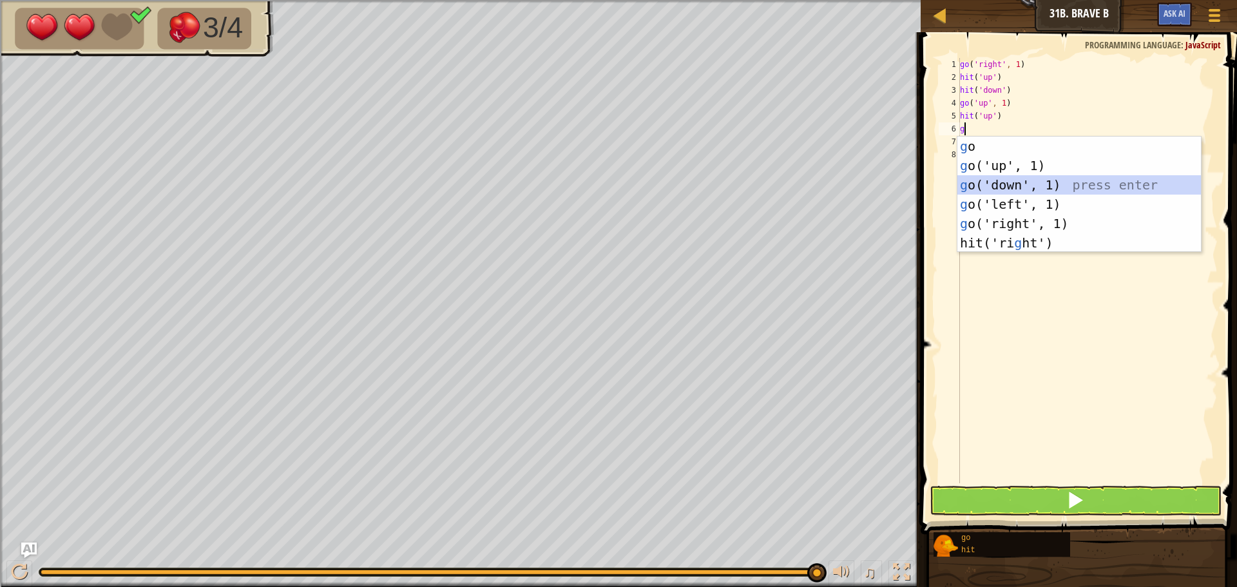
click at [1032, 186] on div "g o press enter g o('up', 1) press enter g o('down', 1) press enter g o('left',…" at bounding box center [1080, 214] width 244 height 155
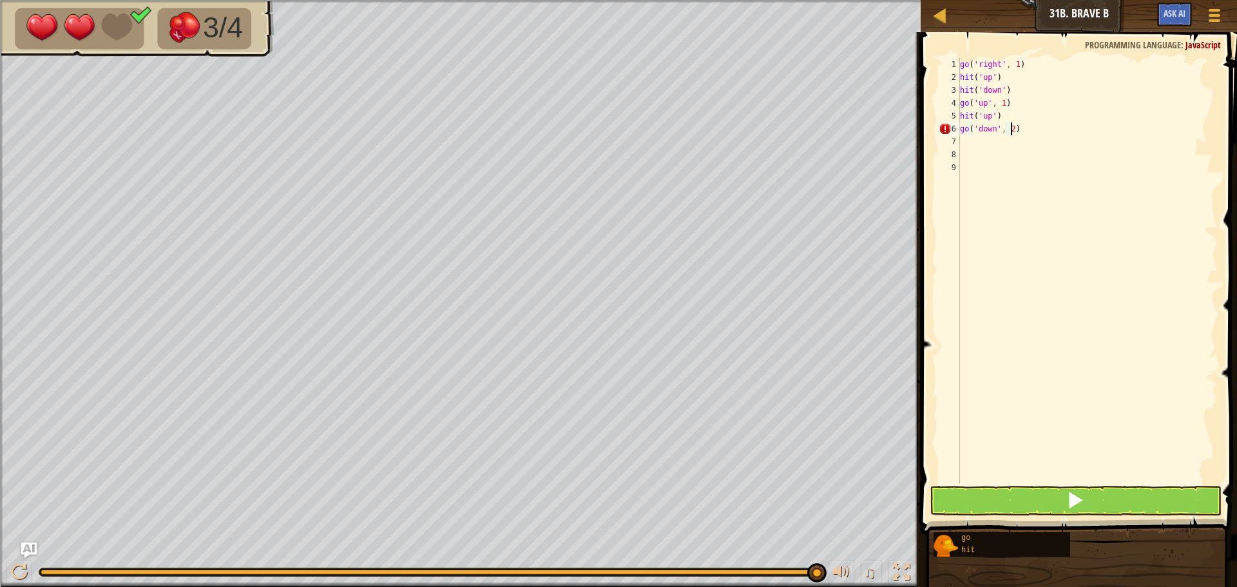
scroll to position [6, 4]
type textarea "go('down', 2)"
click at [1086, 508] on button at bounding box center [1076, 501] width 292 height 30
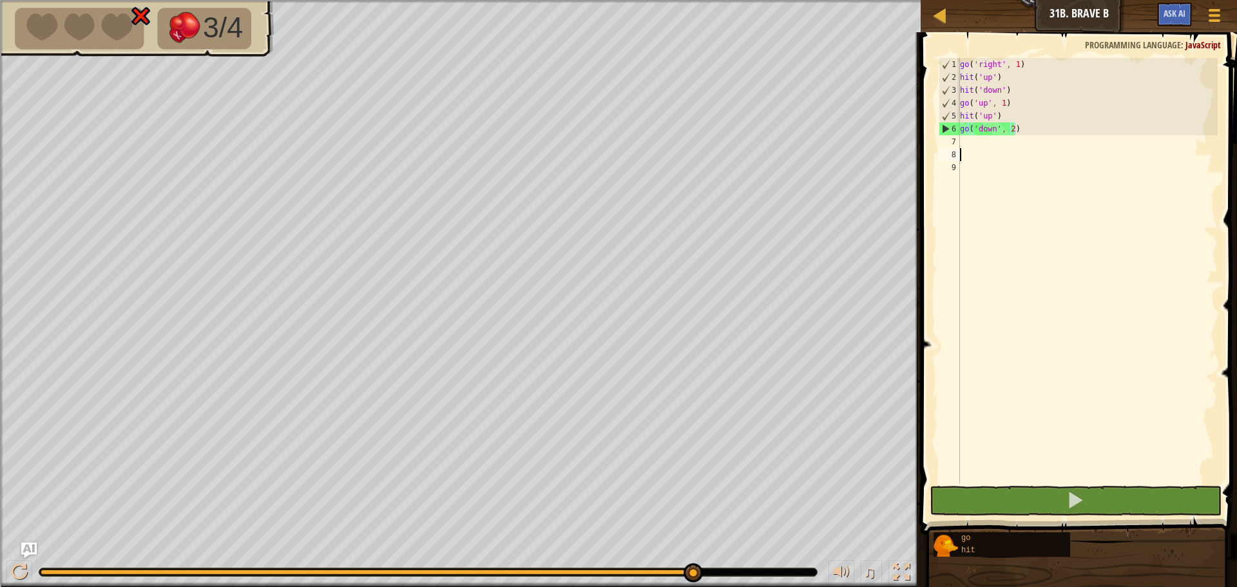
click at [981, 151] on div "go ( 'right' , 1 ) hit ( 'up' ) hit ( 'down' ) go ( 'up' , 1 ) hit ( 'up' ) go …" at bounding box center [1088, 283] width 260 height 451
click at [978, 146] on div "go ( 'right' , 1 ) hit ( 'up' ) hit ( 'down' ) go ( 'up' , 1 ) hit ( 'up' ) go …" at bounding box center [1088, 283] width 260 height 451
type textarea "h"
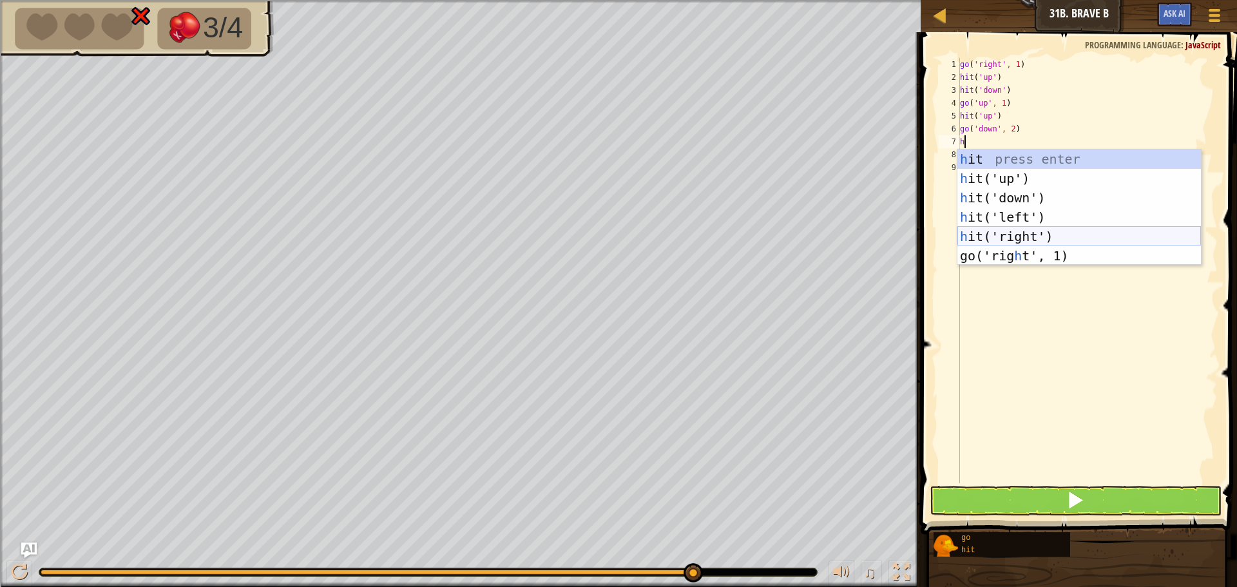
click at [1035, 227] on div "h it press enter h it('up') press enter h it('down') press enter h it('left') p…" at bounding box center [1080, 227] width 244 height 155
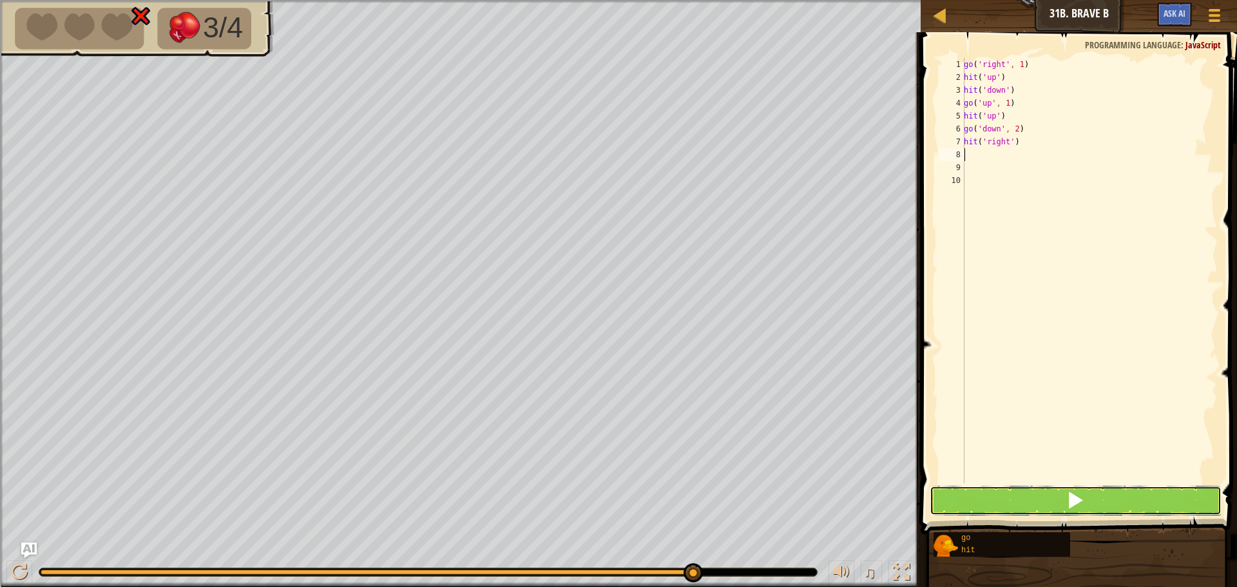
click at [1094, 494] on button at bounding box center [1076, 501] width 292 height 30
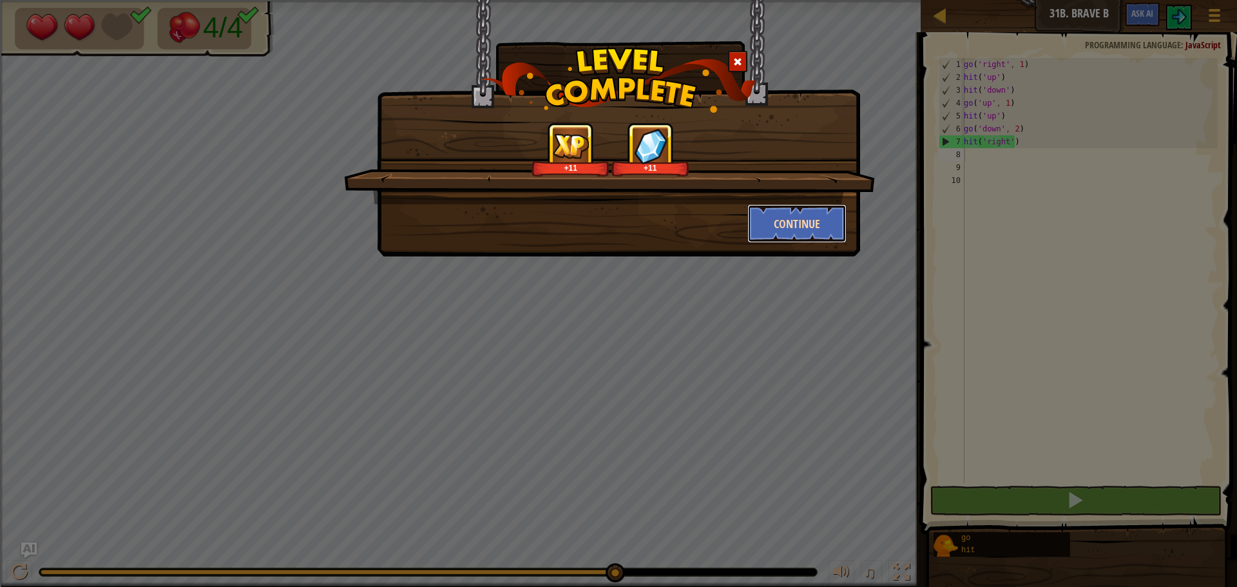
drag, startPoint x: 813, startPoint y: 222, endPoint x: 801, endPoint y: 224, distance: 12.4
click at [801, 224] on button "Continue" at bounding box center [798, 223] width 100 height 39
